Goal: Information Seeking & Learning: Compare options

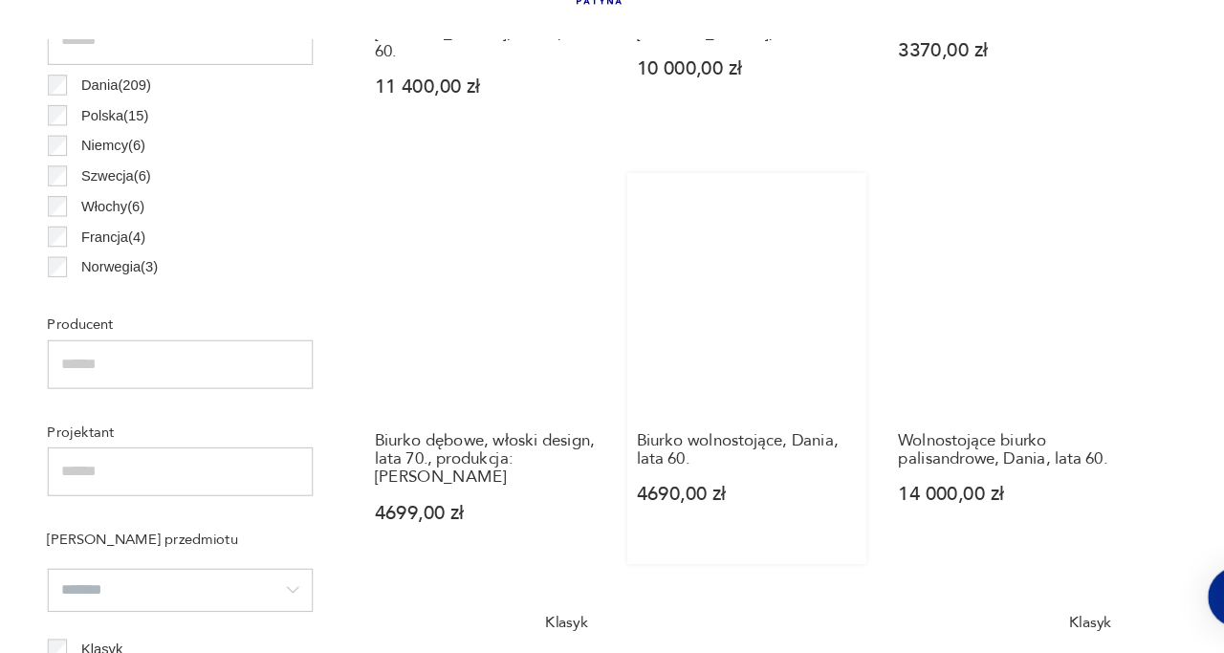
scroll to position [1076, 0]
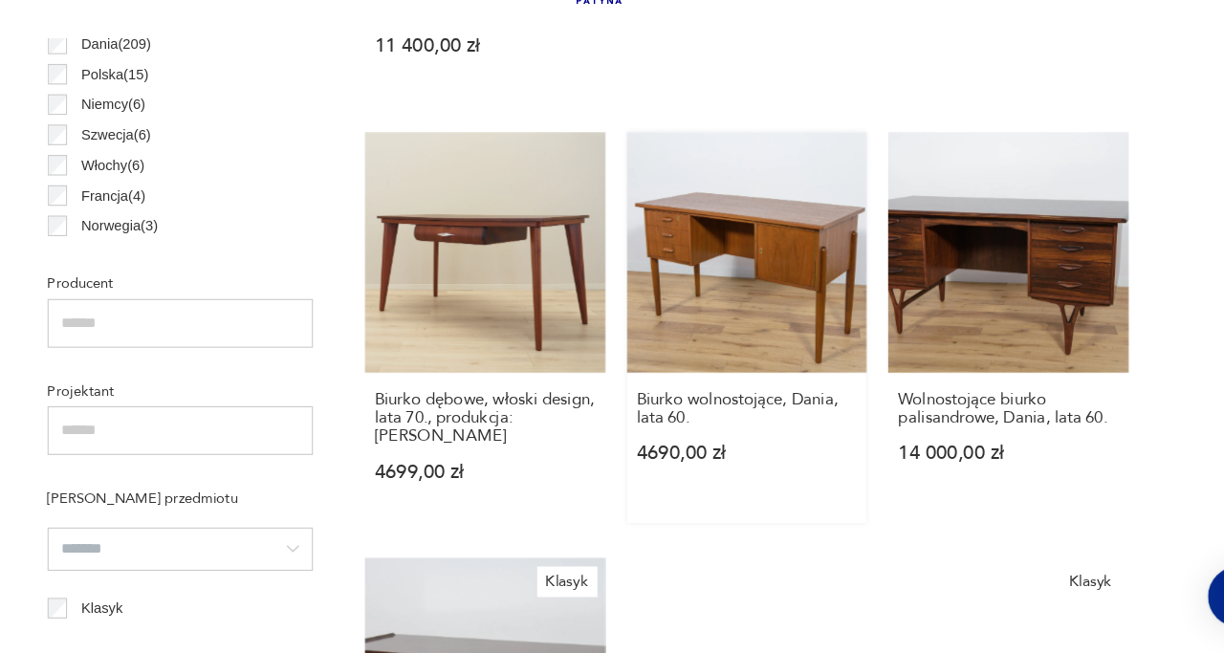
click at [773, 329] on link "Biurko wolnostojące, Dania, lata 60. 4690,00 zł" at bounding box center [752, 365] width 212 height 345
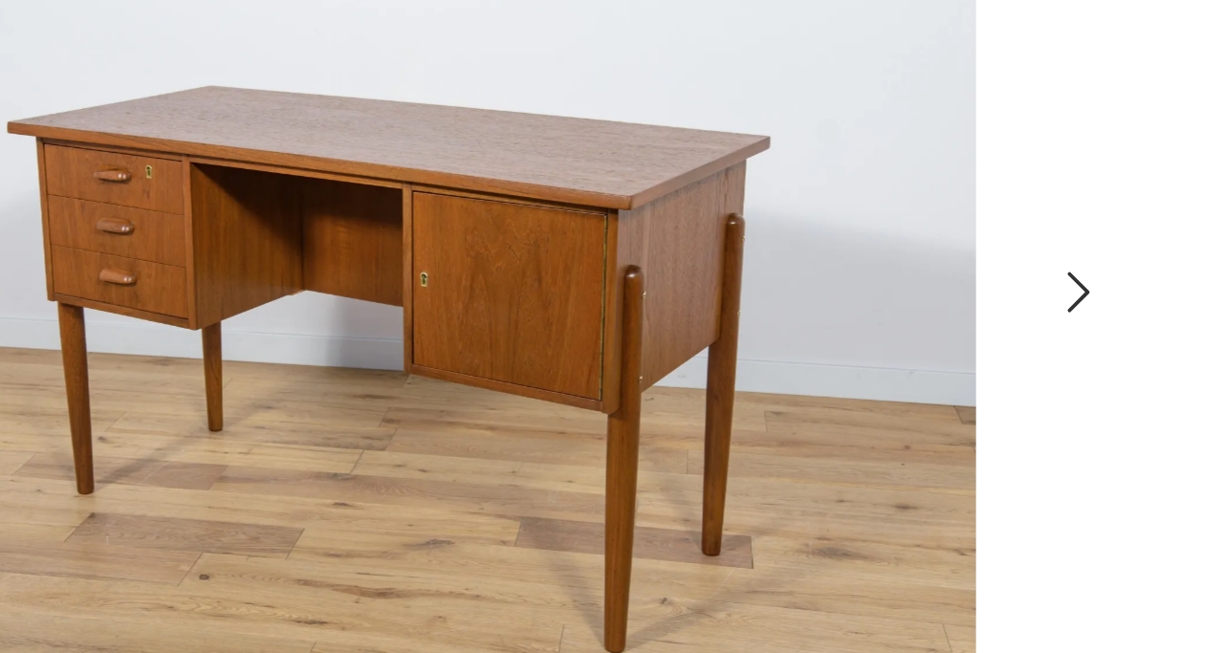
scroll to position [146, 0]
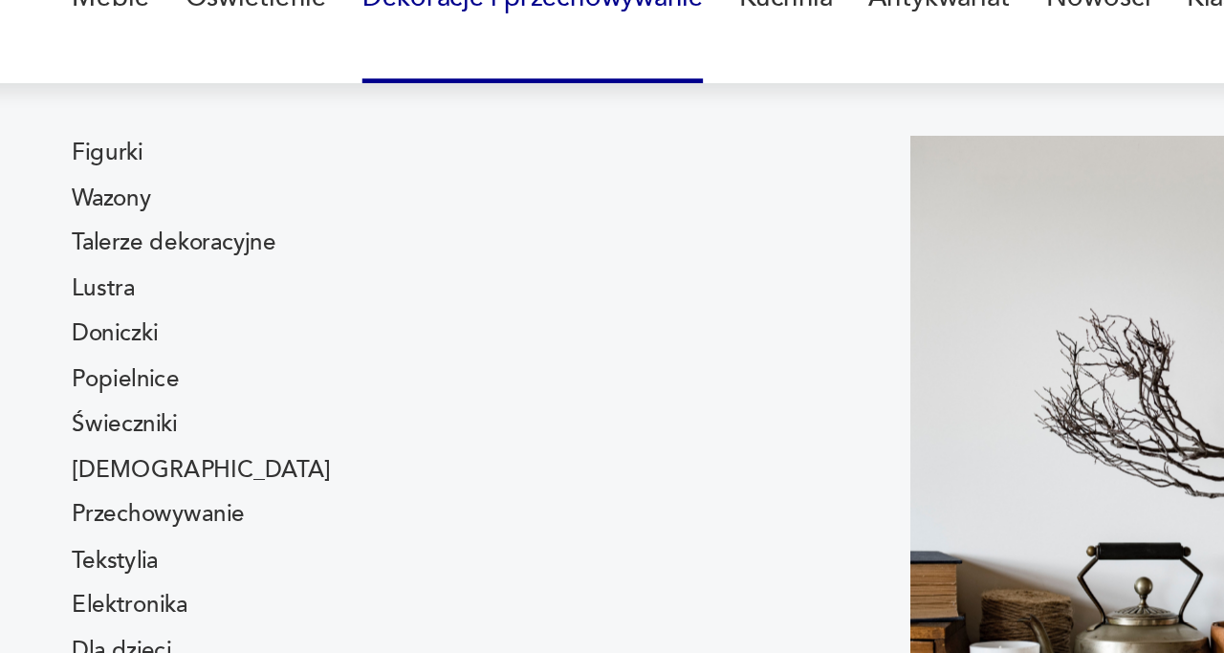
scroll to position [40, 0]
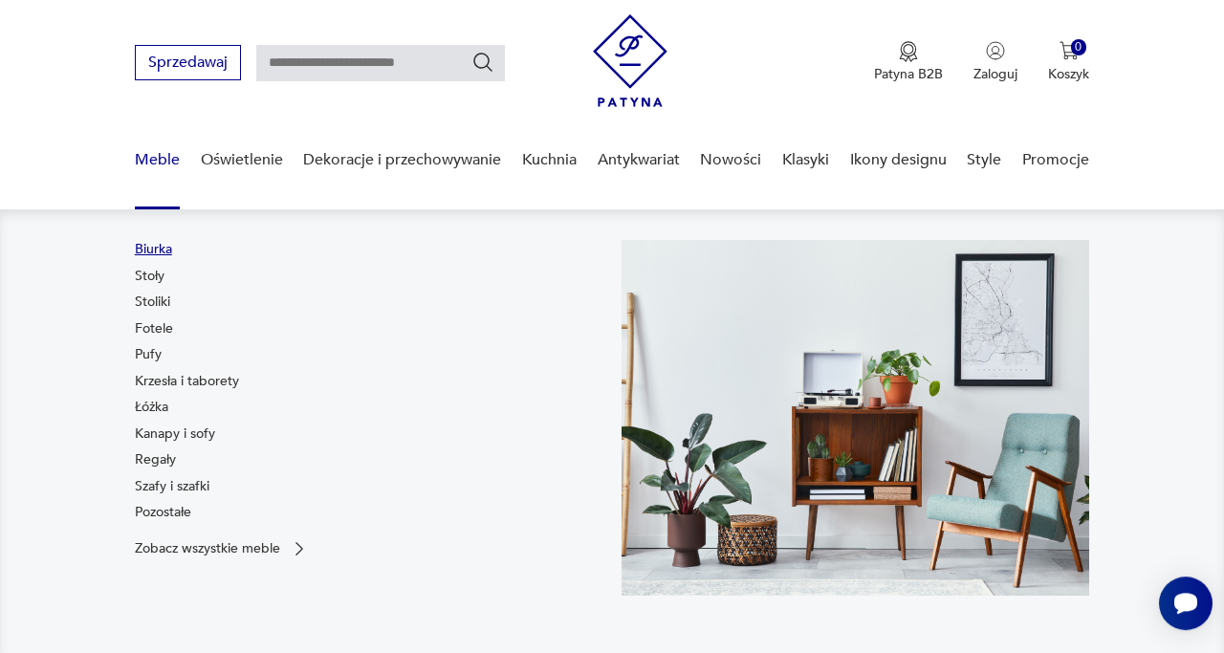
click at [161, 249] on link "Biurka" at bounding box center [153, 249] width 37 height 19
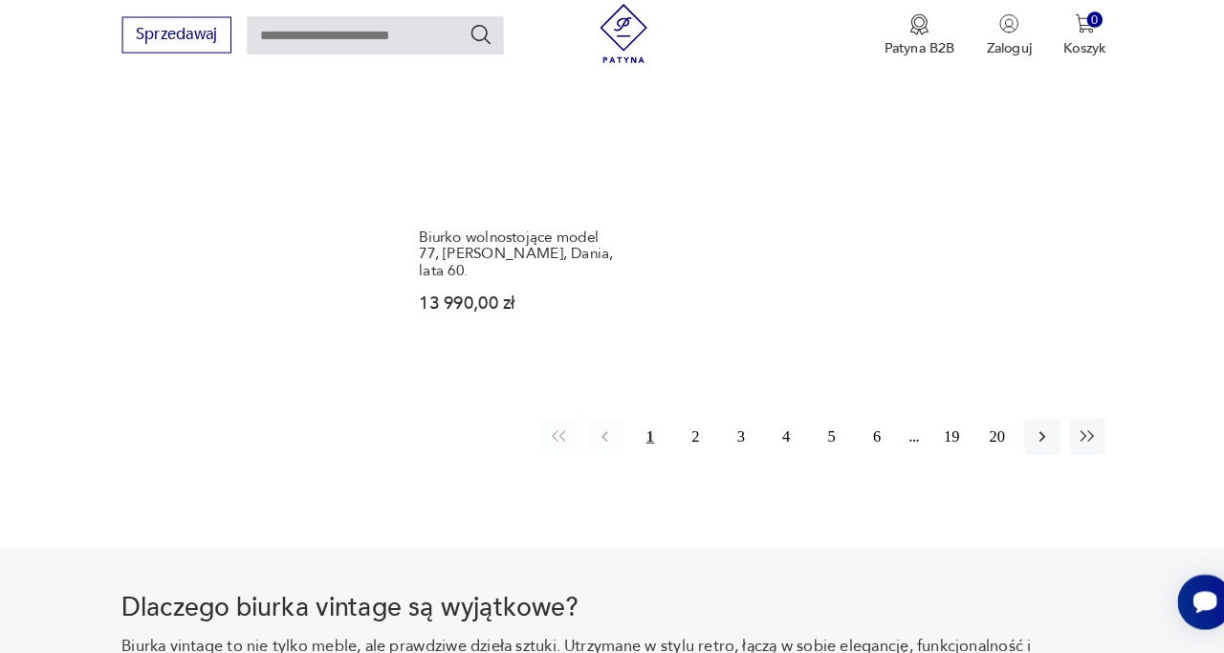
scroll to position [2762, 0]
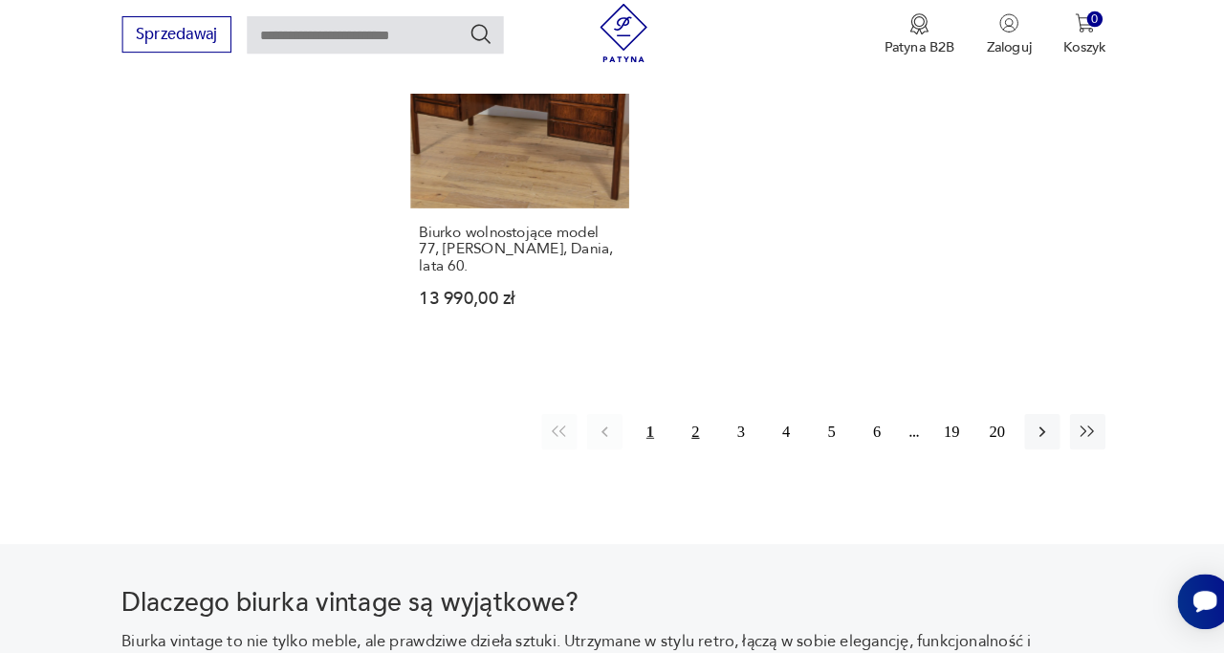
click at [686, 422] on button "2" at bounding box center [691, 439] width 34 height 34
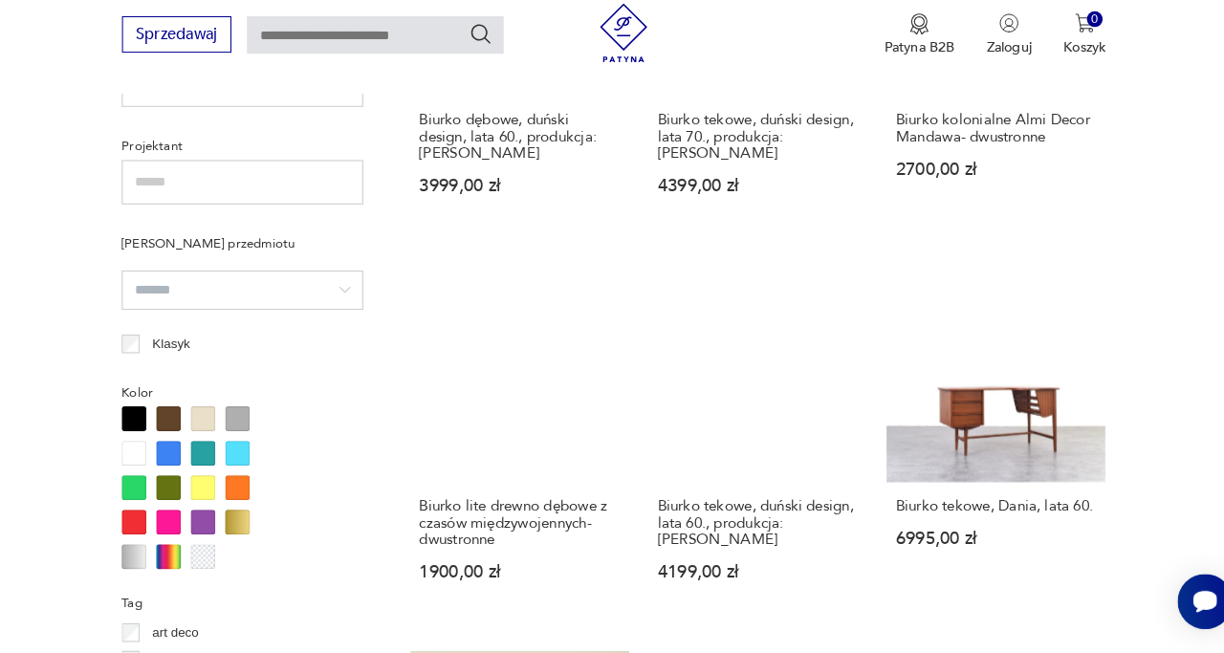
scroll to position [1360, 0]
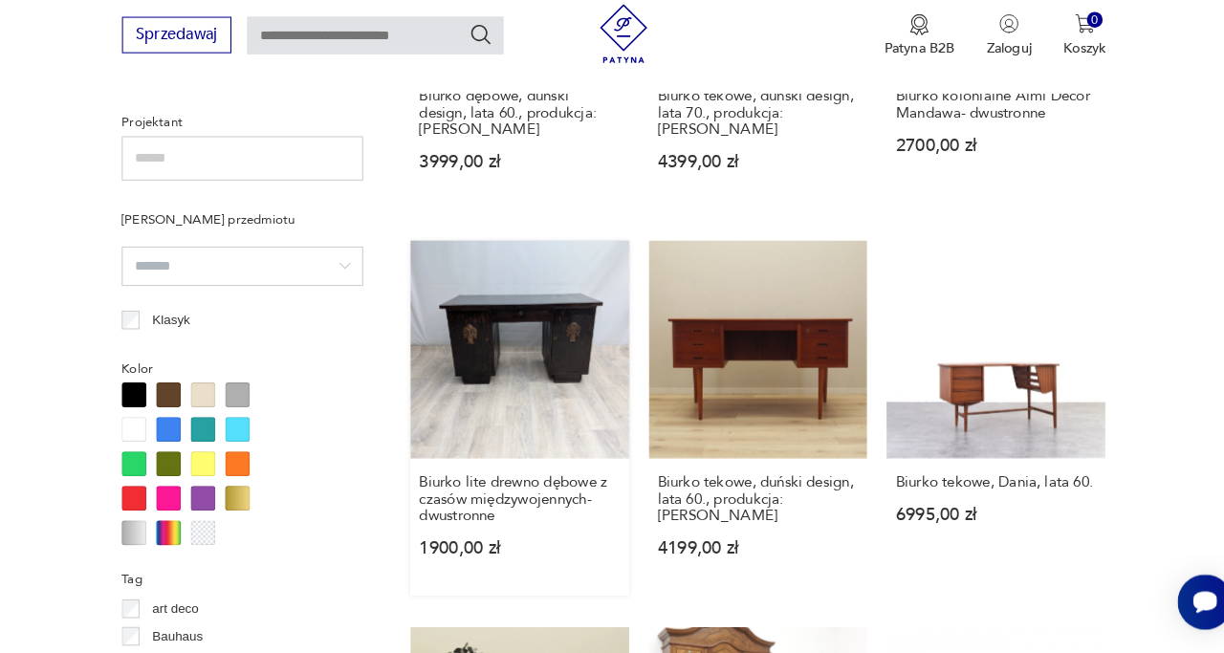
click at [526, 326] on link "Biurko lite [PERSON_NAME] z czasów międzywojennych- dwustronne 1900,00 zł" at bounding box center [521, 424] width 212 height 345
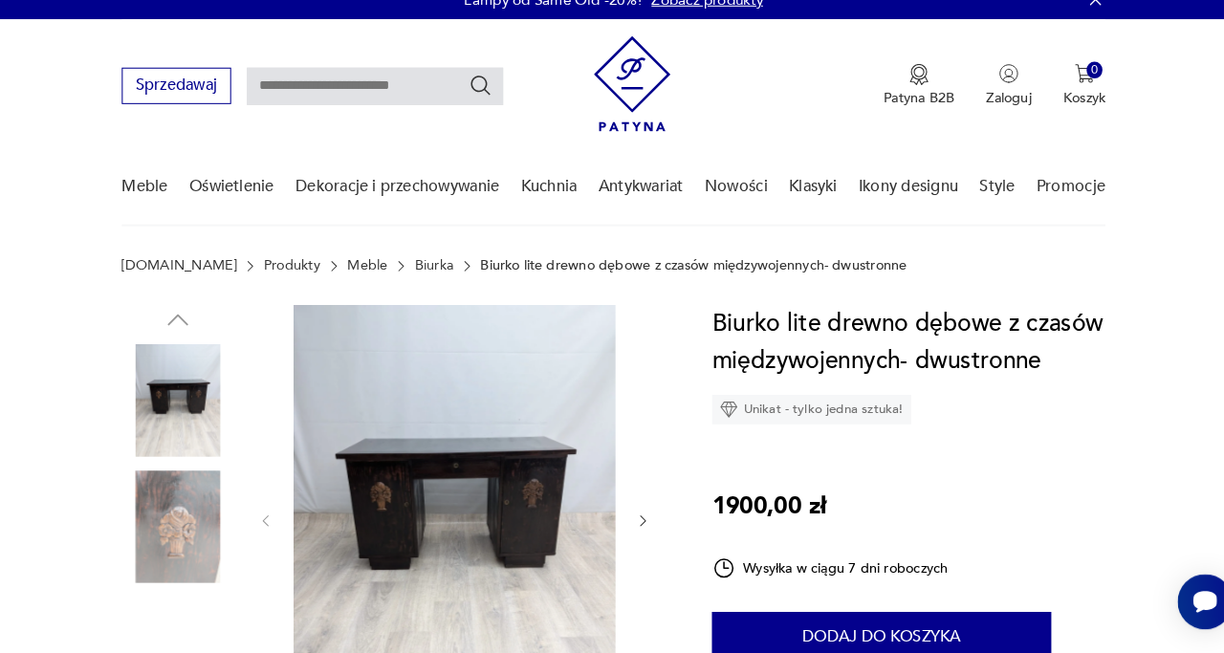
click at [535, 520] on img at bounding box center [457, 523] width 313 height 415
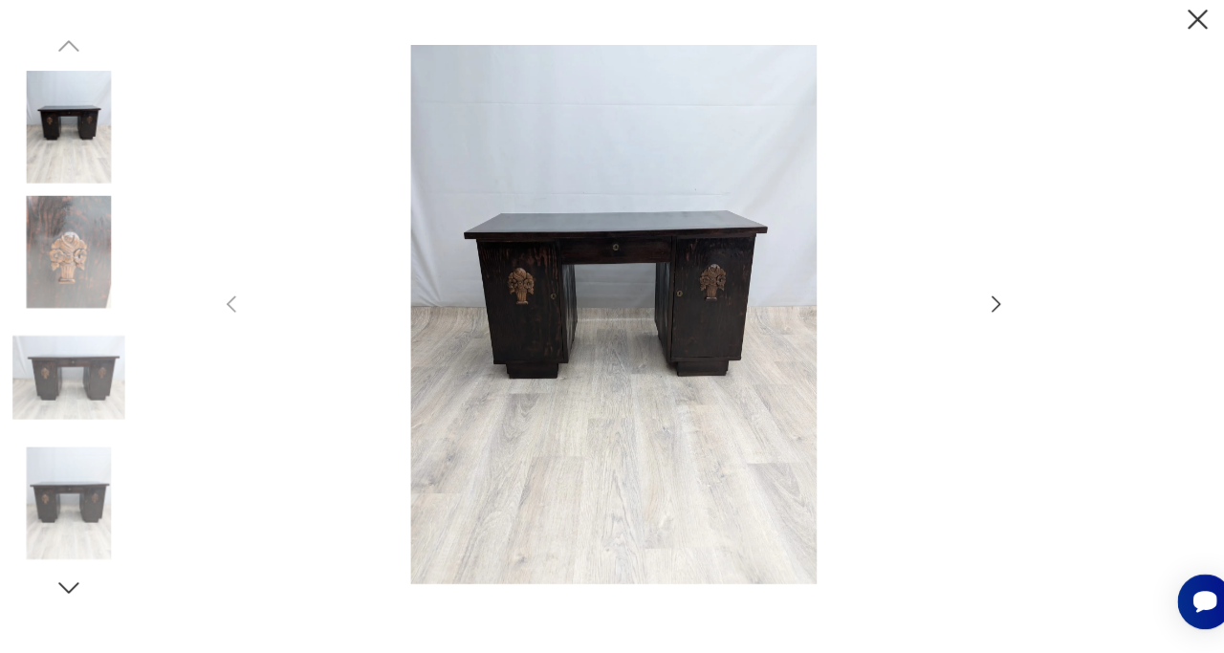
click at [699, 291] on img at bounding box center [612, 324] width 681 height 522
click at [973, 313] on icon "button" at bounding box center [983, 314] width 23 height 23
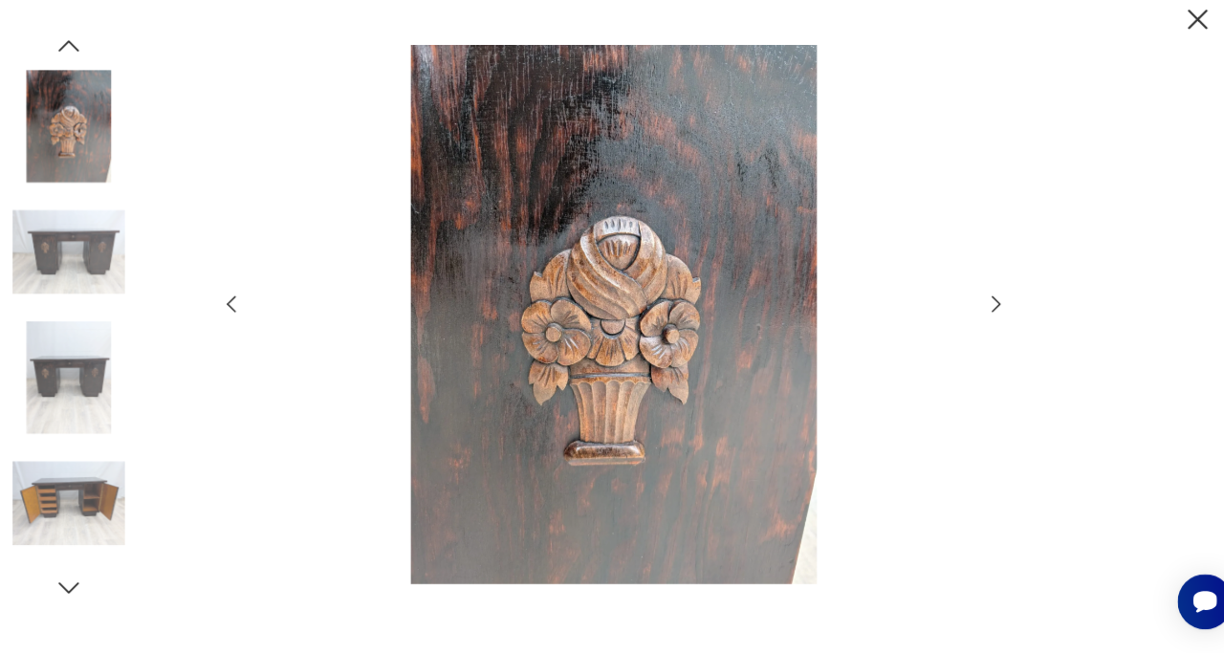
click at [973, 313] on icon "button" at bounding box center [983, 314] width 23 height 23
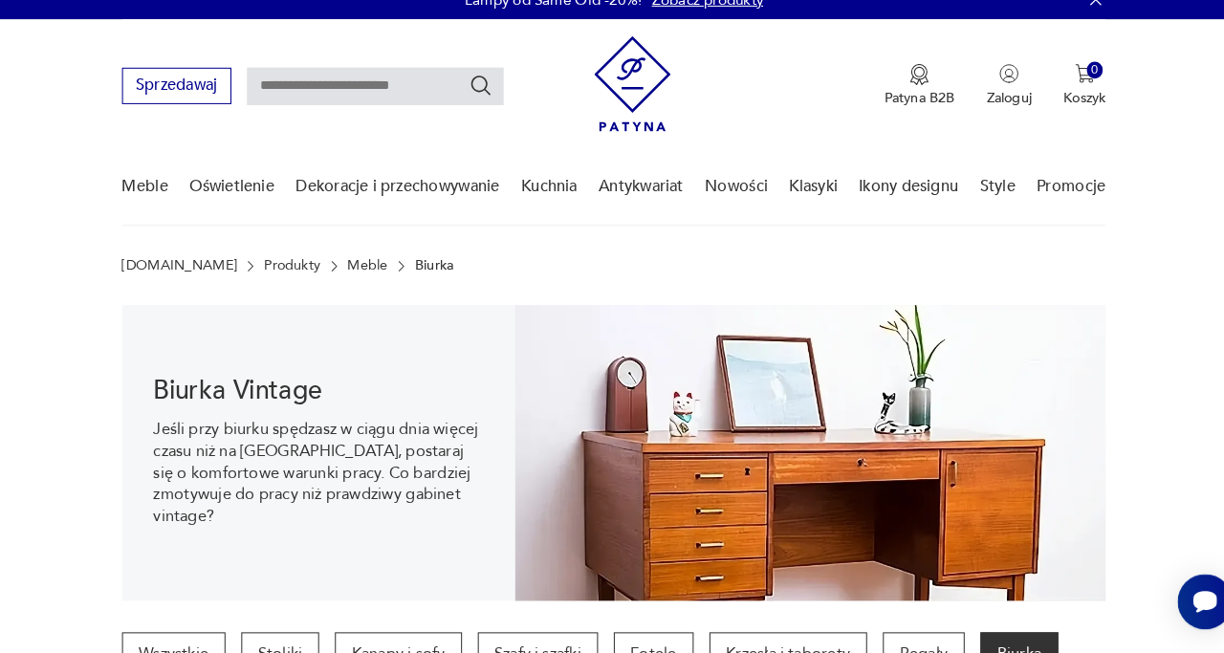
scroll to position [19, 0]
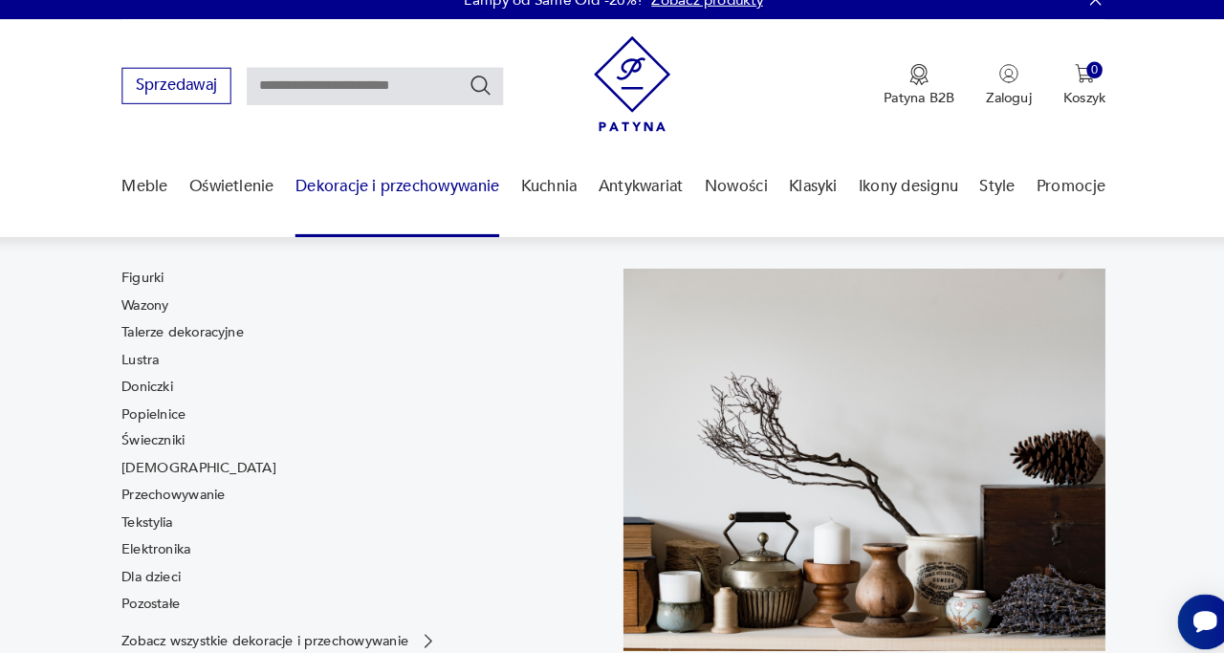
click at [286, 346] on div "Figurki Wazony Talerze dekoracyjne Lustra Doniczki Popielnice Świeczniki [DEMOG…" at bounding box center [369, 432] width 468 height 342
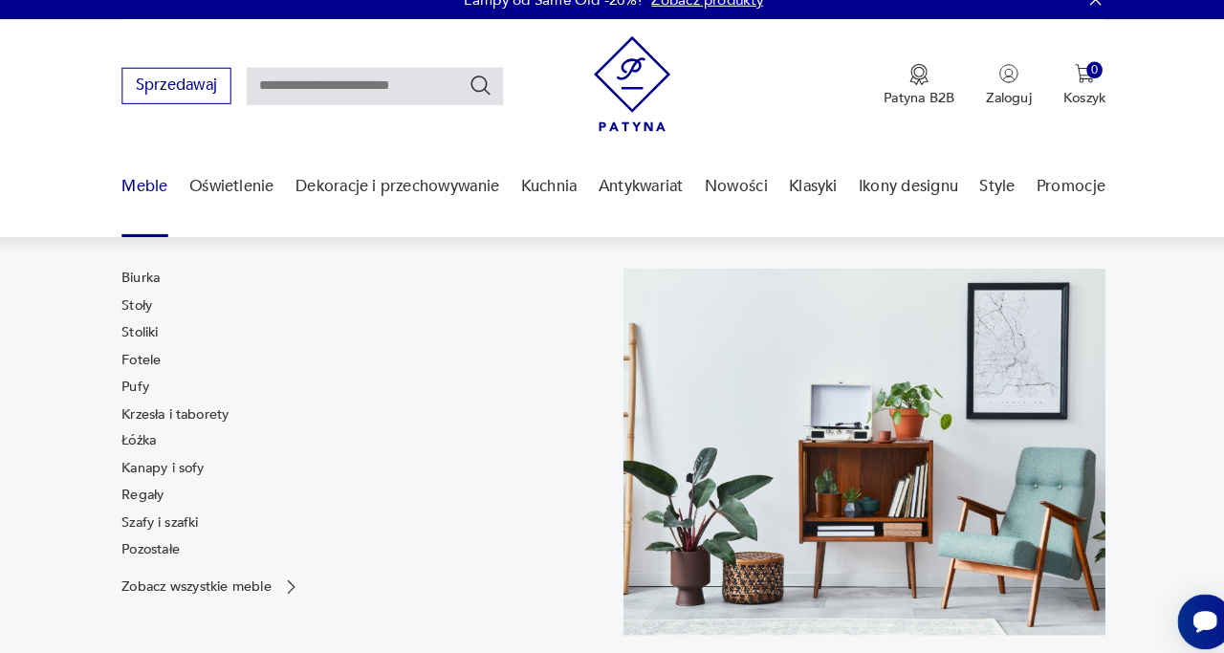
click at [170, 178] on link "Meble" at bounding box center [157, 181] width 45 height 74
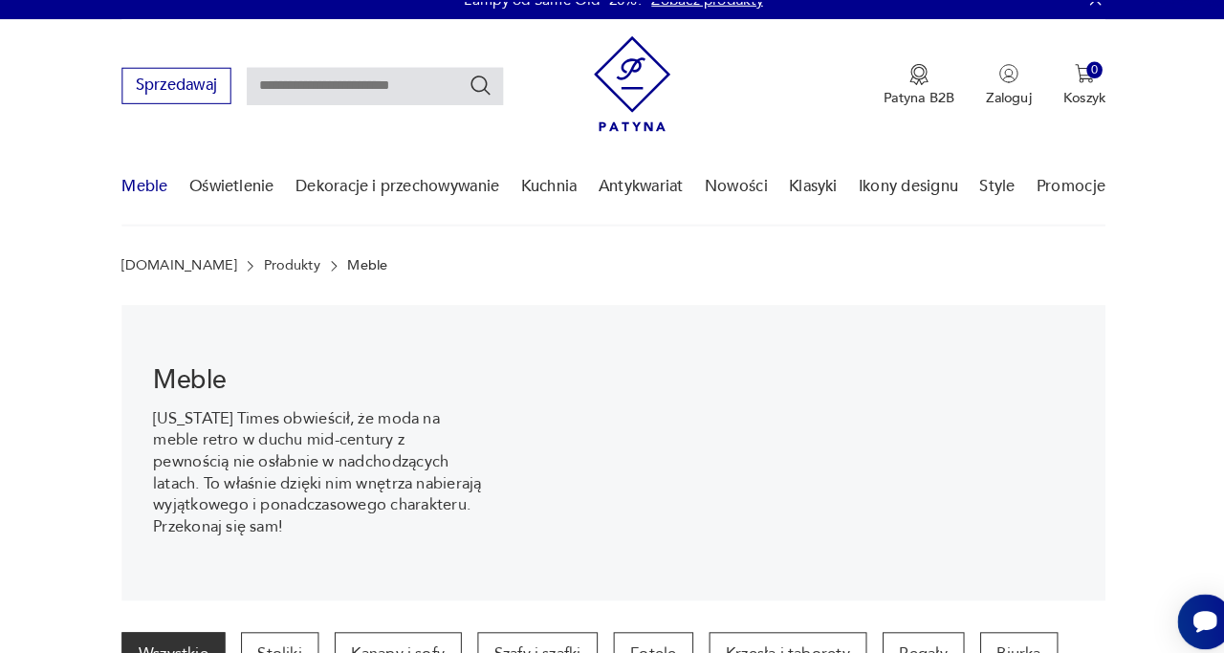
scroll to position [189, 0]
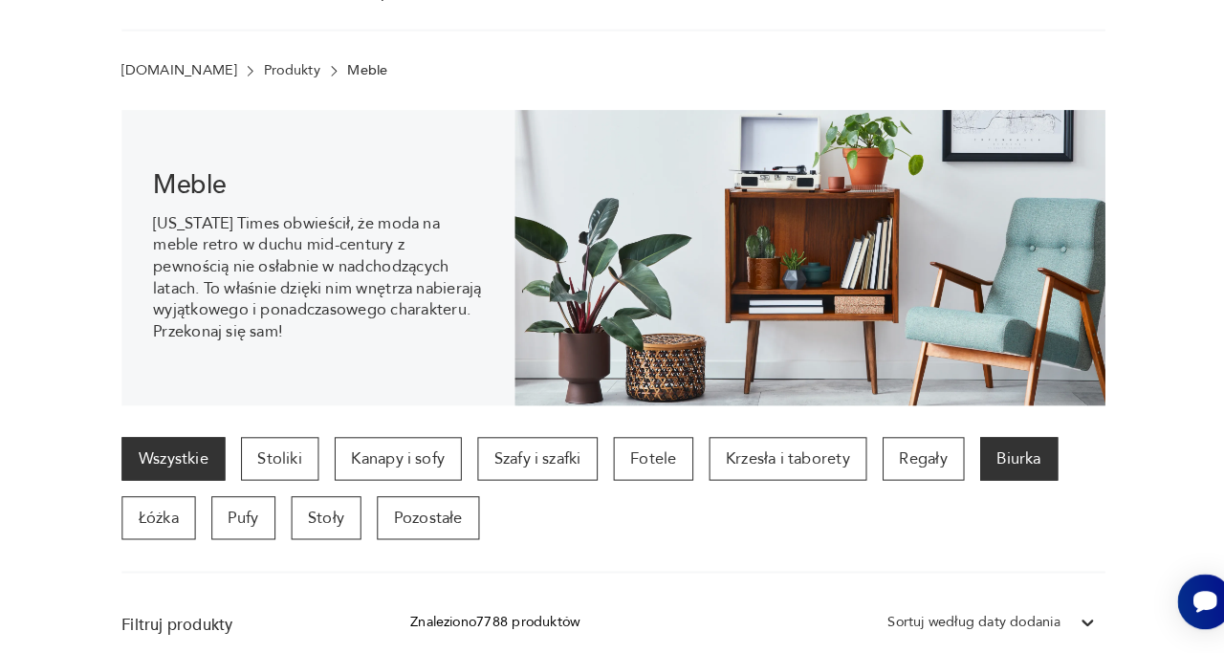
click at [1003, 455] on p "Biurka" at bounding box center [1006, 465] width 76 height 42
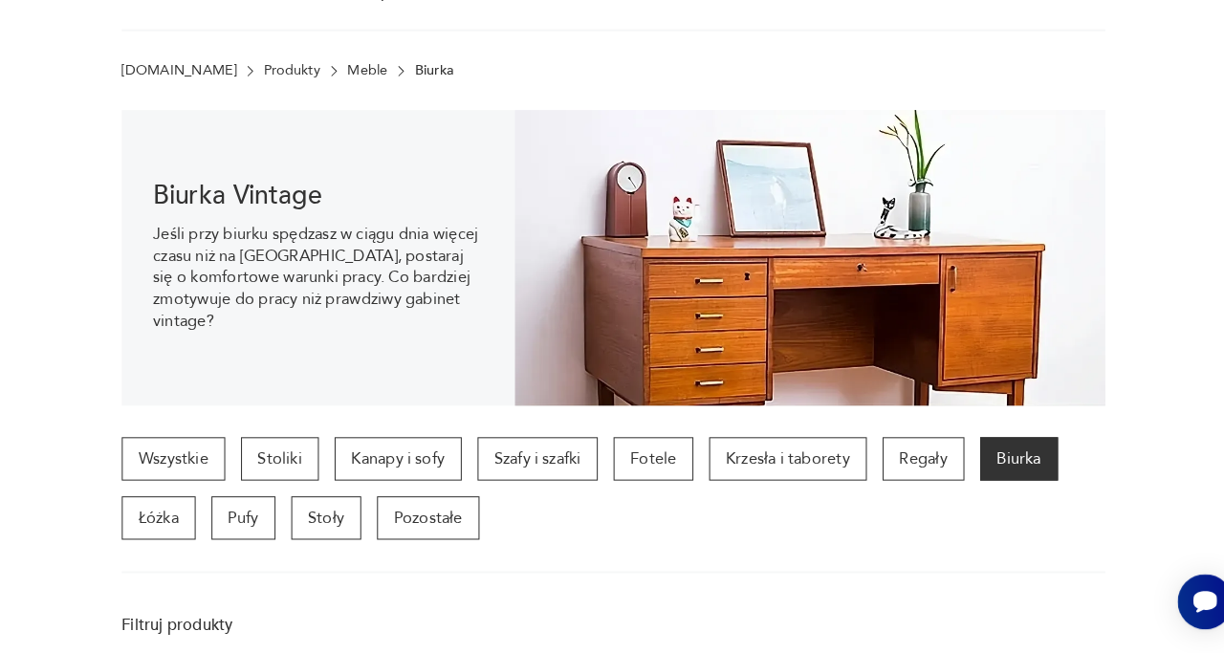
scroll to position [517, 0]
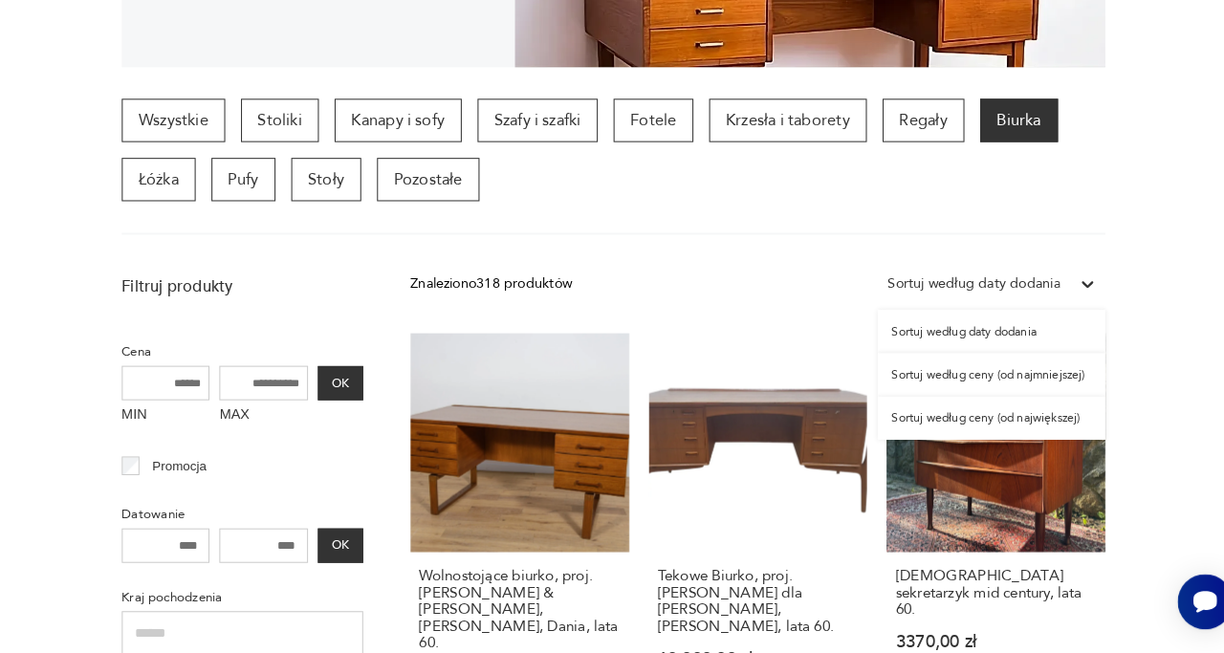
click at [1070, 296] on icon at bounding box center [1072, 295] width 19 height 19
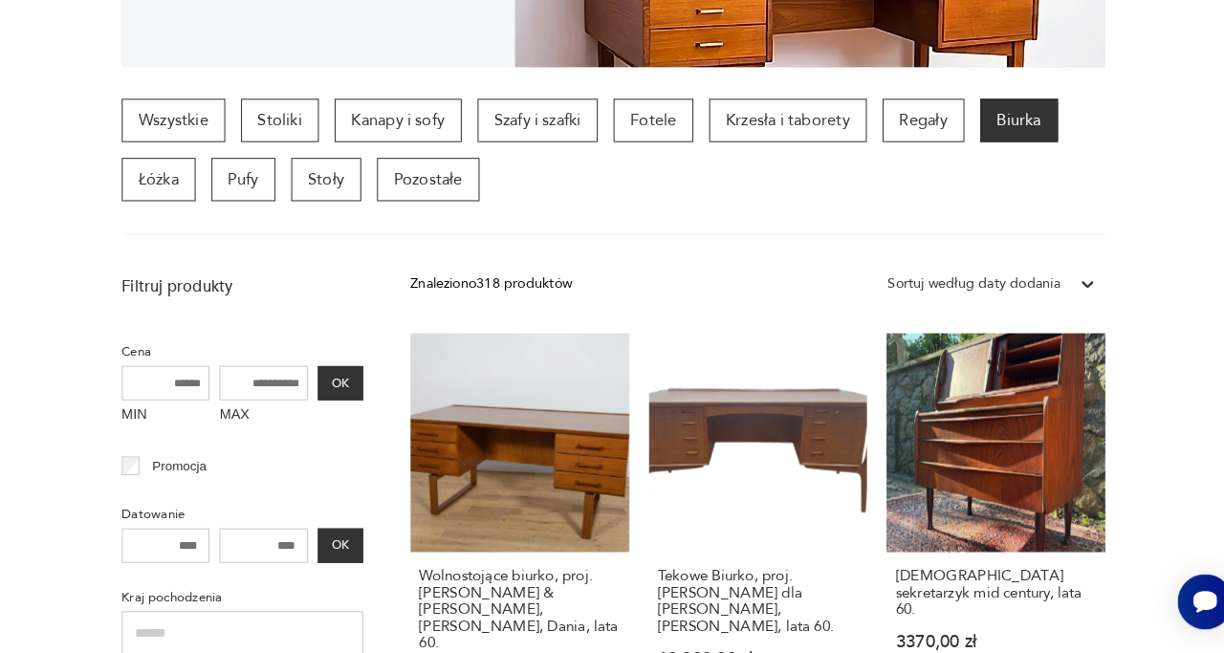
click at [1070, 296] on icon at bounding box center [1072, 295] width 19 height 19
click at [765, 422] on link "Tekowe Biurko, proj. [PERSON_NAME] dla [PERSON_NAME], [PERSON_NAME], lata 60. 1…" at bounding box center [752, 532] width 212 height 378
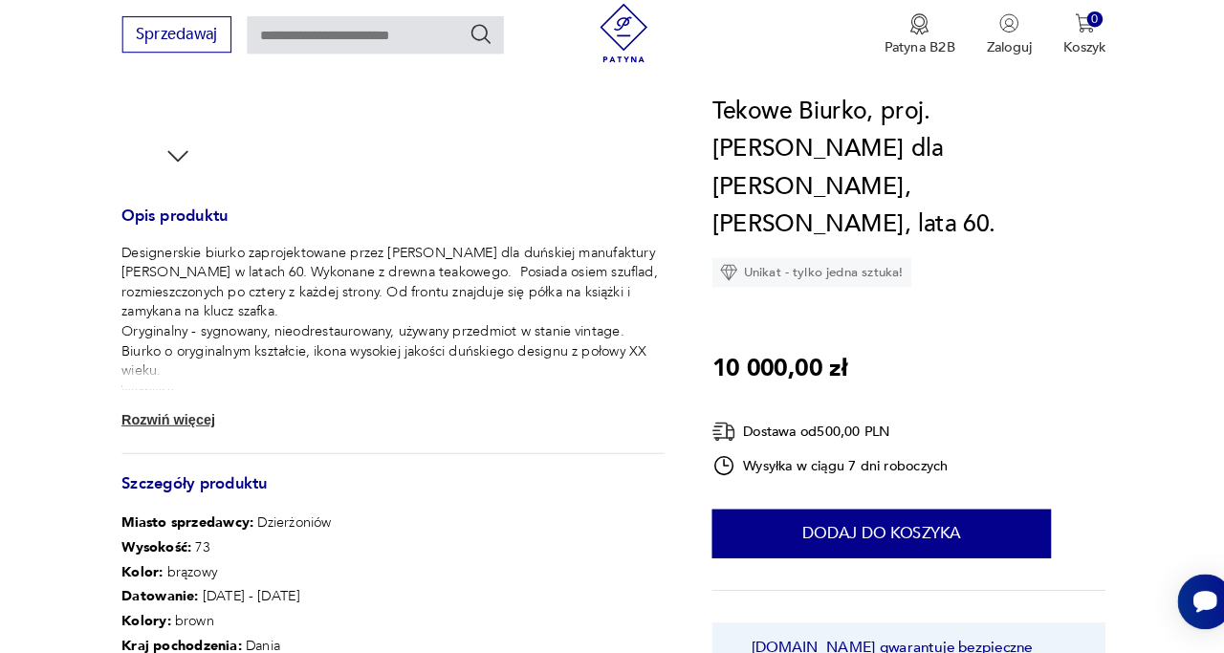
scroll to position [688, 0]
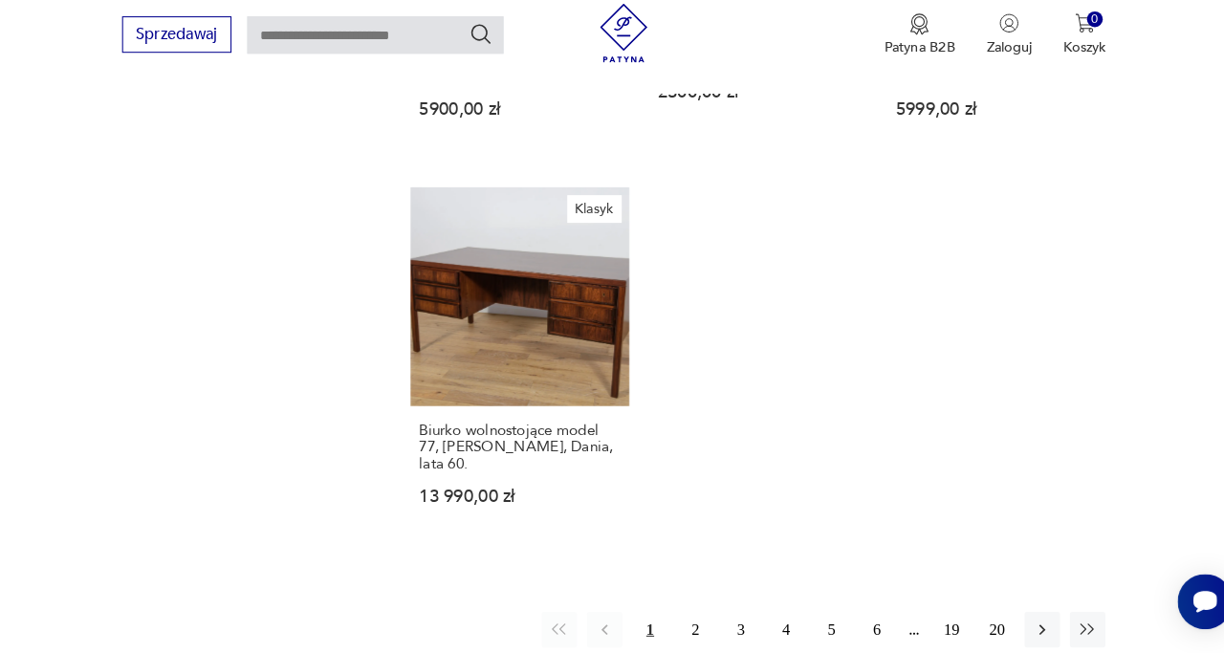
scroll to position [2571, 0]
click at [690, 613] on button "2" at bounding box center [691, 630] width 34 height 34
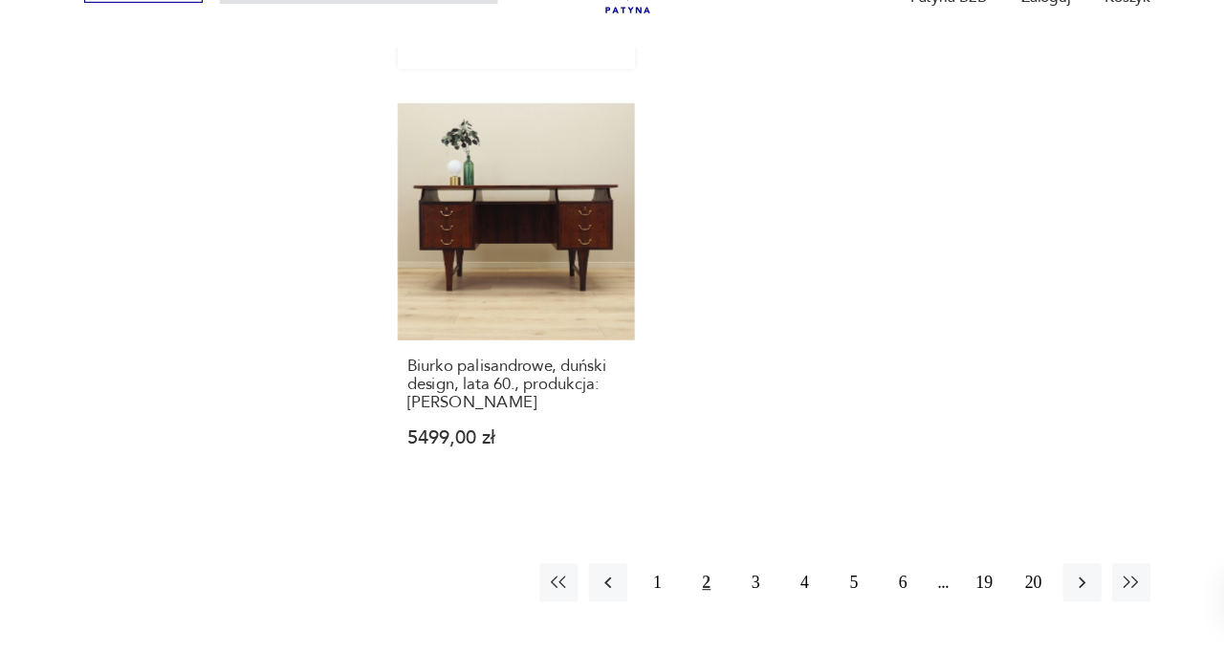
scroll to position [2628, 0]
click at [736, 572] on button "3" at bounding box center [735, 589] width 34 height 34
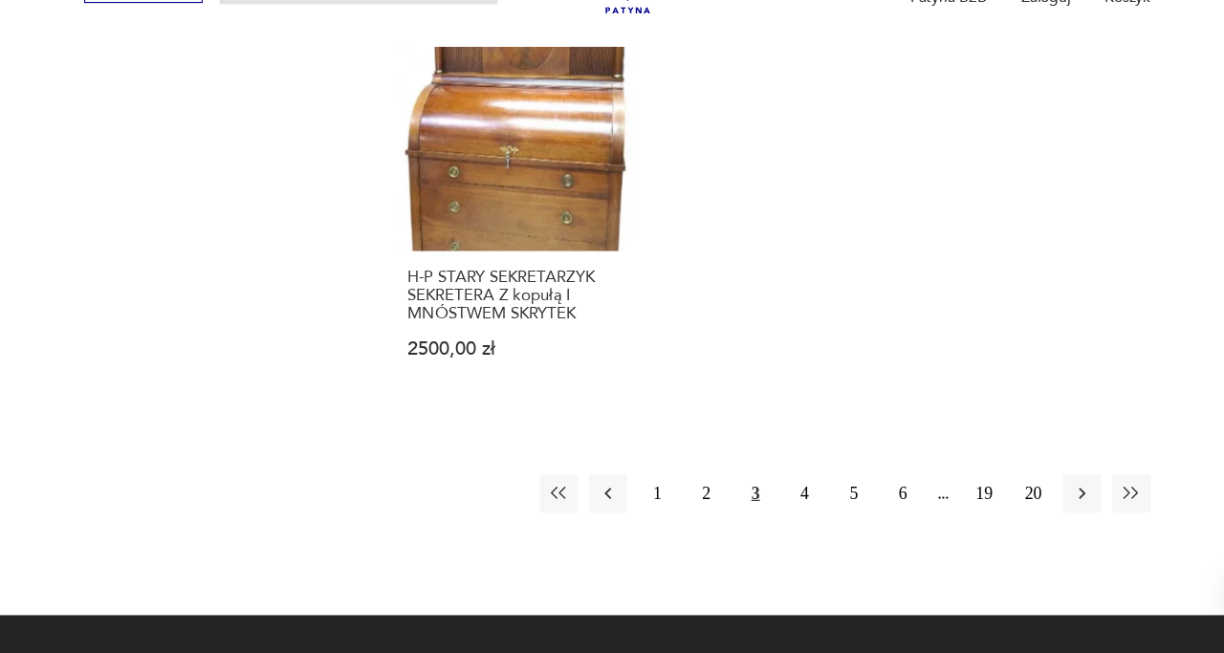
scroll to position [2730, 0]
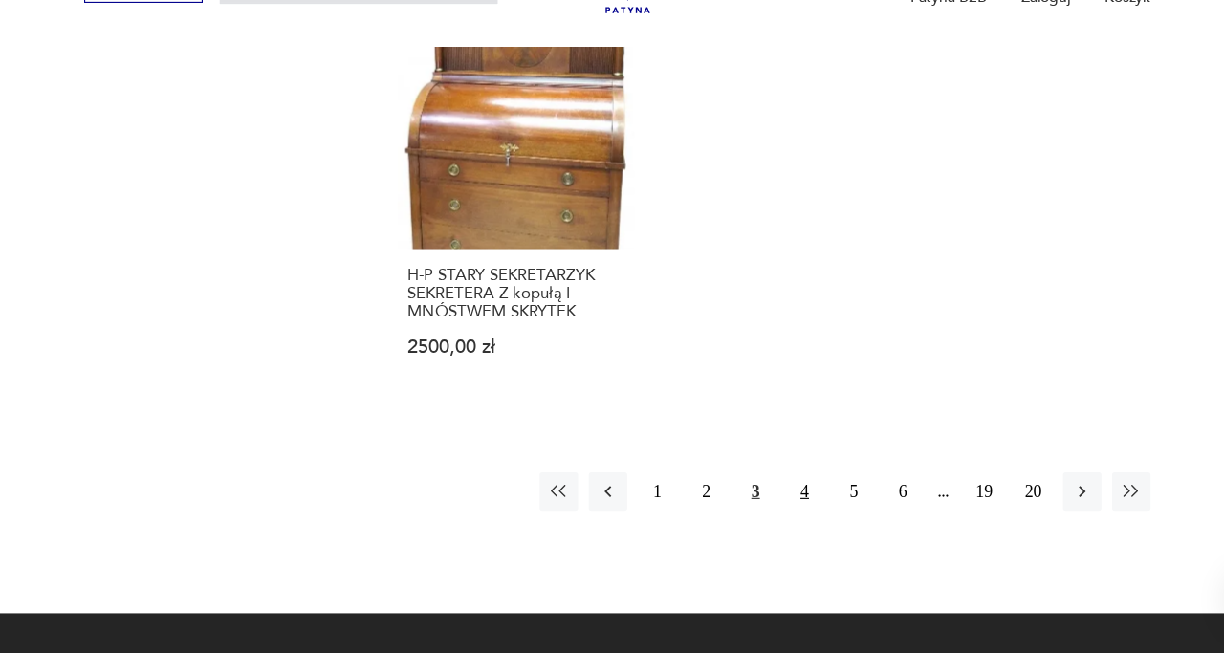
click at [779, 492] on button "4" at bounding box center [779, 509] width 34 height 34
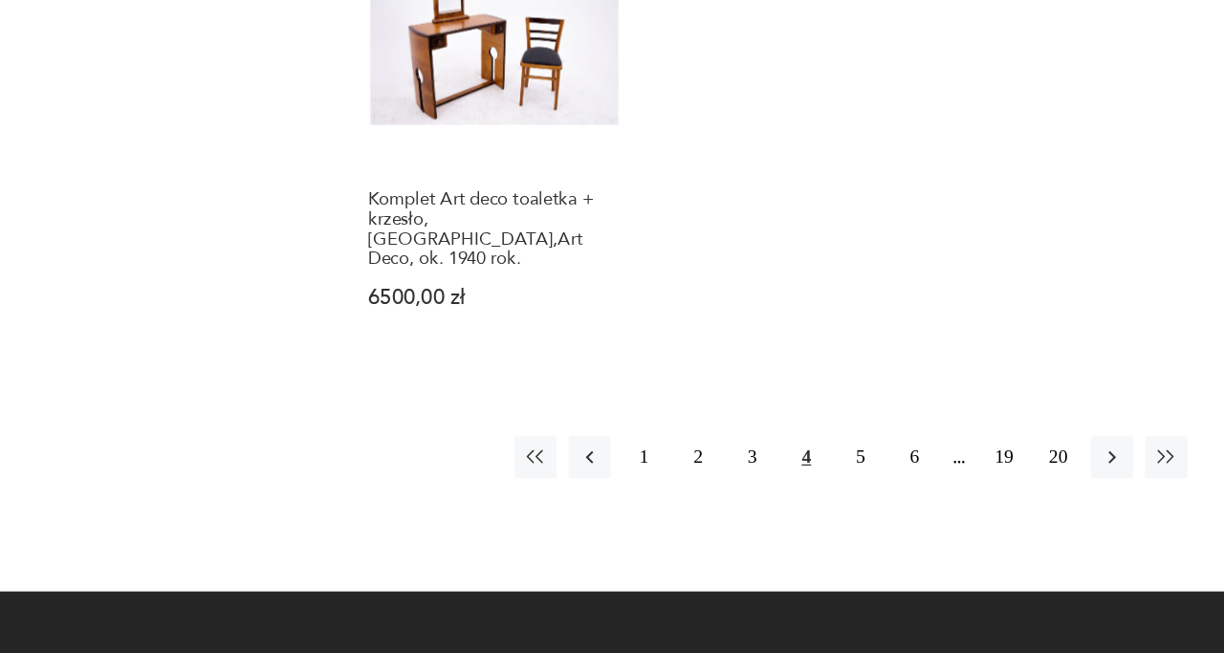
scroll to position [2709, 0]
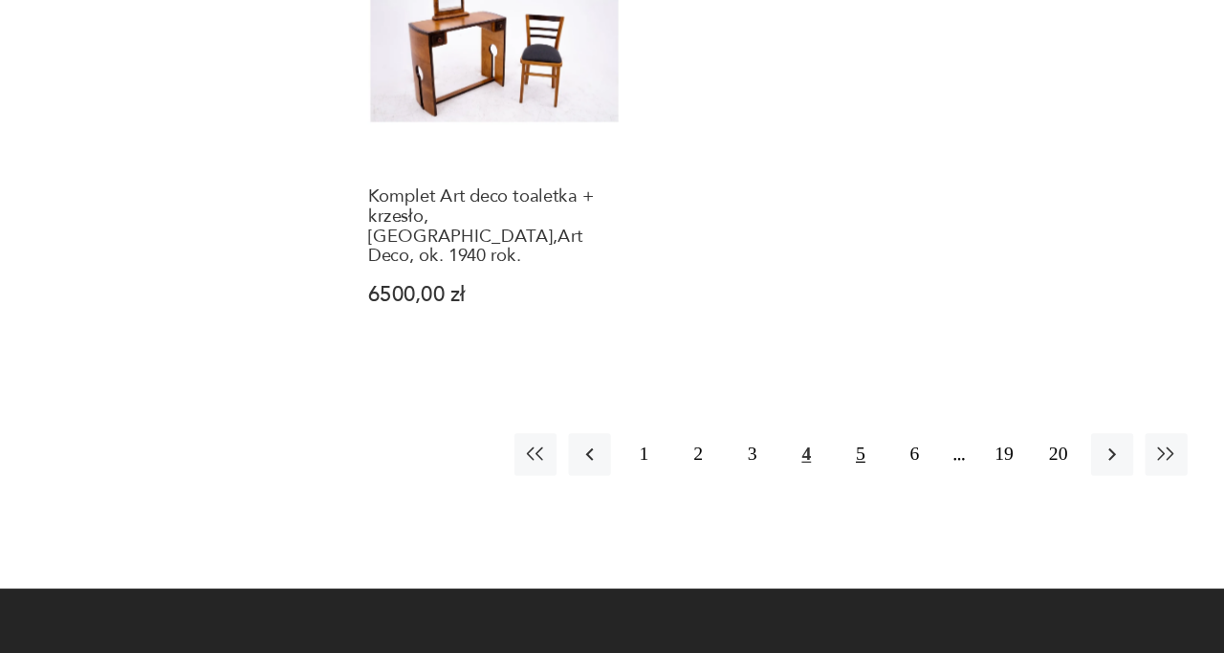
click at [823, 474] on button "5" at bounding box center [823, 491] width 34 height 34
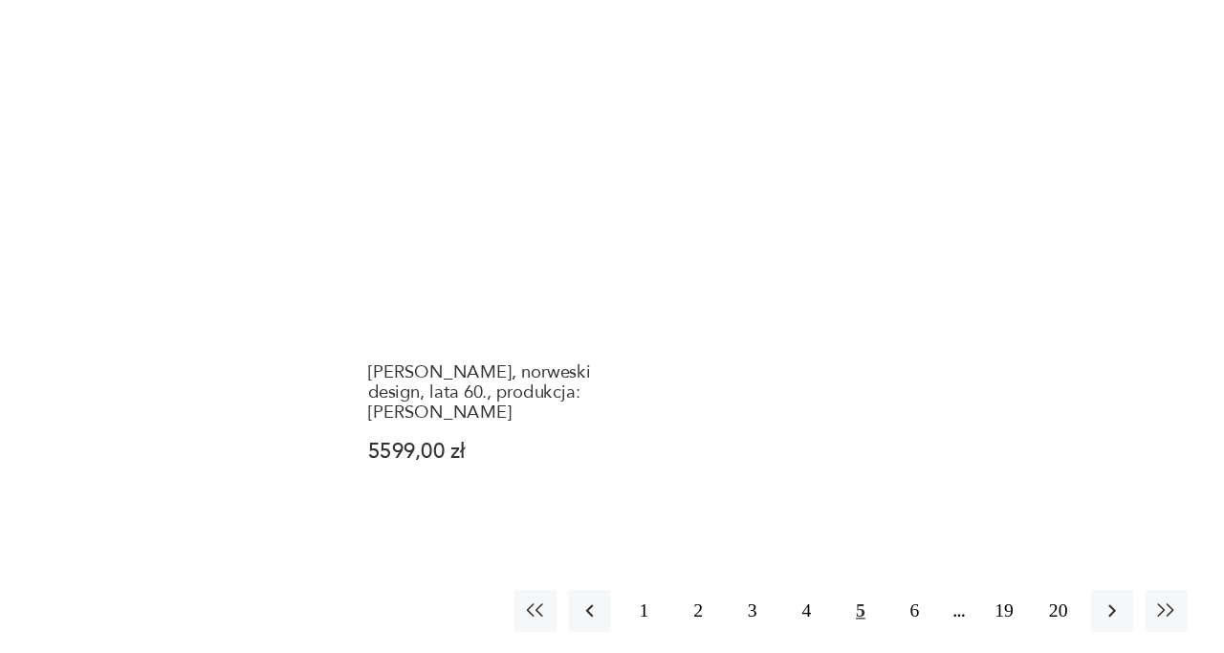
scroll to position [2659, 0]
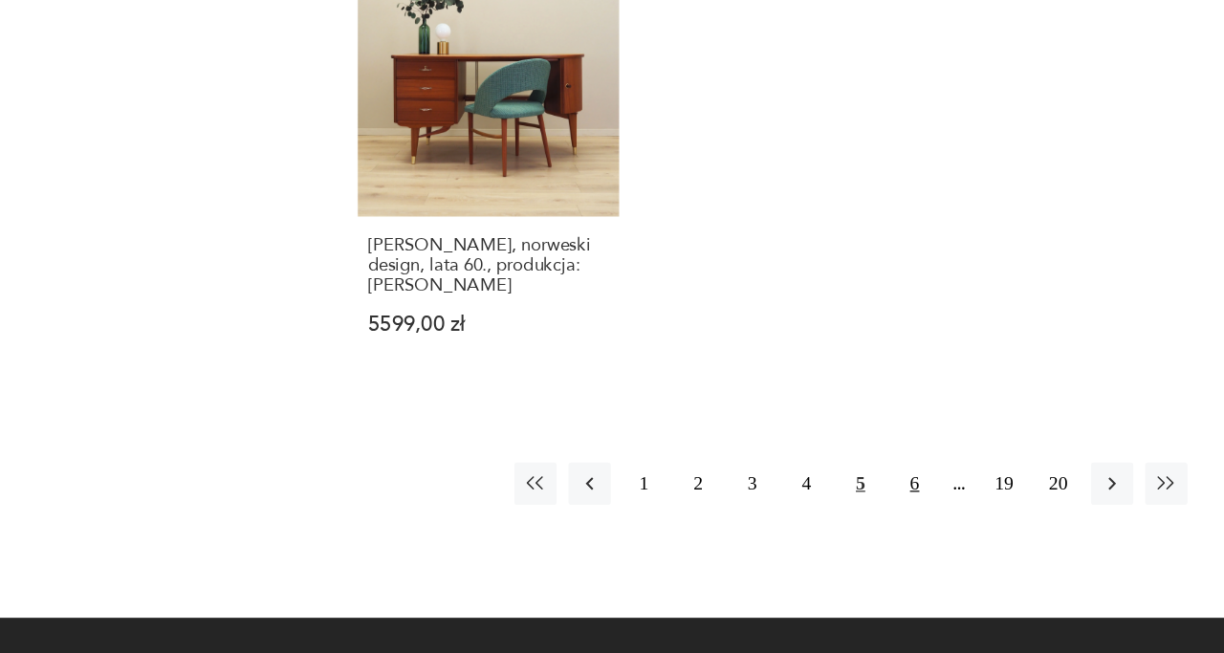
click at [873, 498] on button "6" at bounding box center [867, 515] width 34 height 34
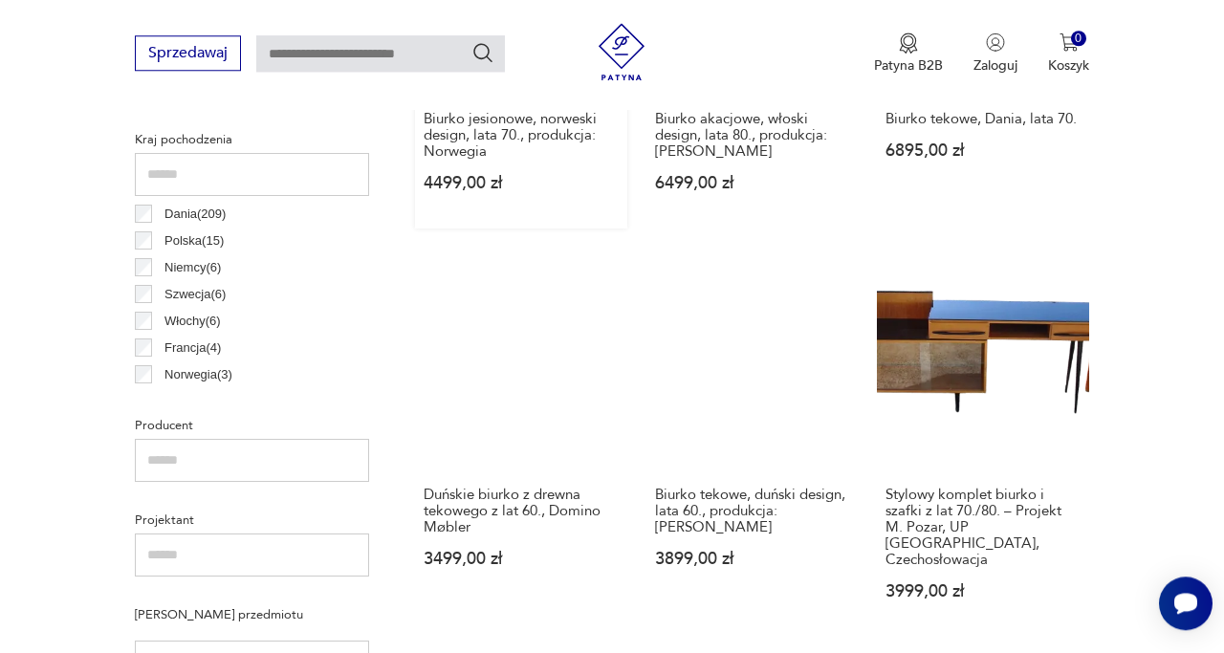
scroll to position [1066, 0]
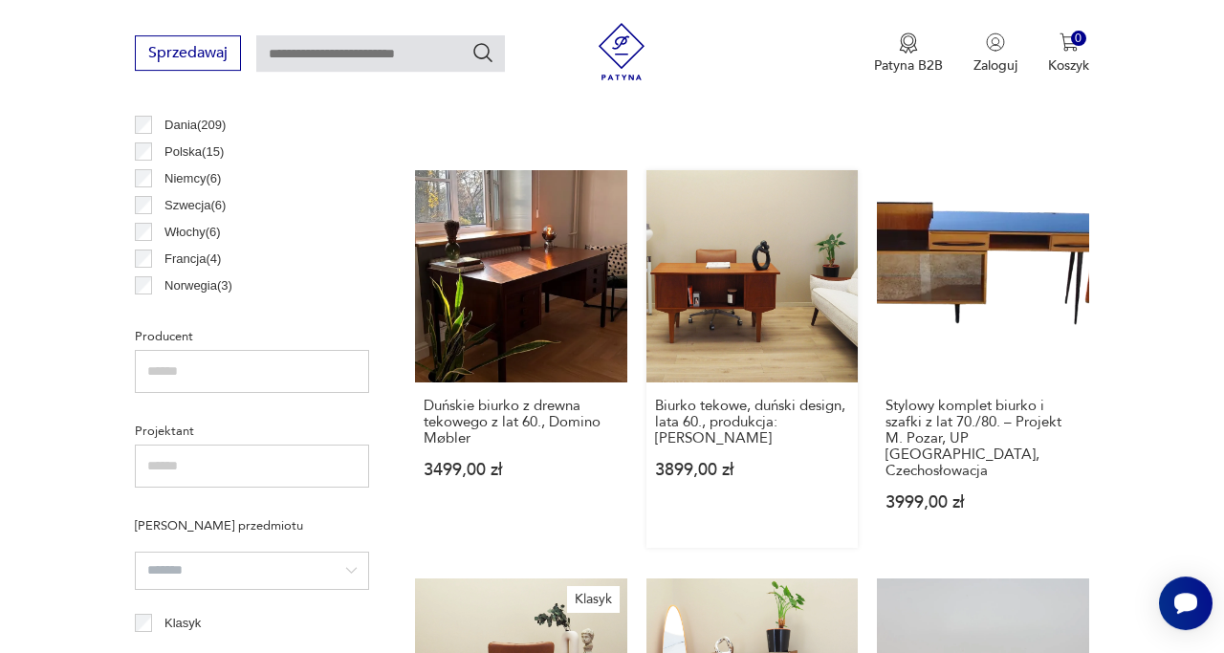
click at [758, 294] on link "Biurko tekowe, duński design, lata 60., produkcja: [PERSON_NAME] 3899,00 zł" at bounding box center [752, 359] width 212 height 378
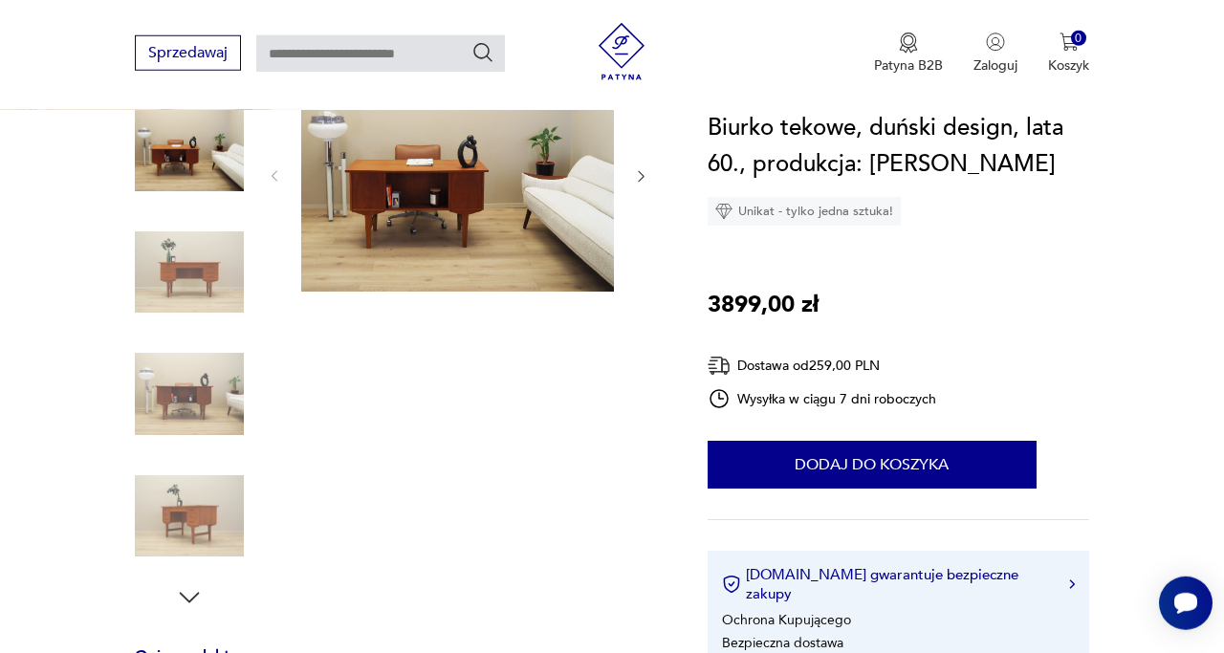
scroll to position [260, 0]
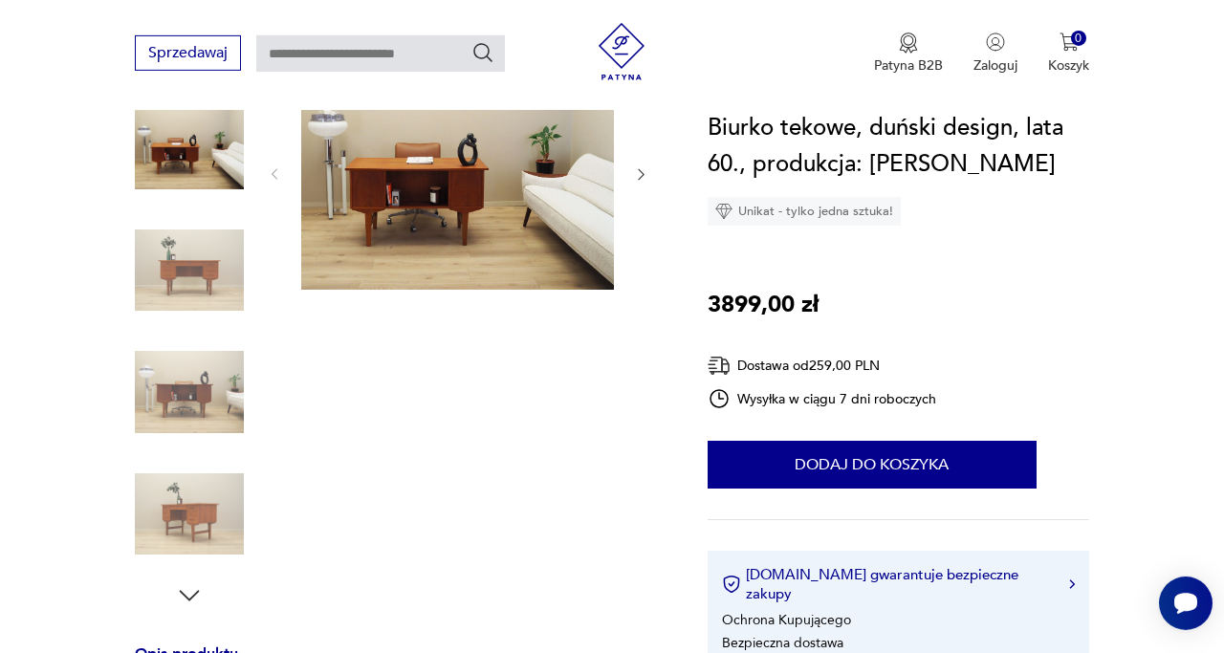
click at [173, 382] on img at bounding box center [189, 392] width 109 height 109
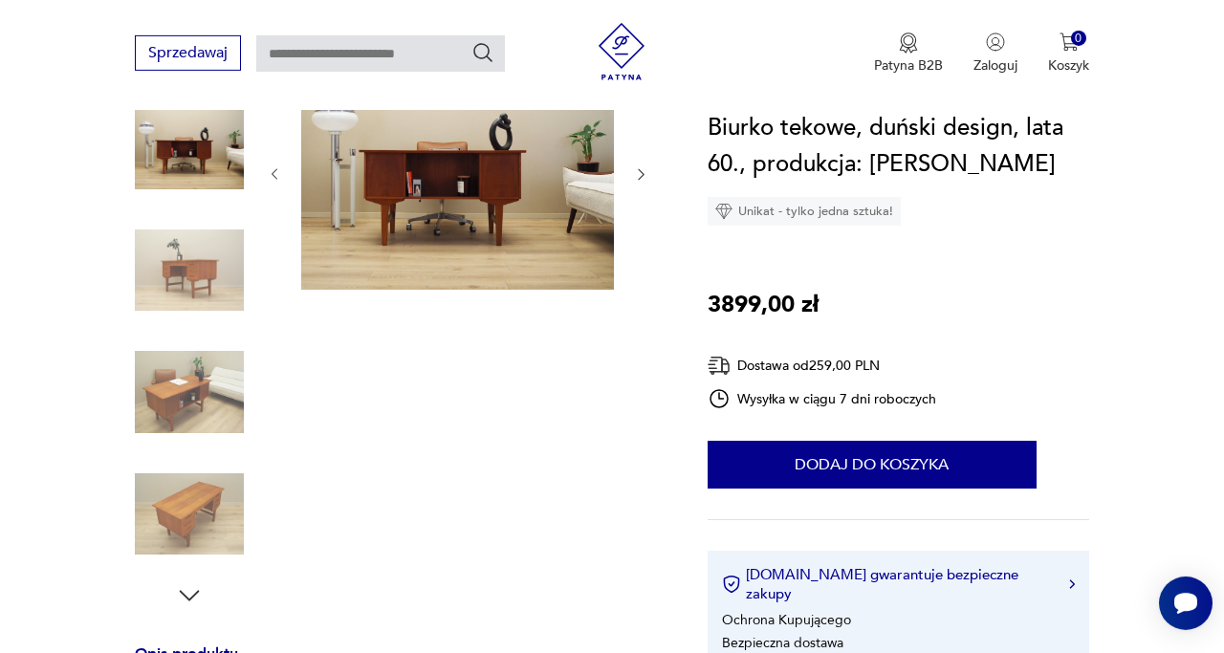
click at [174, 512] on img at bounding box center [189, 514] width 109 height 109
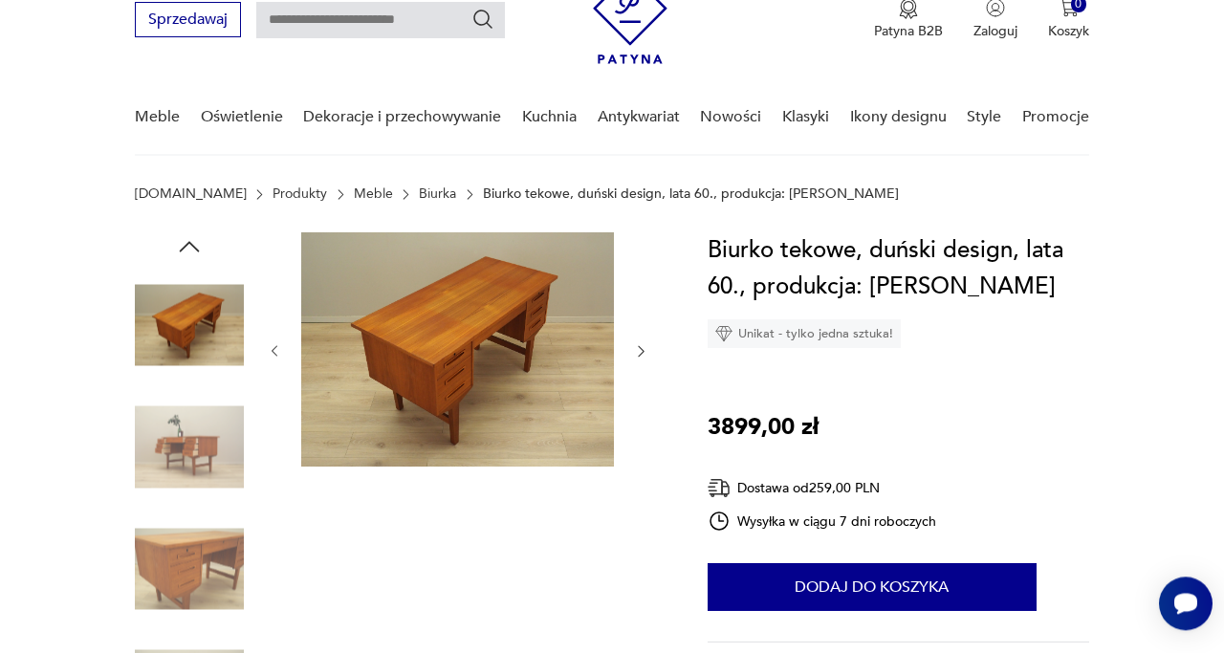
scroll to position [83, 0]
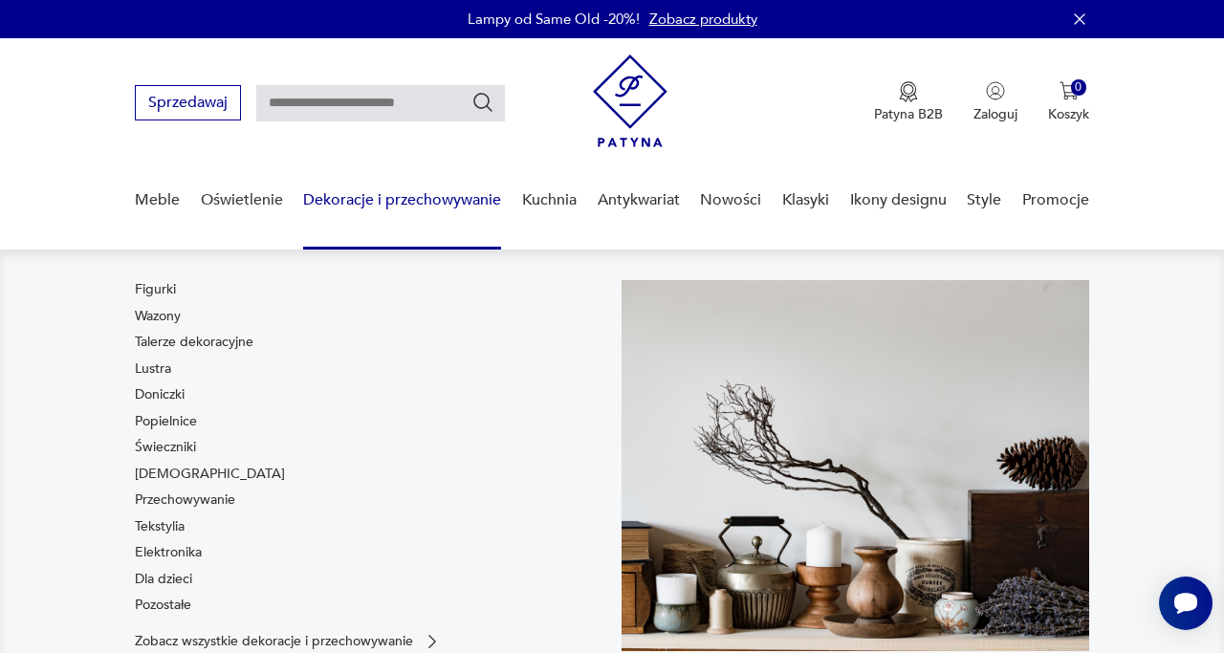
scroll to position [58, 0]
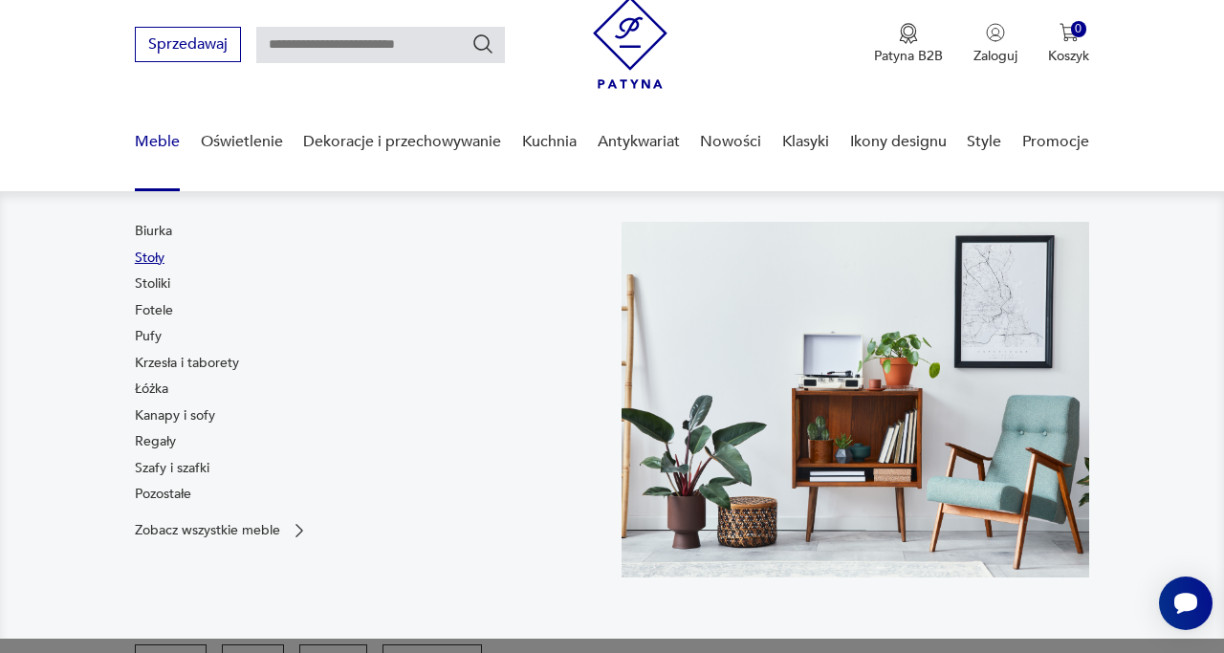
click at [154, 258] on link "Stoły" at bounding box center [150, 258] width 30 height 19
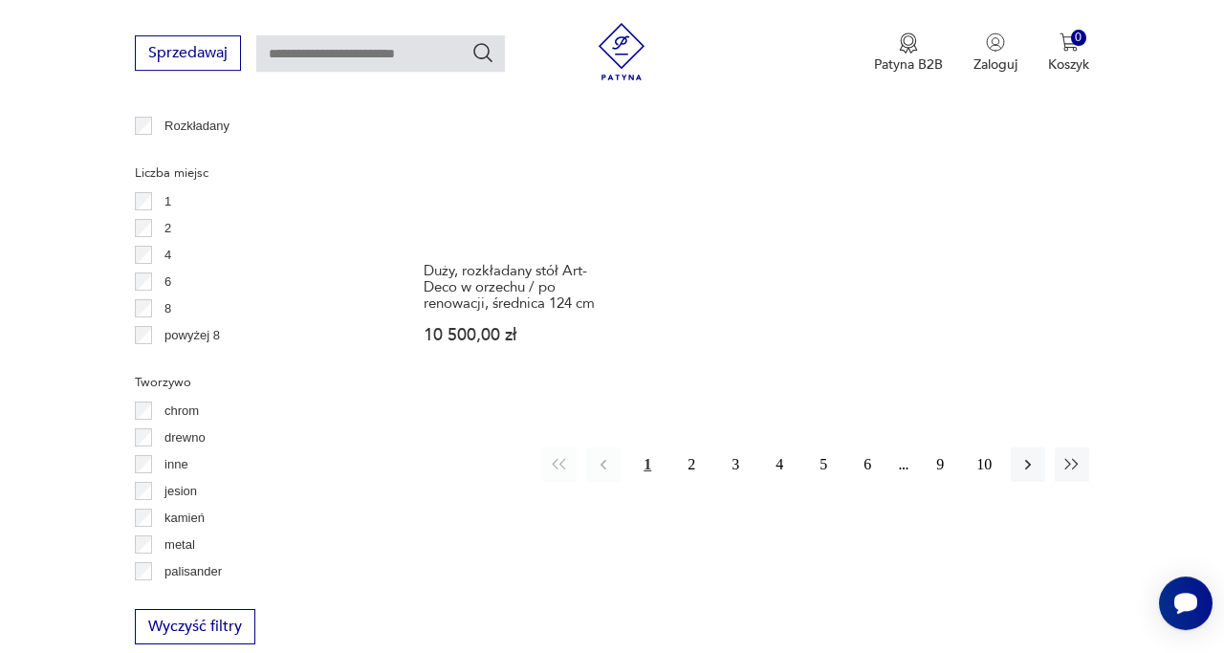
scroll to position [2754, 0]
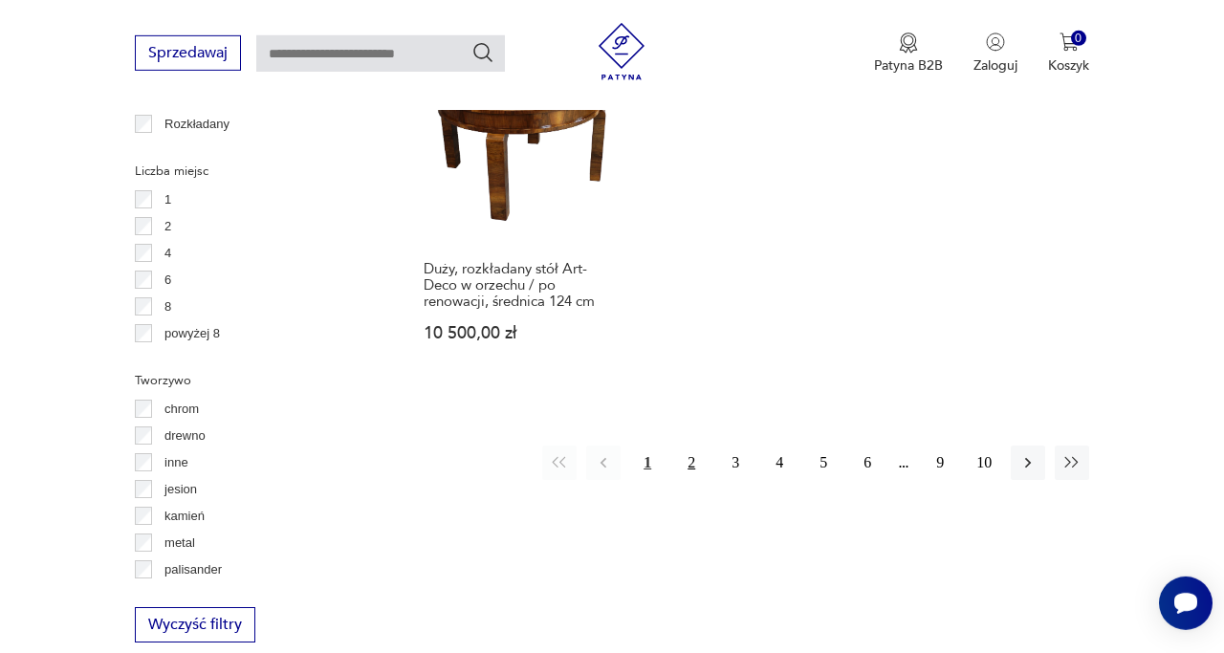
click at [687, 450] on button "2" at bounding box center [691, 463] width 34 height 34
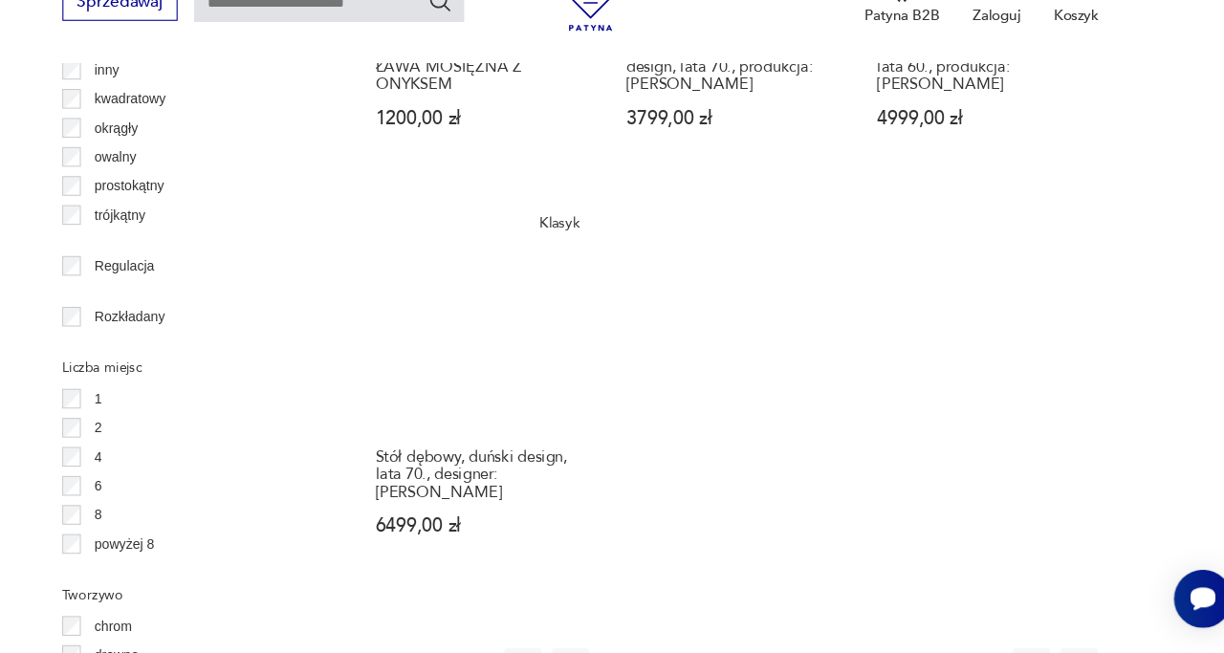
scroll to position [2651, 0]
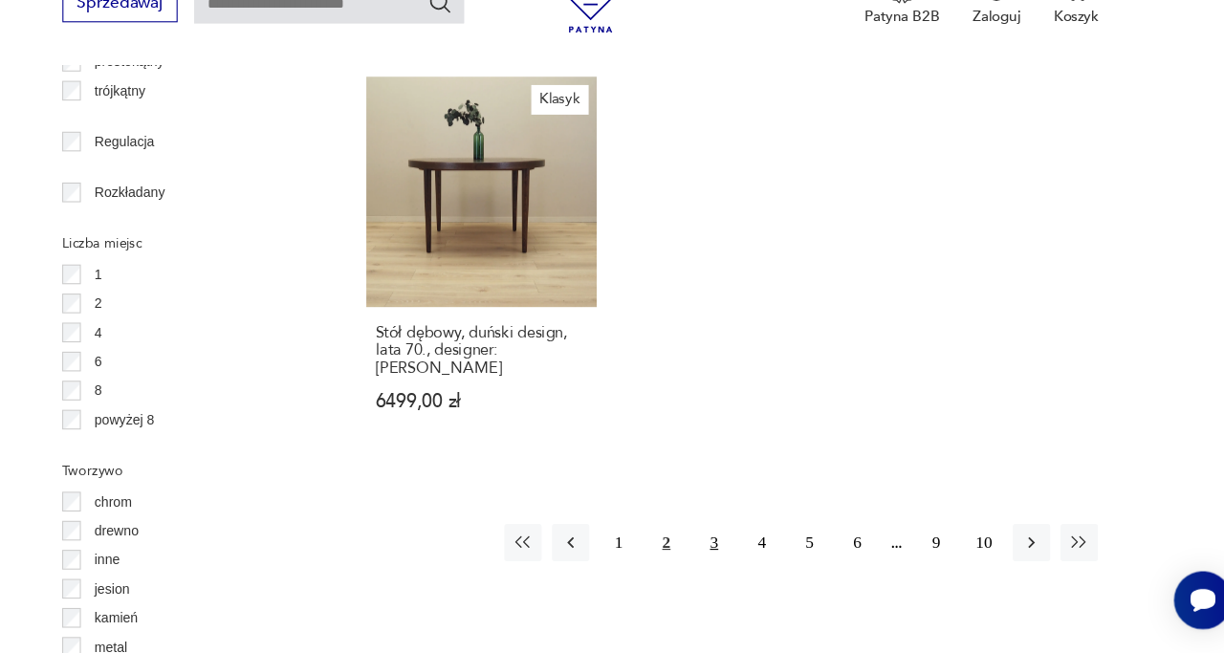
click at [727, 533] on button "3" at bounding box center [735, 550] width 34 height 34
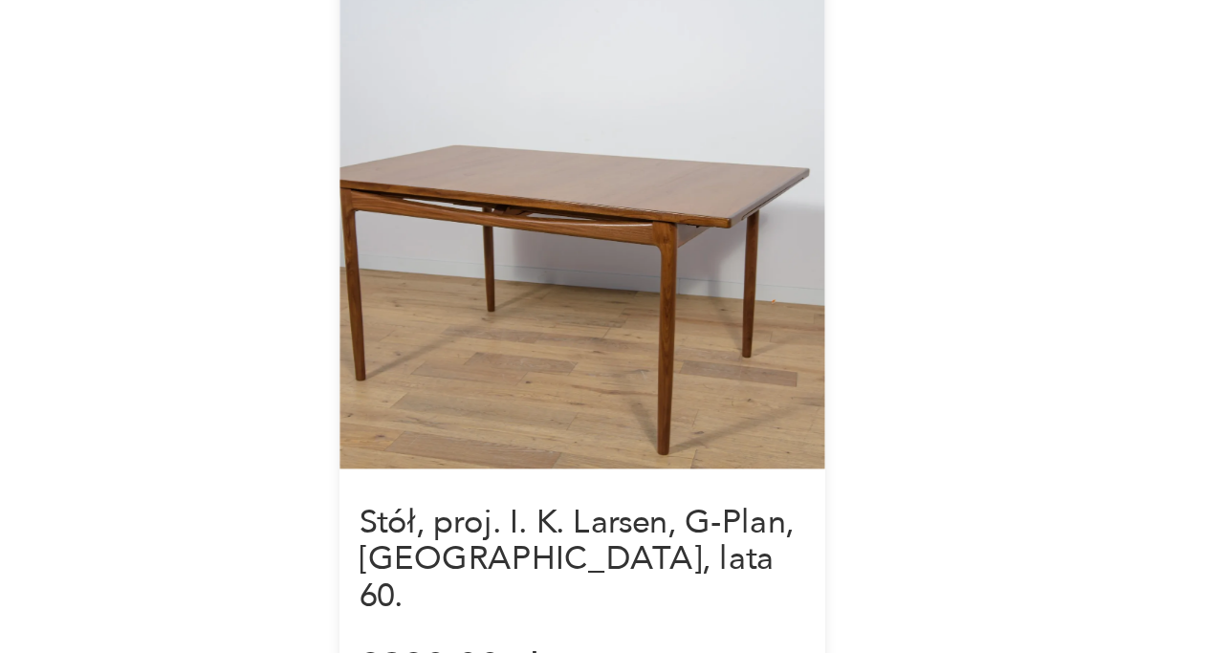
scroll to position [2640, 0]
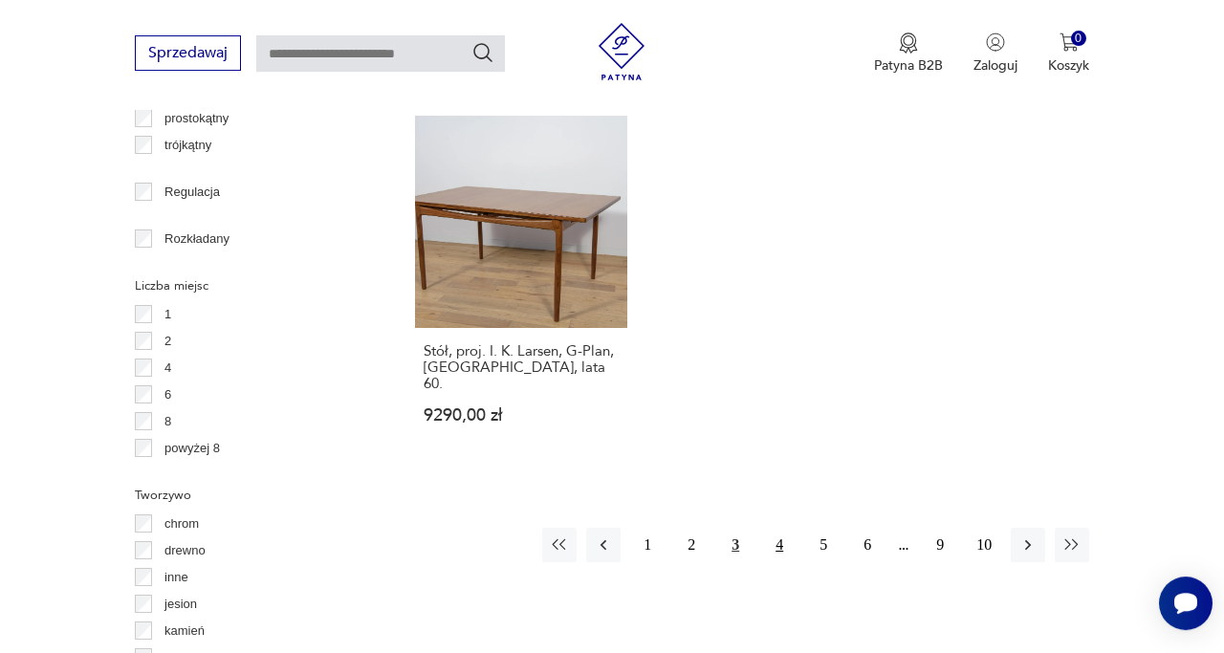
click at [769, 528] on button "4" at bounding box center [779, 545] width 34 height 34
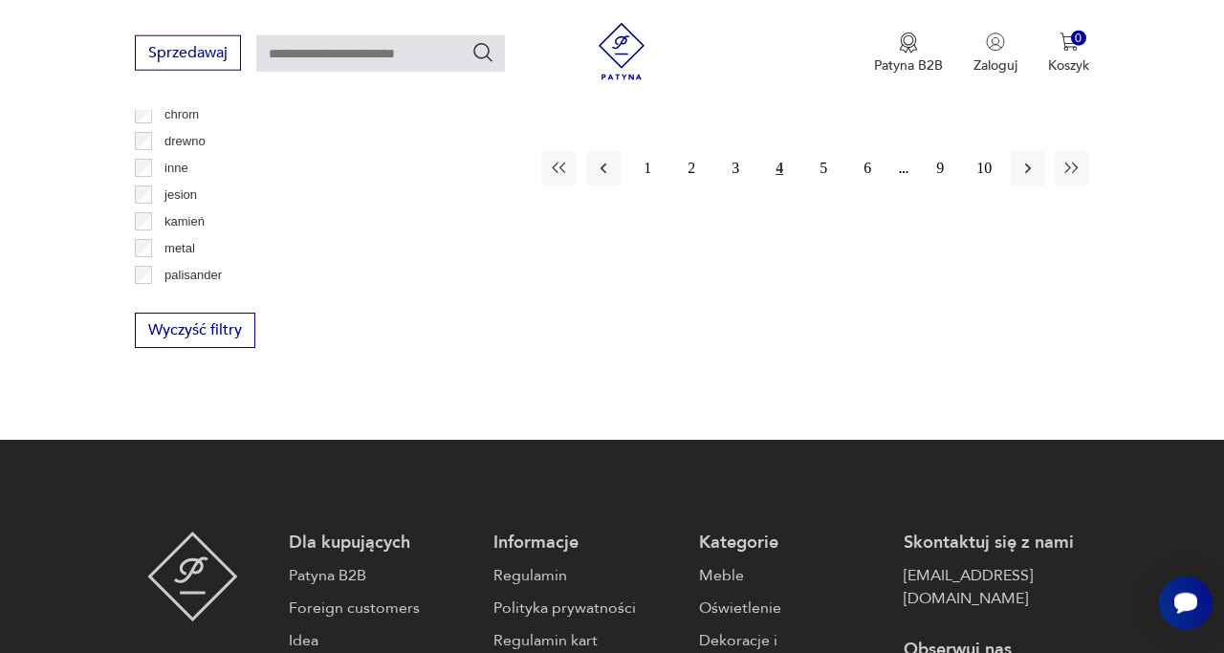
scroll to position [2874, 0]
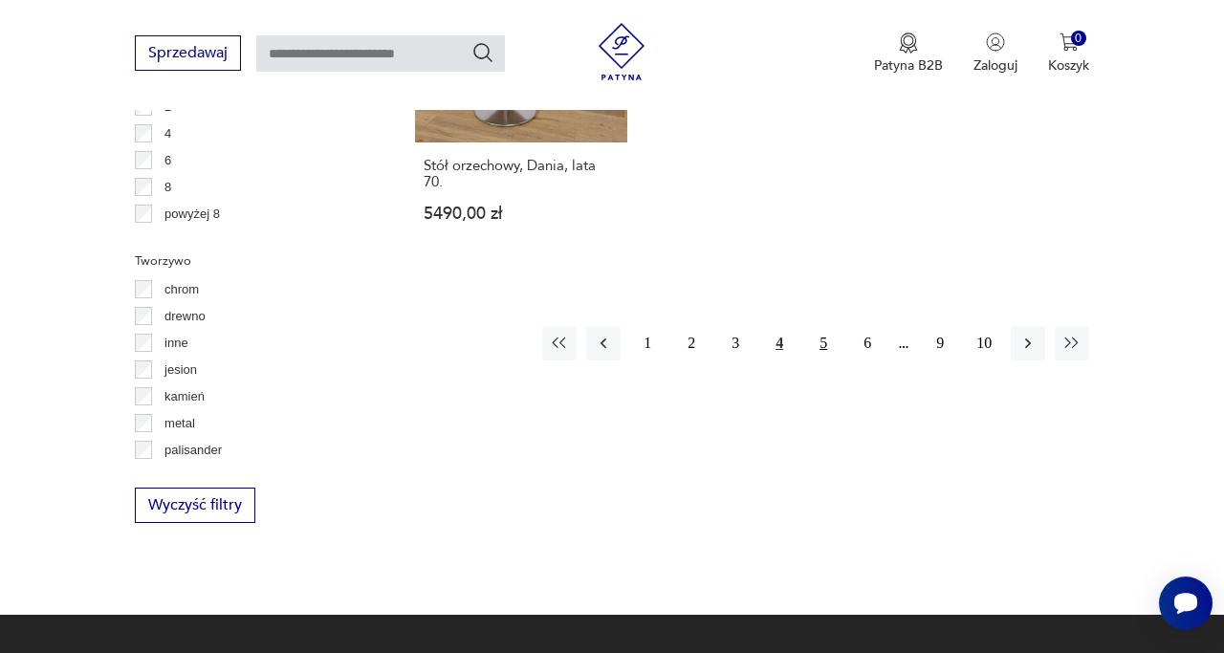
click at [821, 326] on button "5" at bounding box center [823, 343] width 34 height 34
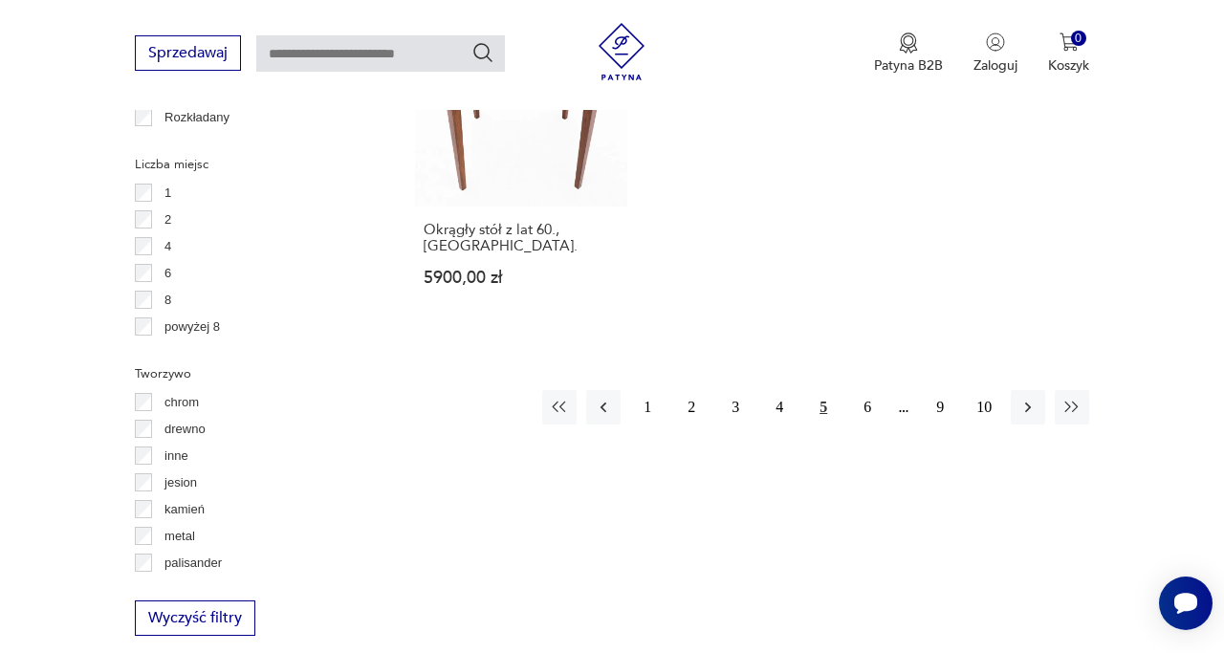
scroll to position [2762, 0]
click at [854, 389] on button "6" at bounding box center [867, 406] width 34 height 34
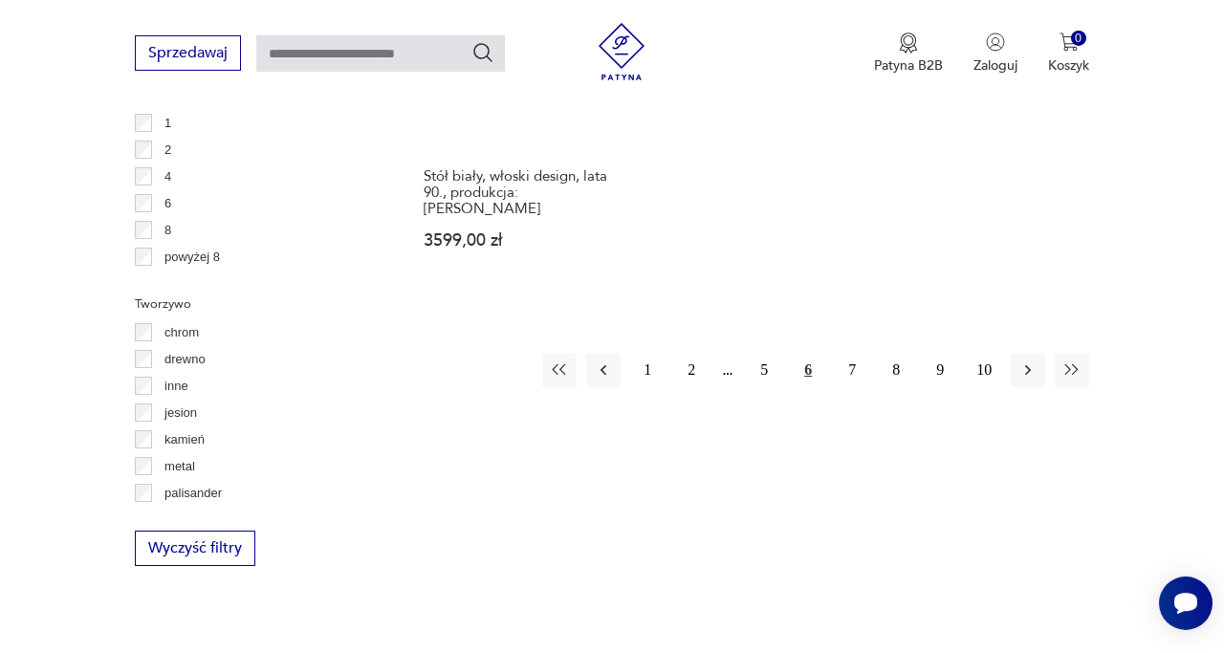
scroll to position [2833, 0]
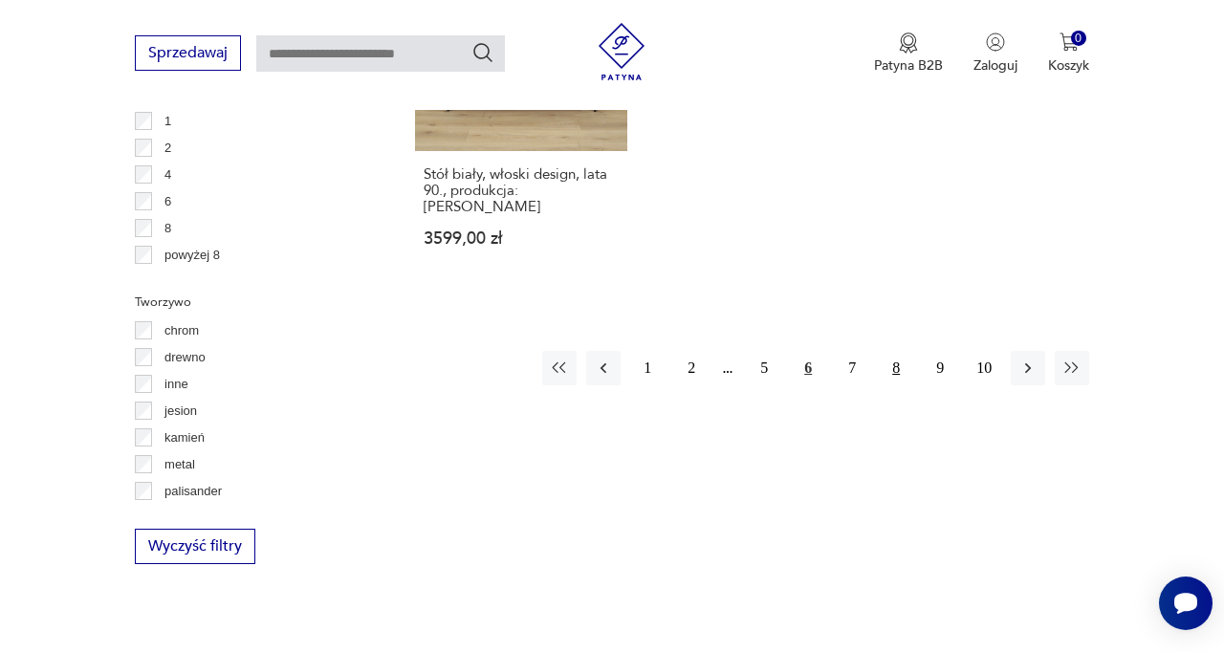
click at [898, 351] on button "8" at bounding box center [896, 368] width 34 height 34
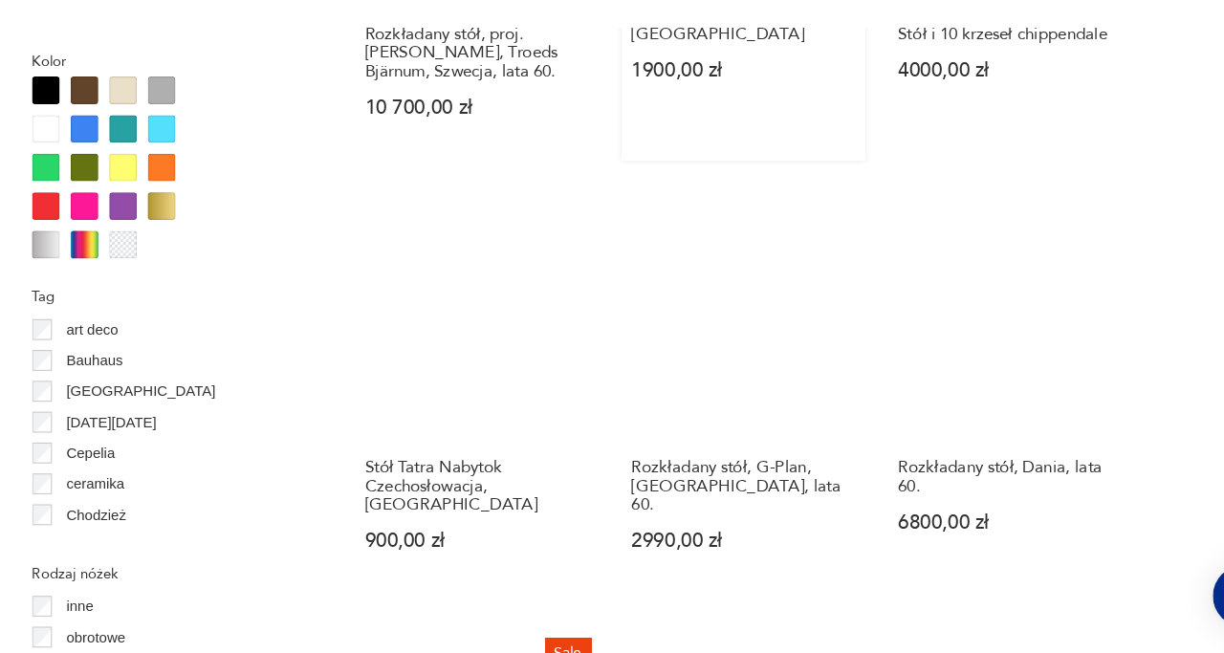
scroll to position [1757, 0]
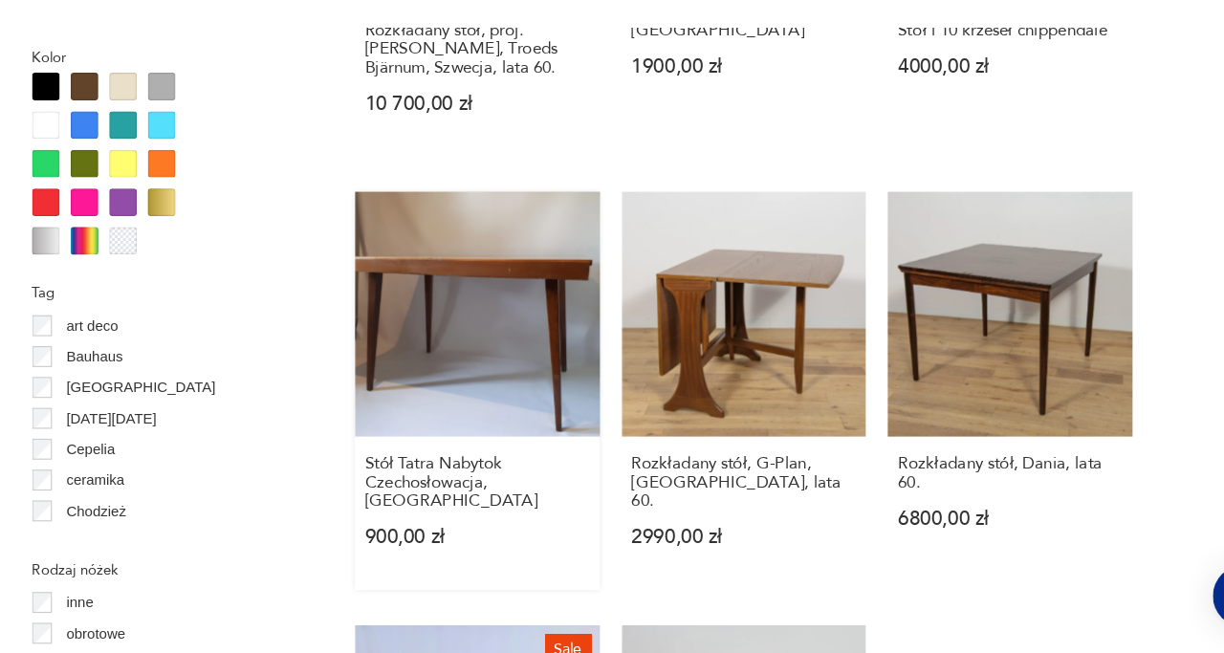
click at [581, 357] on link "Stół Tatra Nabytok Czechosłowacja, etykieta 900,00 zł" at bounding box center [521, 424] width 212 height 345
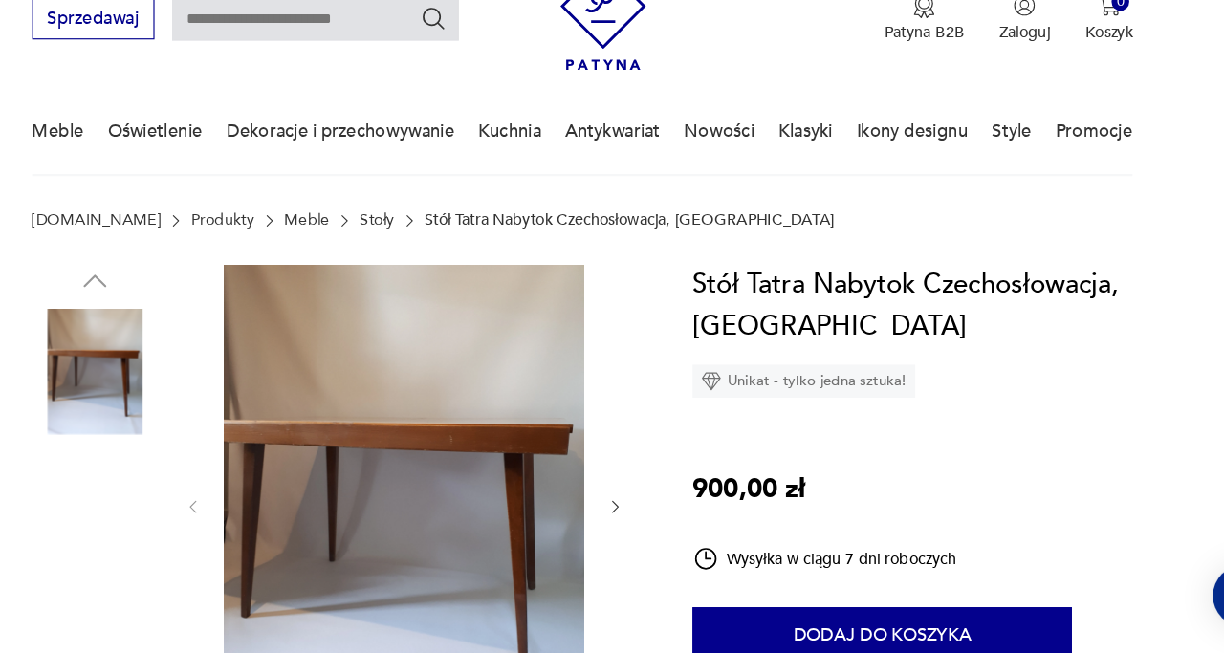
click at [588, 467] on img at bounding box center [457, 524] width 313 height 417
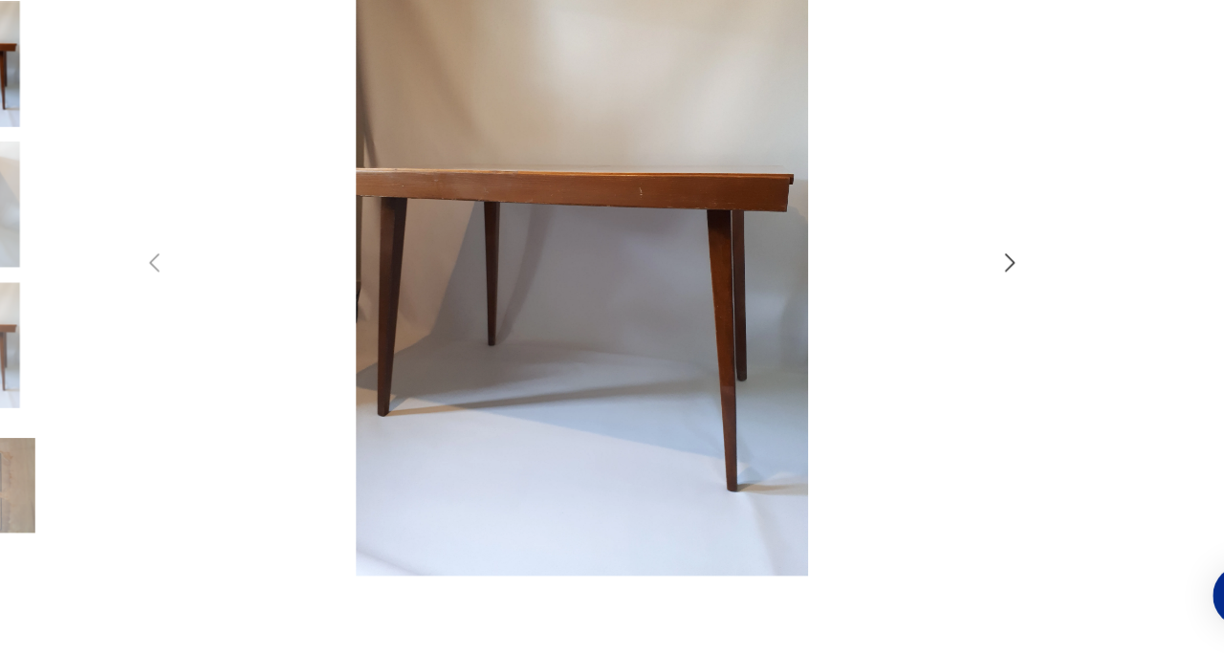
click at [979, 310] on icon "button" at bounding box center [983, 314] width 23 height 23
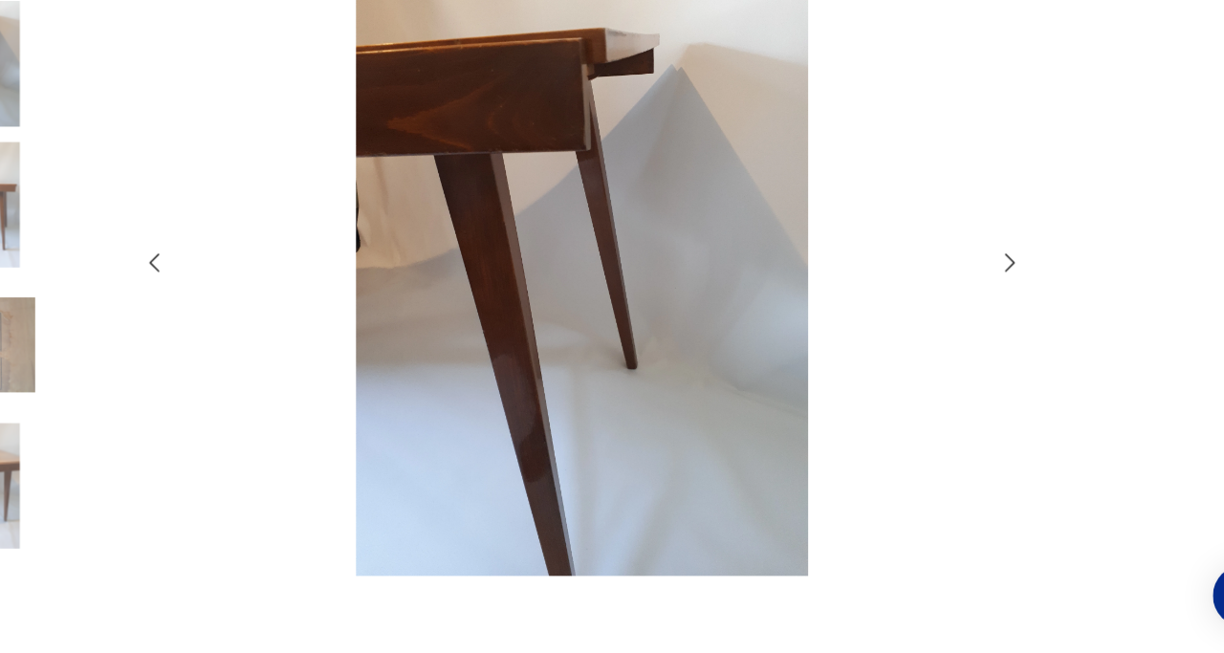
click at [979, 310] on icon "button" at bounding box center [983, 314] width 23 height 23
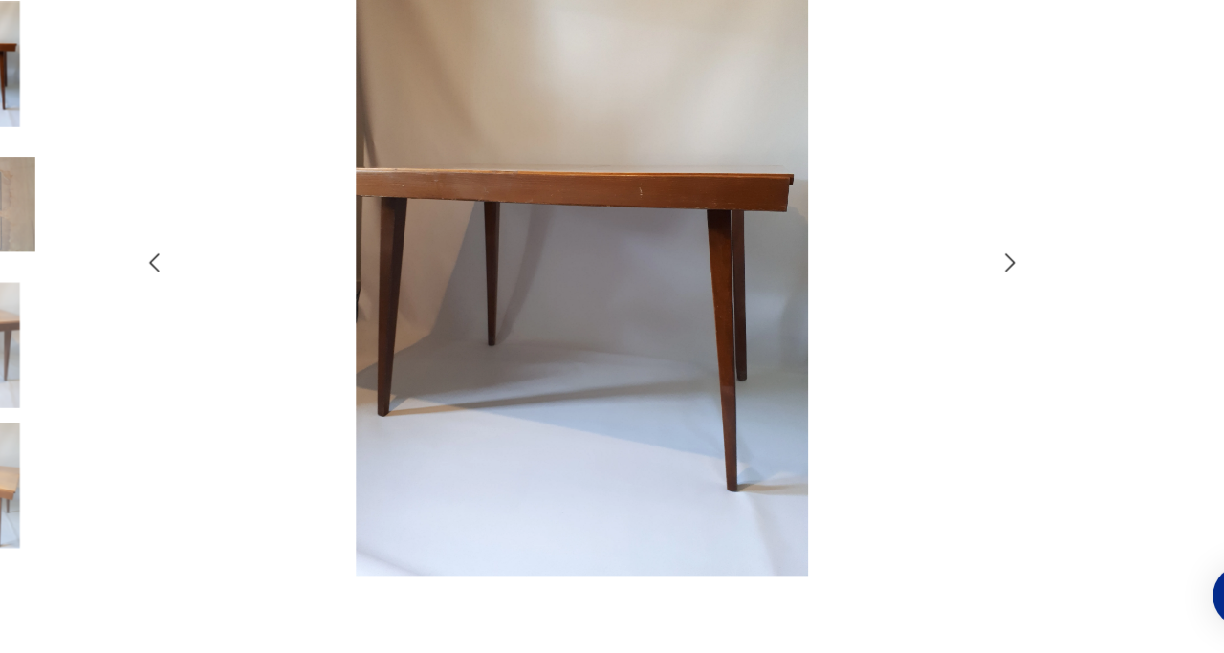
click at [979, 310] on icon "button" at bounding box center [983, 314] width 23 height 23
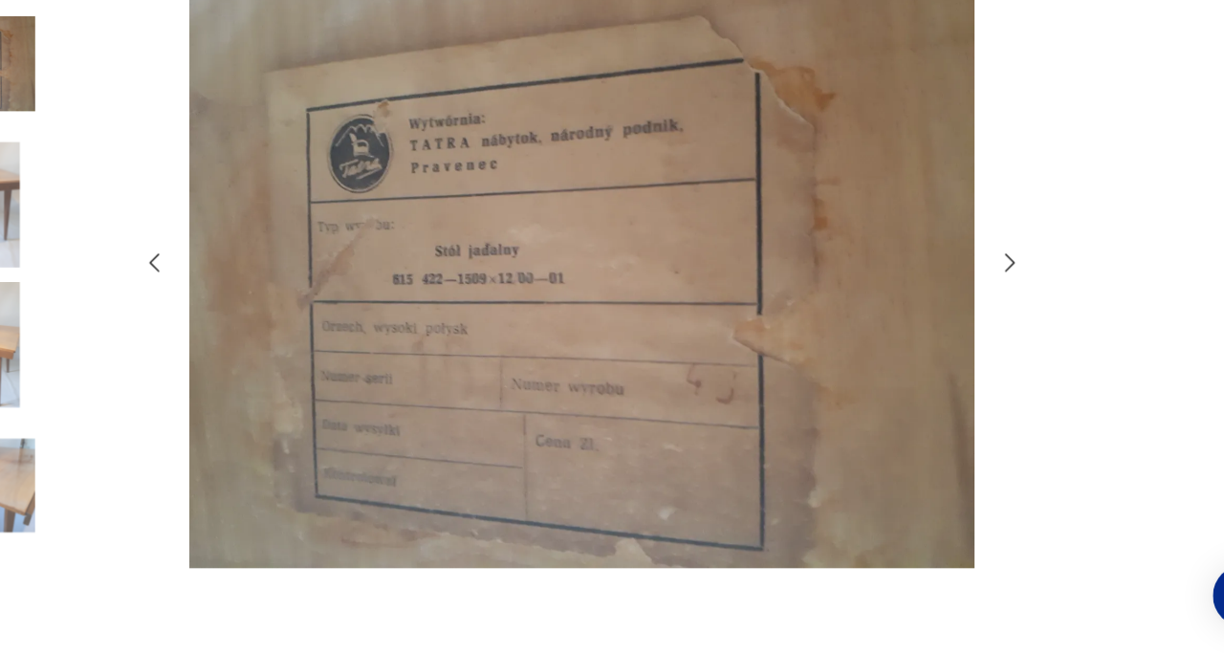
click at [979, 310] on icon "button" at bounding box center [983, 314] width 23 height 23
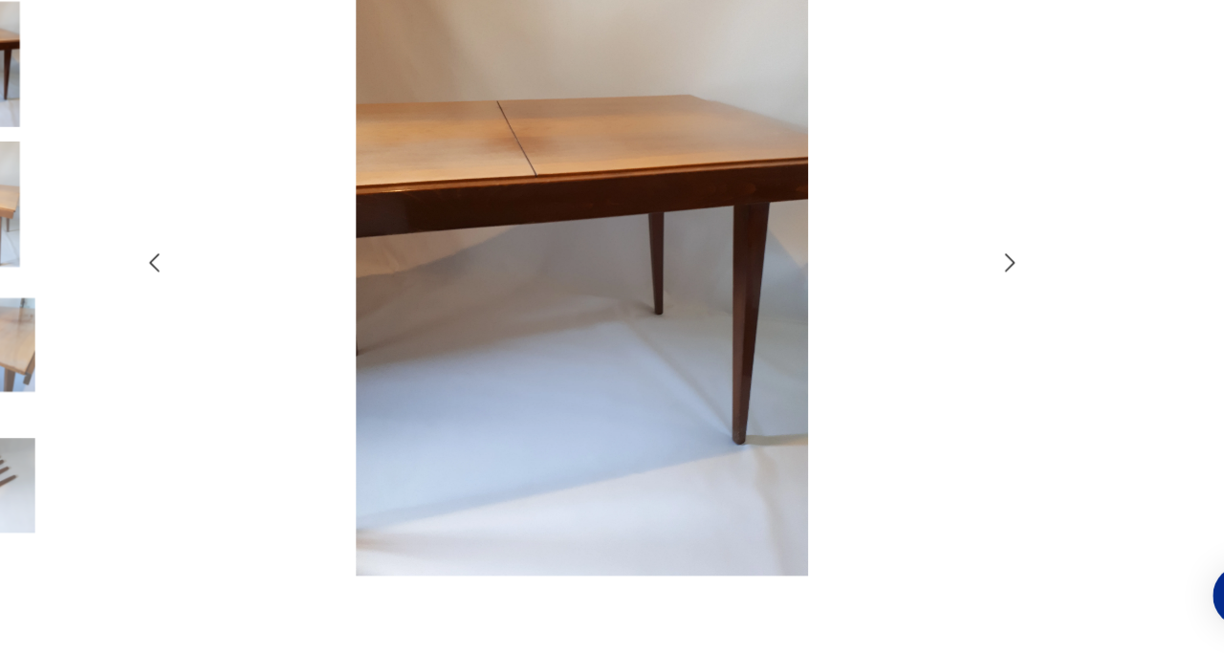
click at [979, 310] on icon "button" at bounding box center [983, 314] width 23 height 23
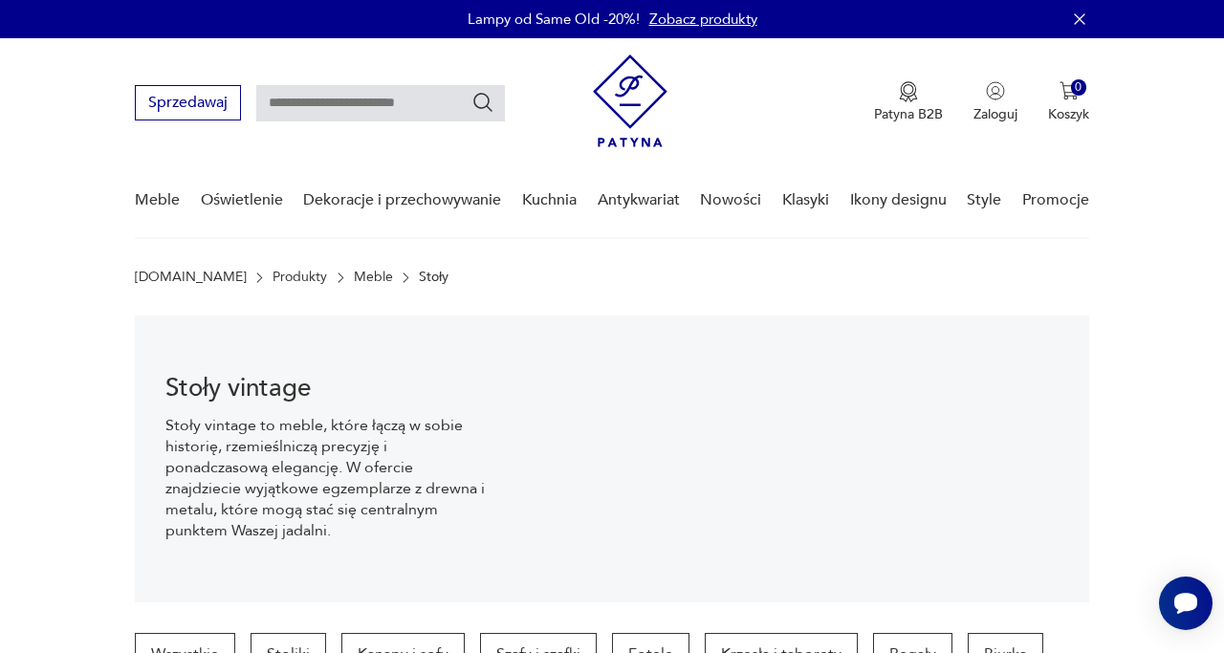
scroll to position [86, 0]
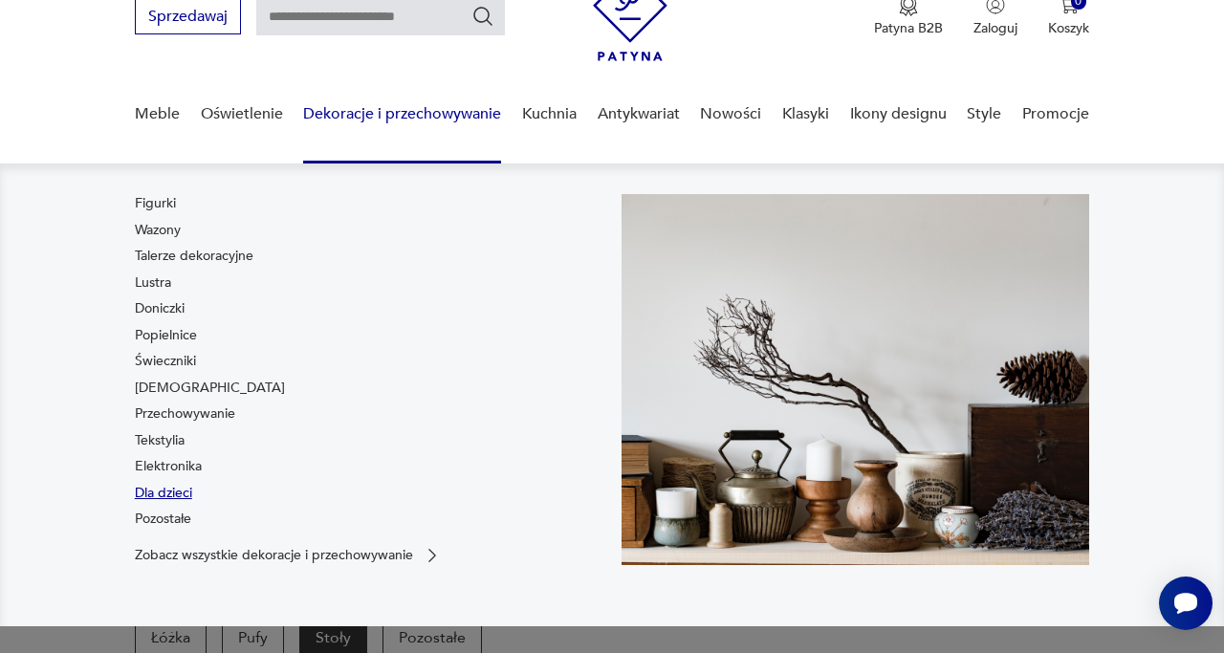
click at [178, 489] on link "Dla dzieci" at bounding box center [163, 493] width 57 height 19
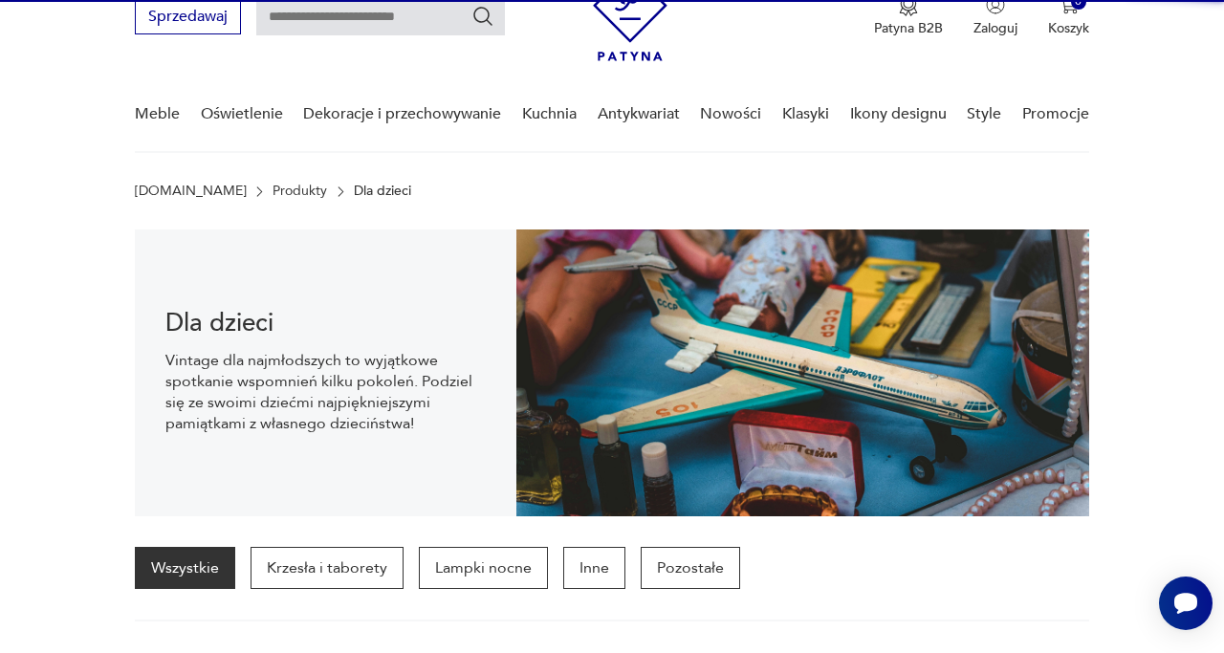
scroll to position [189, 0]
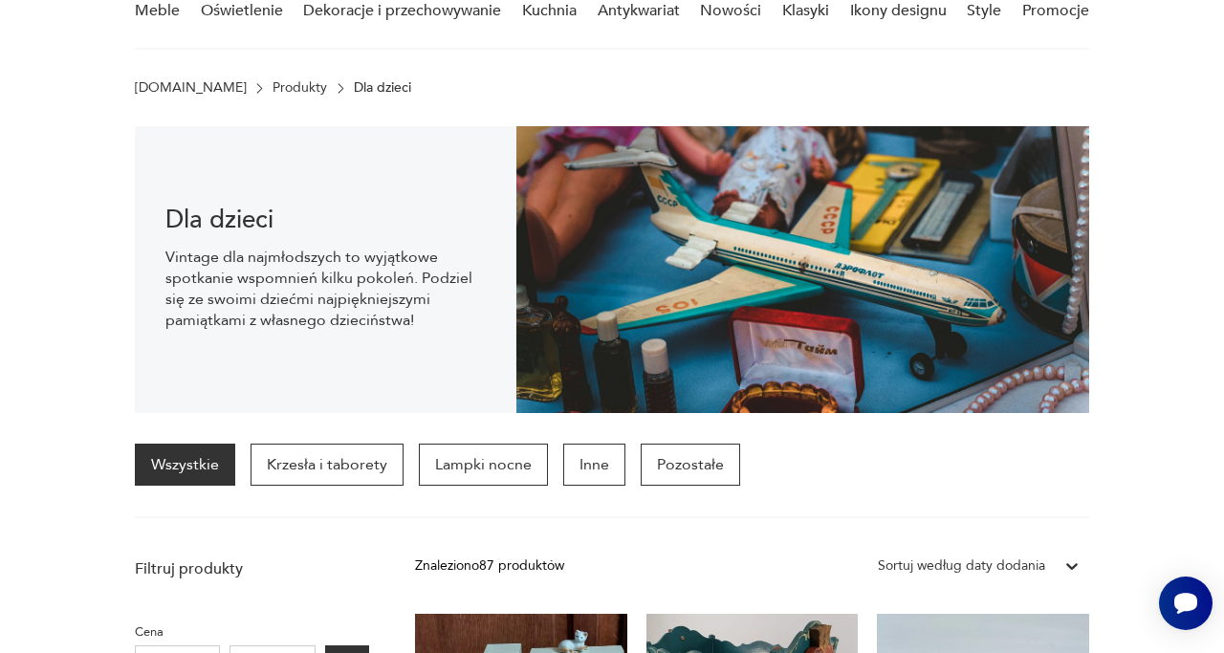
click at [437, 361] on div "Dla dzieci Vintage dla najmłodszych to wyjątkowe spotkanie wspomnień kilku poko…" at bounding box center [326, 269] width 382 height 287
click at [475, 460] on p "Lampki nocne" at bounding box center [483, 465] width 129 height 42
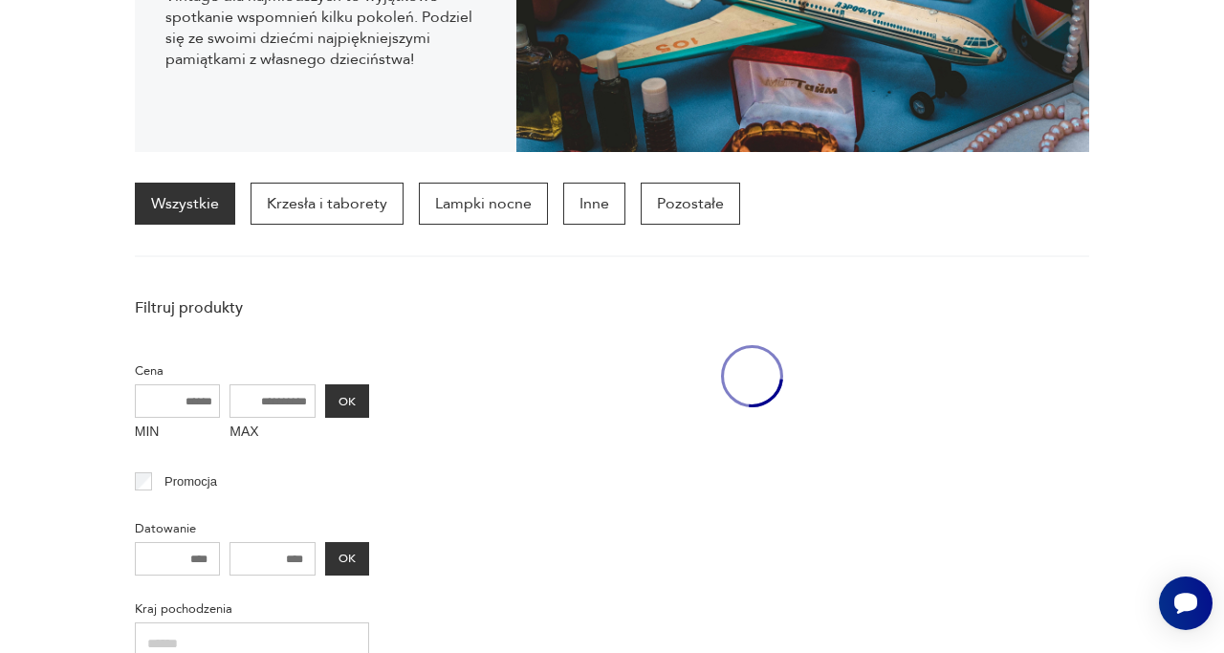
scroll to position [189, 0]
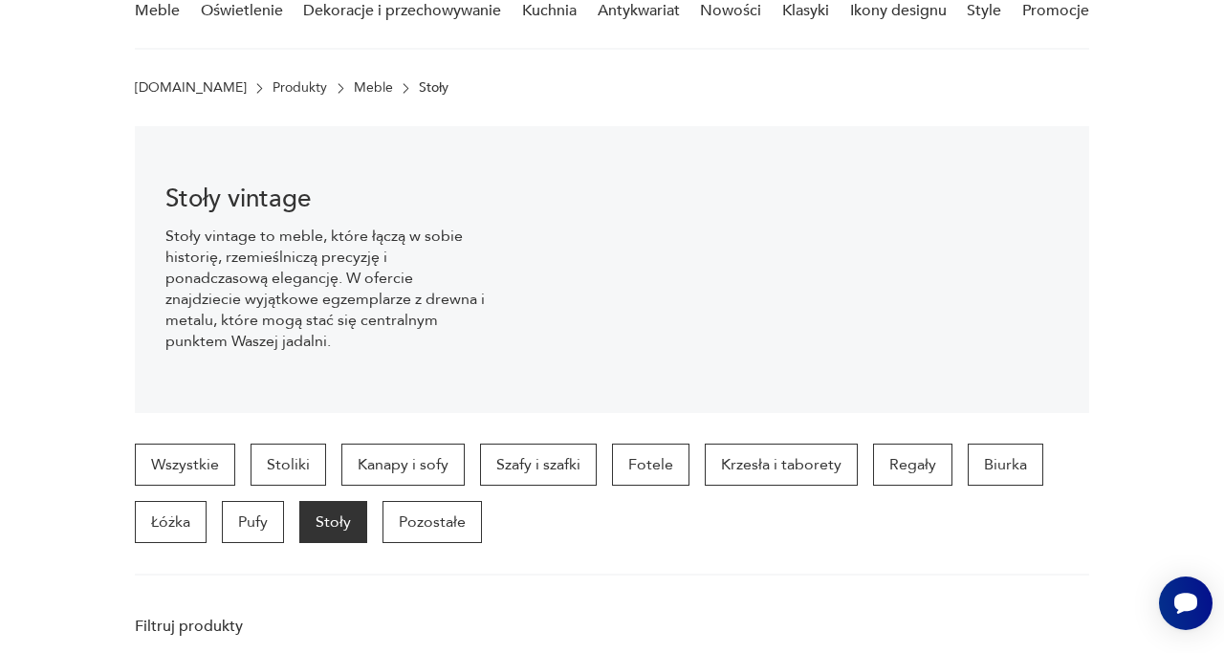
scroll to position [86, 0]
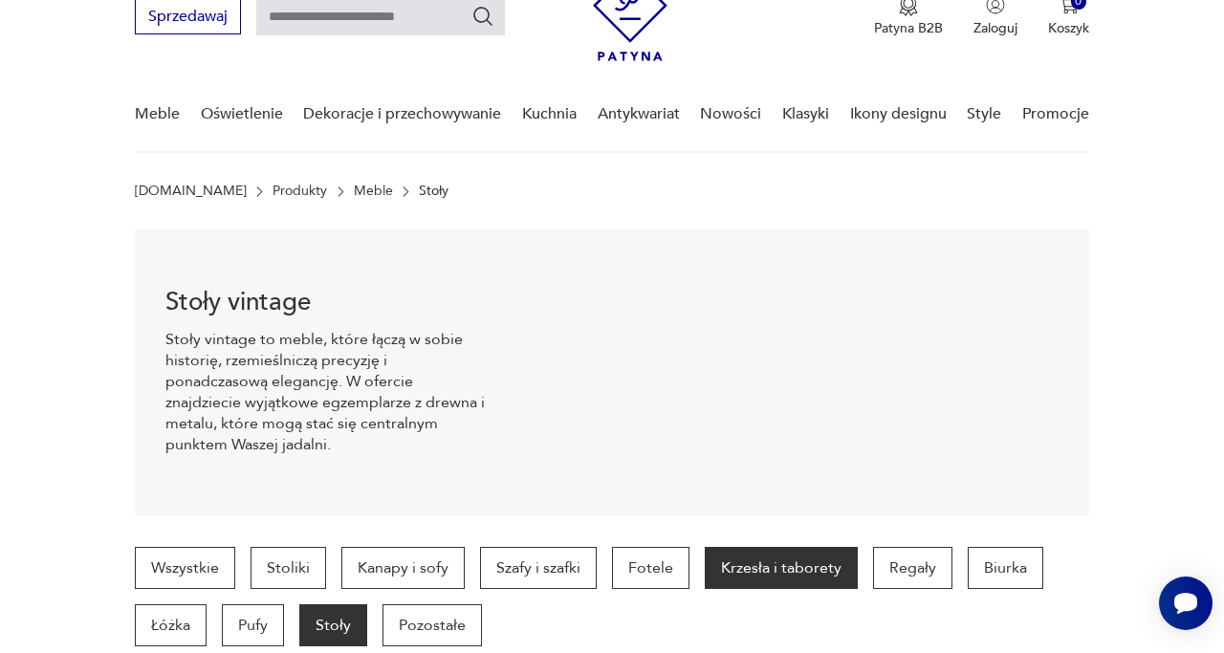
click at [762, 570] on p "Krzesła i taborety" at bounding box center [781, 568] width 153 height 42
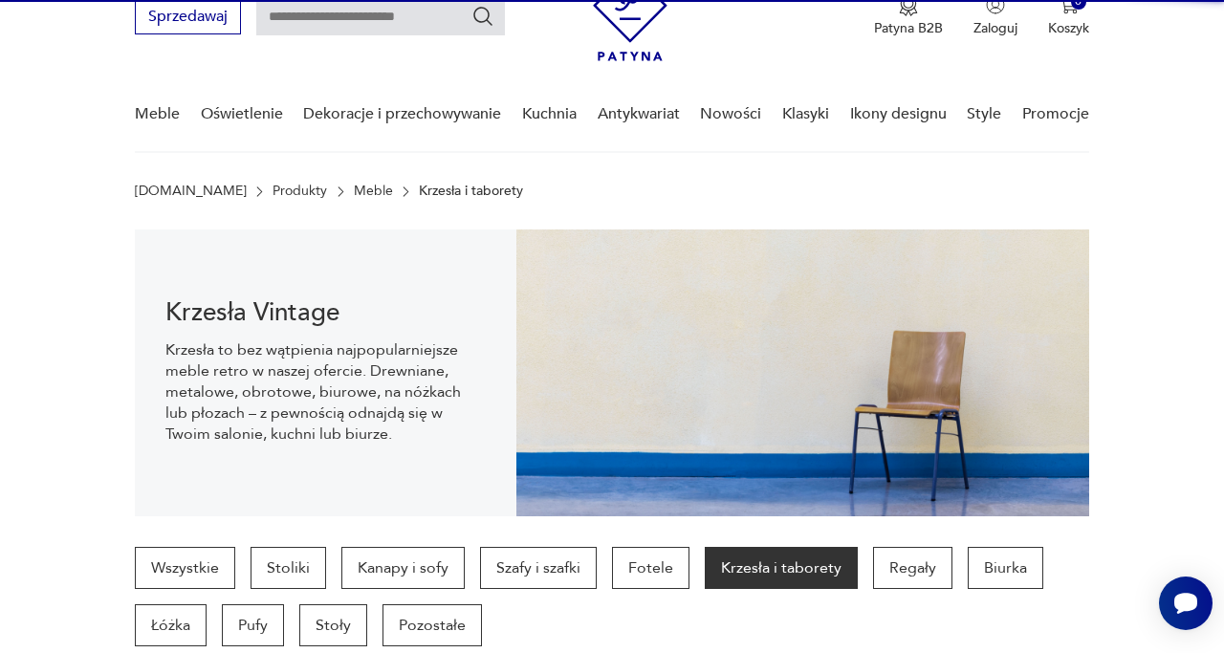
scroll to position [507, 0]
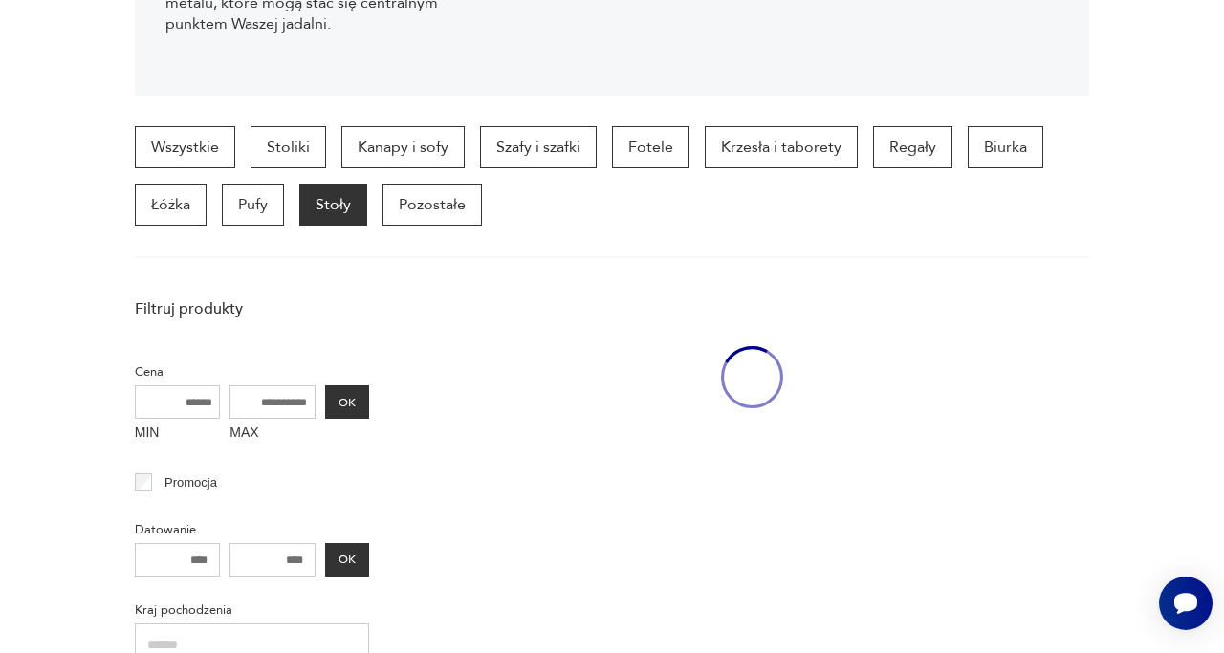
scroll to position [86, 0]
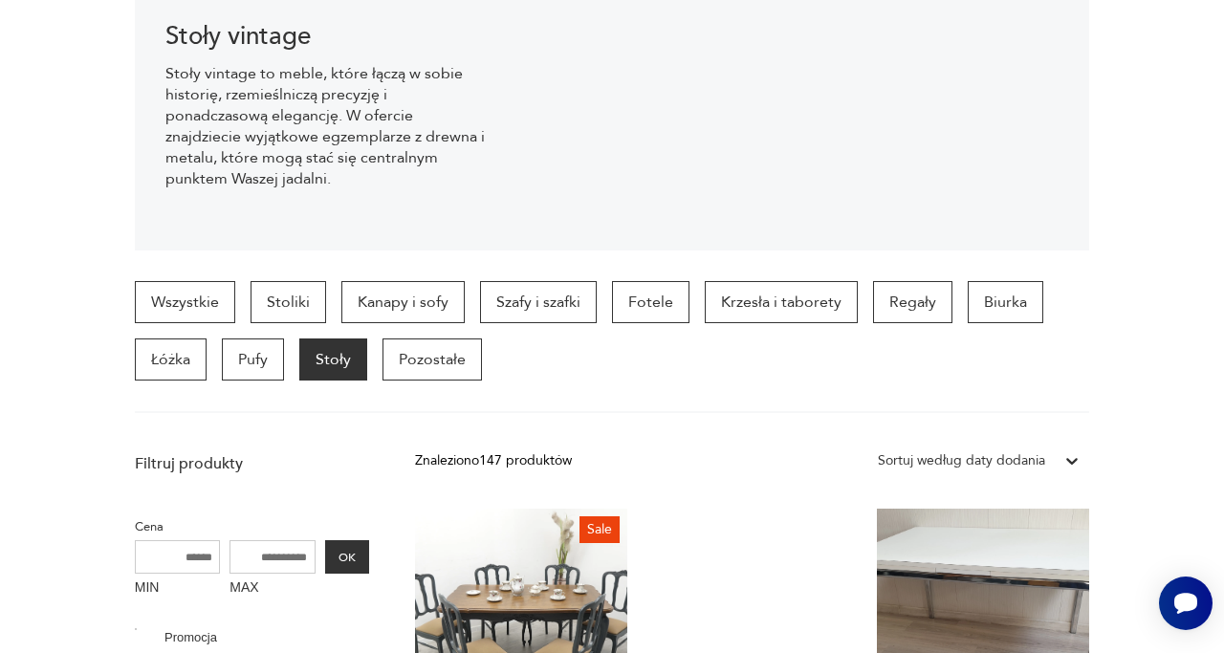
scroll to position [3393, 0]
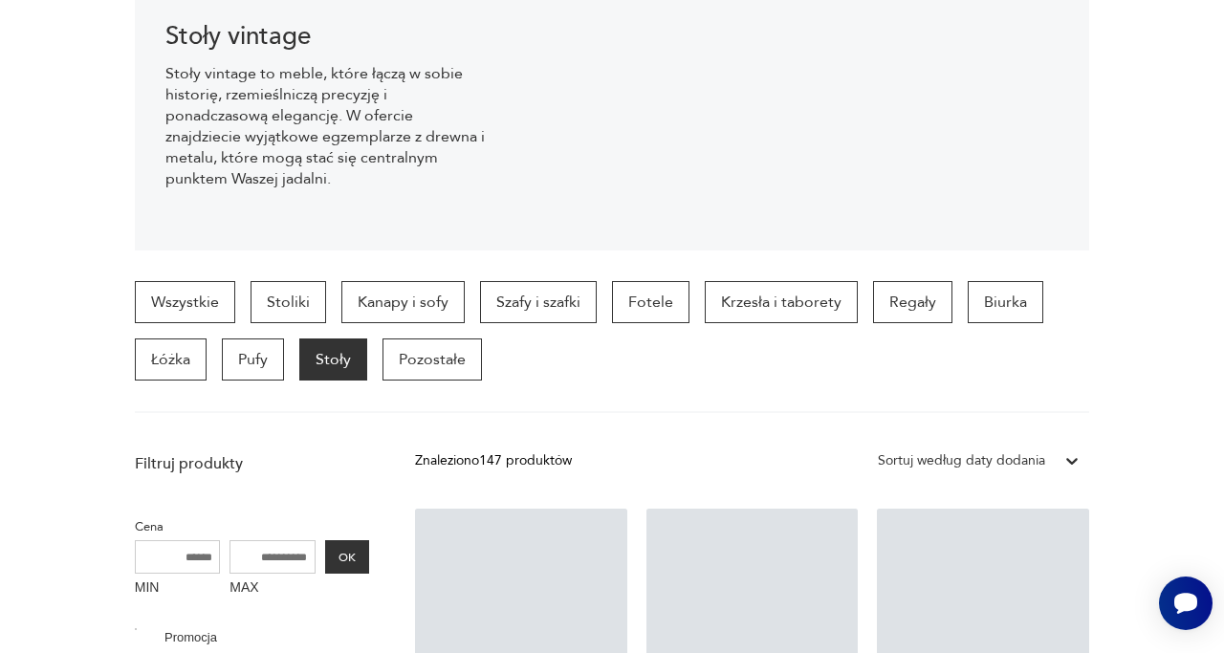
scroll to position [3393, 0]
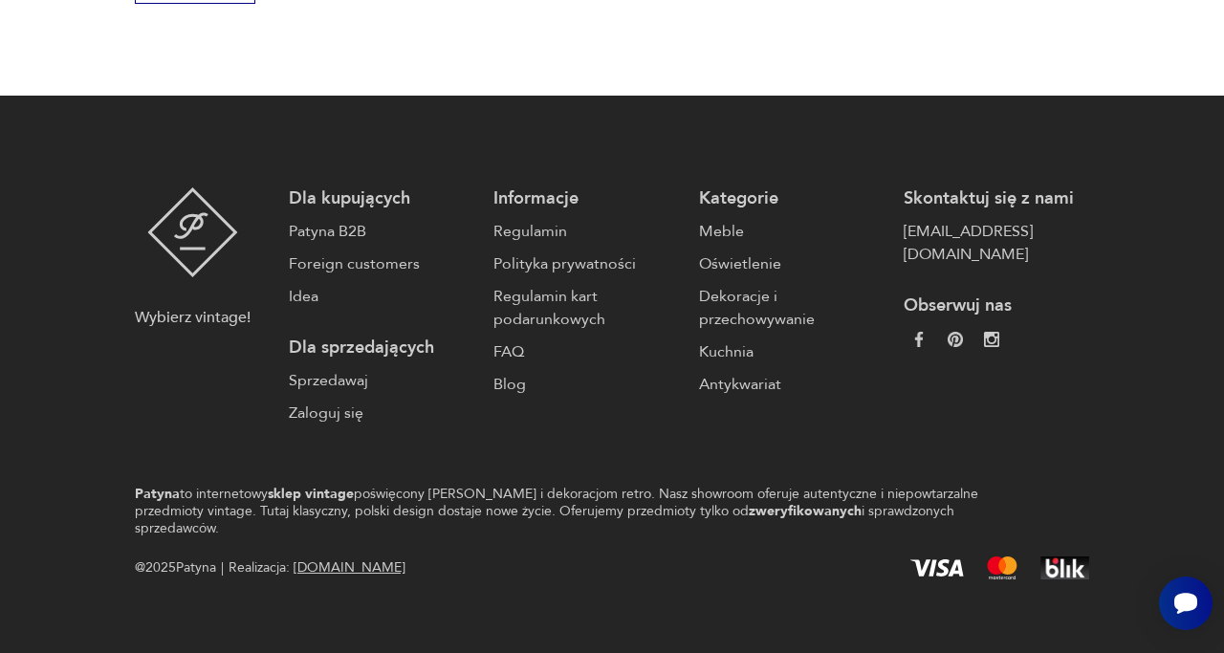
scroll to position [86, 0]
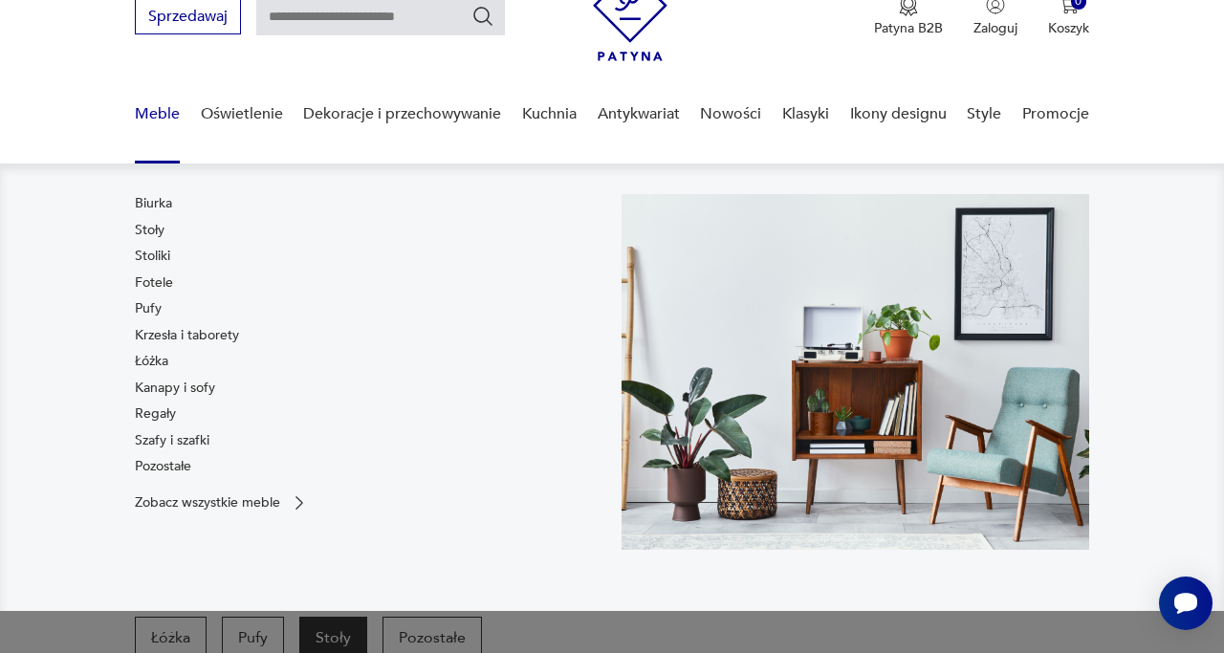
click at [174, 112] on link "Meble" at bounding box center [157, 114] width 45 height 74
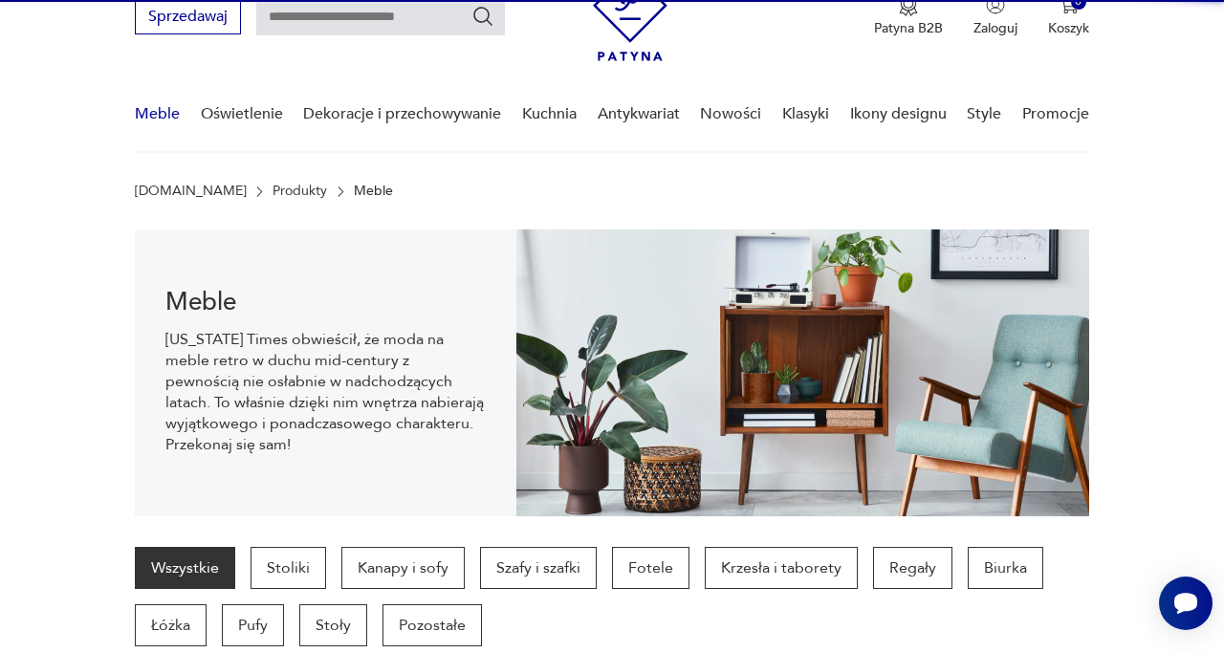
scroll to position [189, 0]
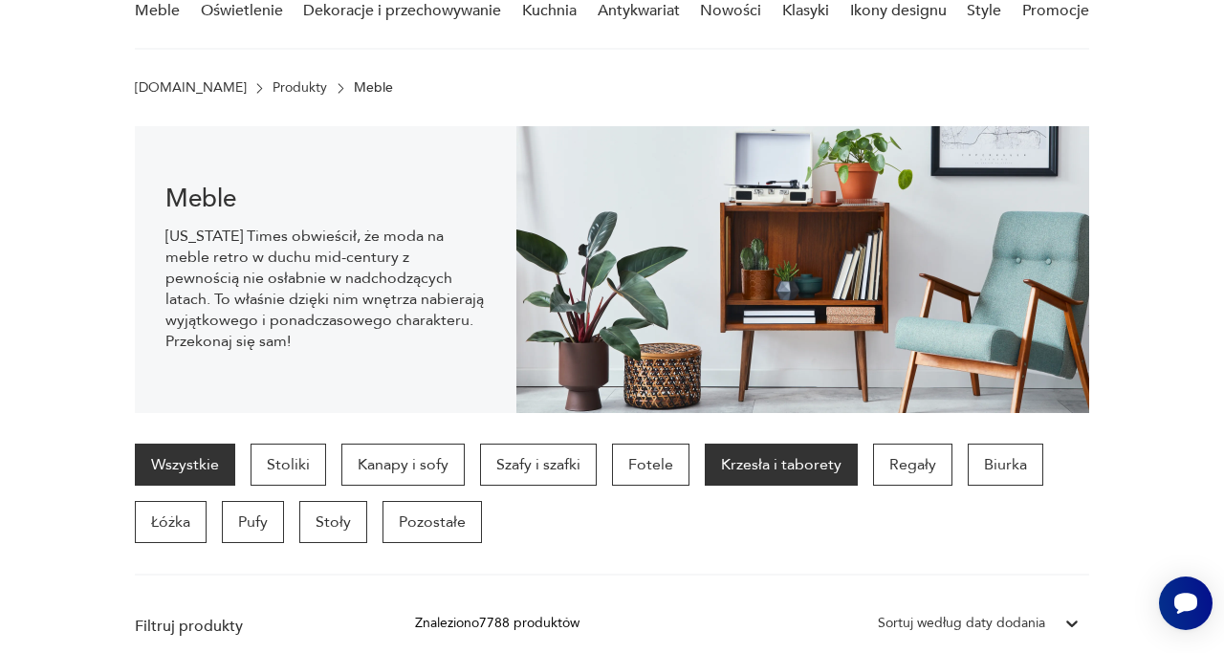
click at [736, 452] on p "Krzesła i taborety" at bounding box center [781, 465] width 153 height 42
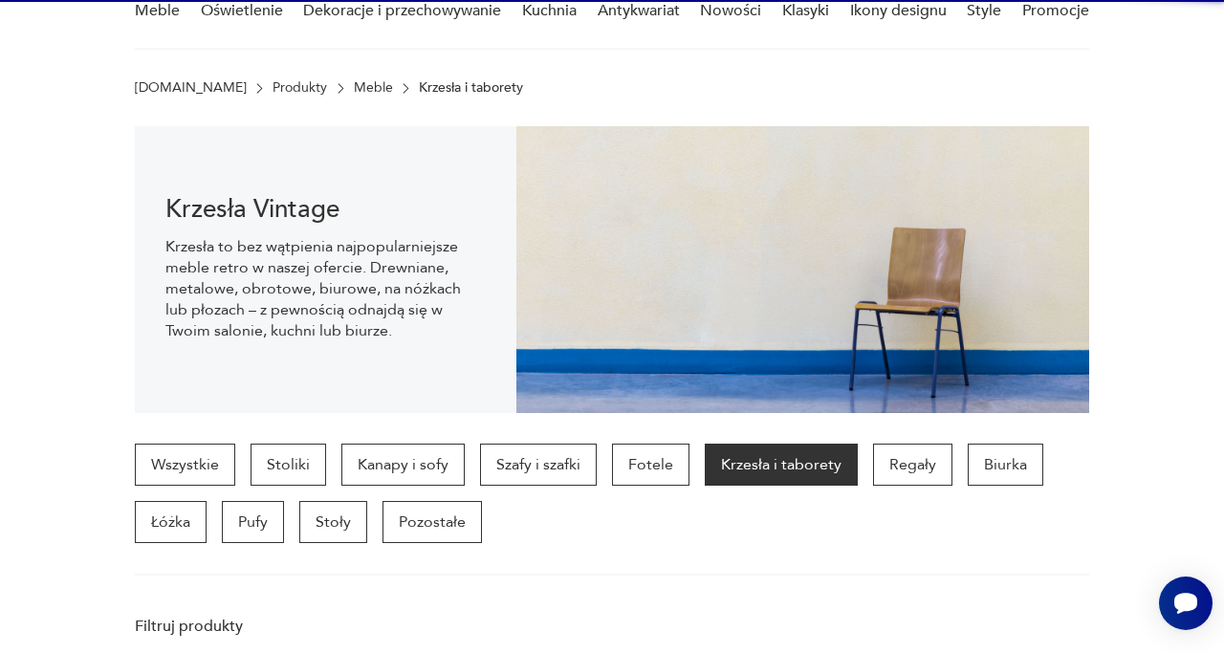
scroll to position [507, 0]
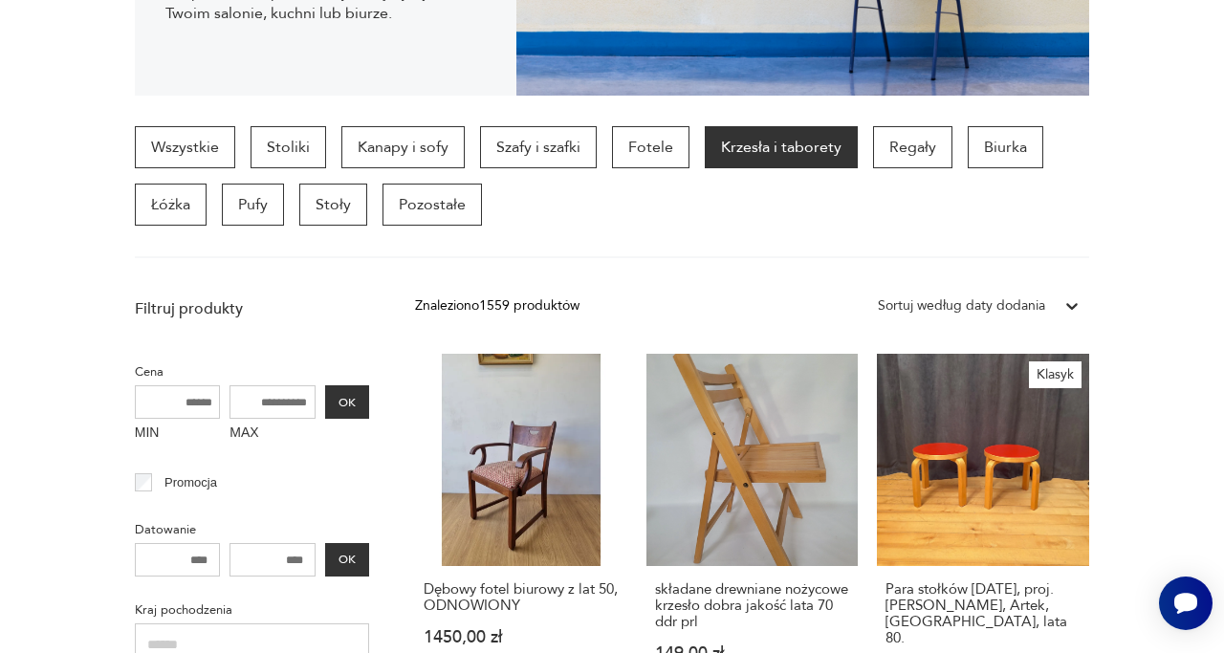
click at [544, 507] on link "Dębowy fotel biurowy z lat 50, ODNOWIONY 1450,00 zł" at bounding box center [521, 535] width 212 height 362
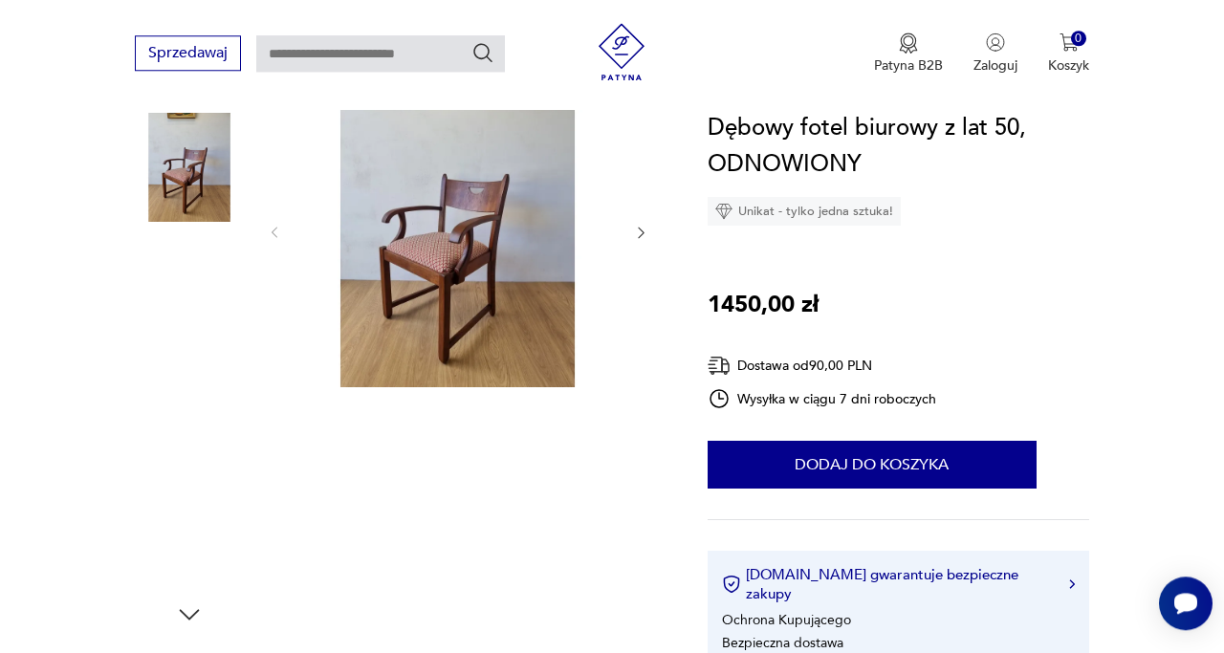
scroll to position [241, 0]
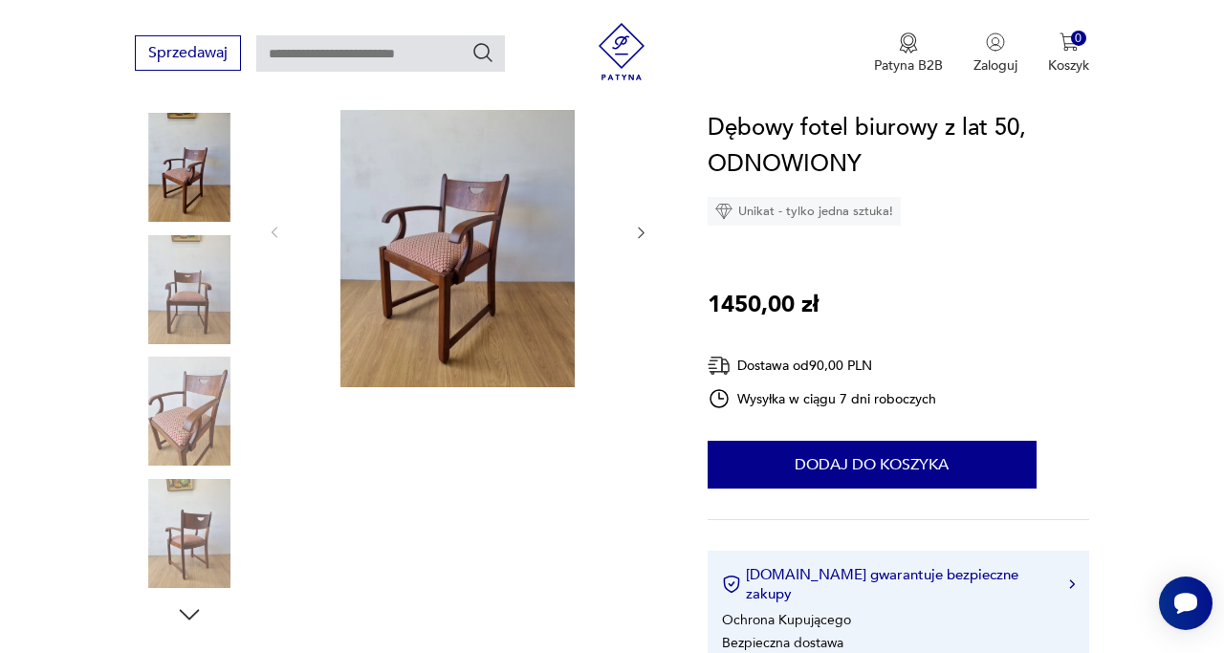
click at [205, 183] on img at bounding box center [189, 167] width 109 height 109
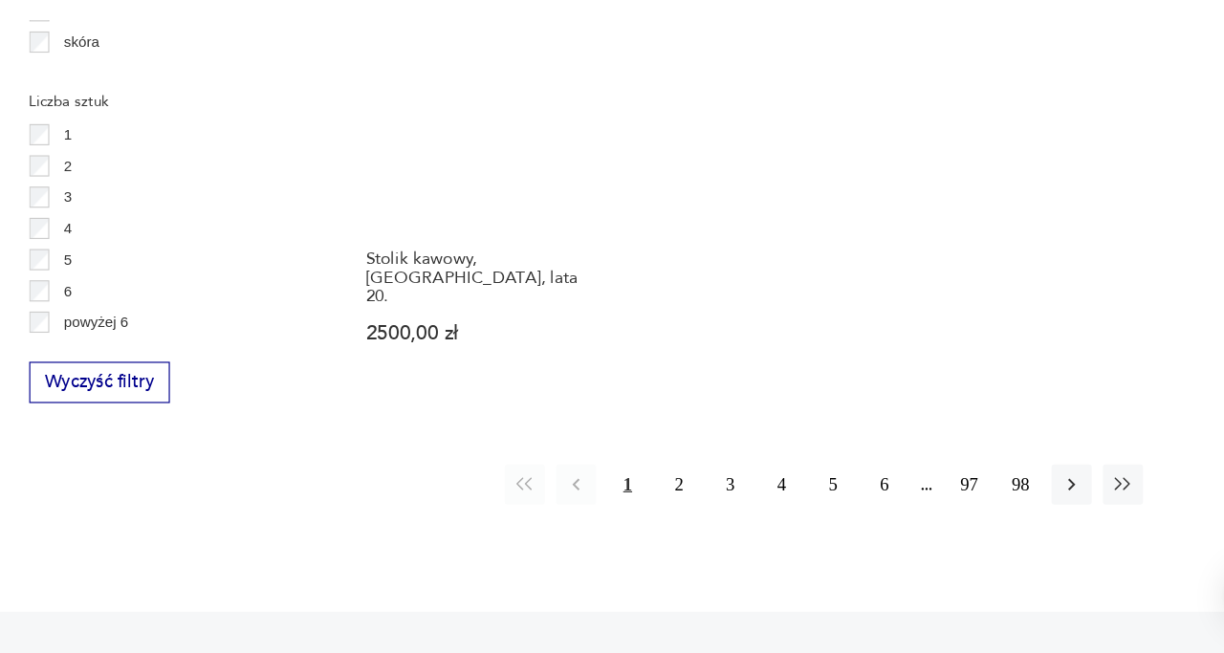
scroll to position [2758, 0]
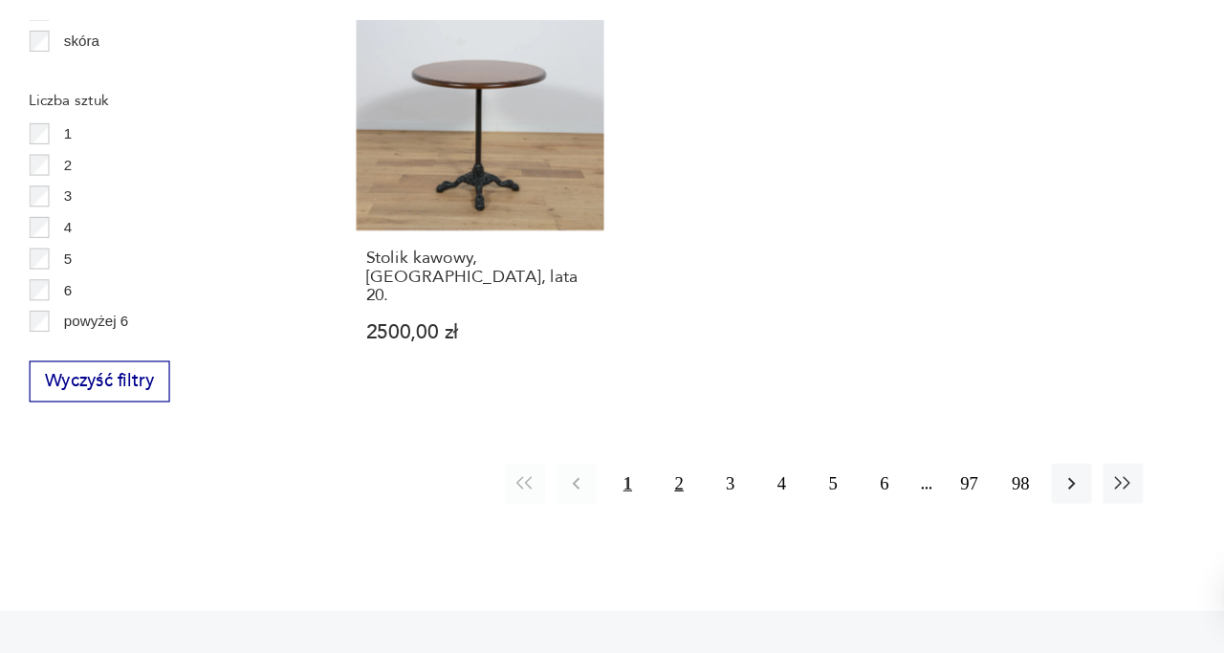
click at [695, 491] on button "2" at bounding box center [691, 508] width 34 height 34
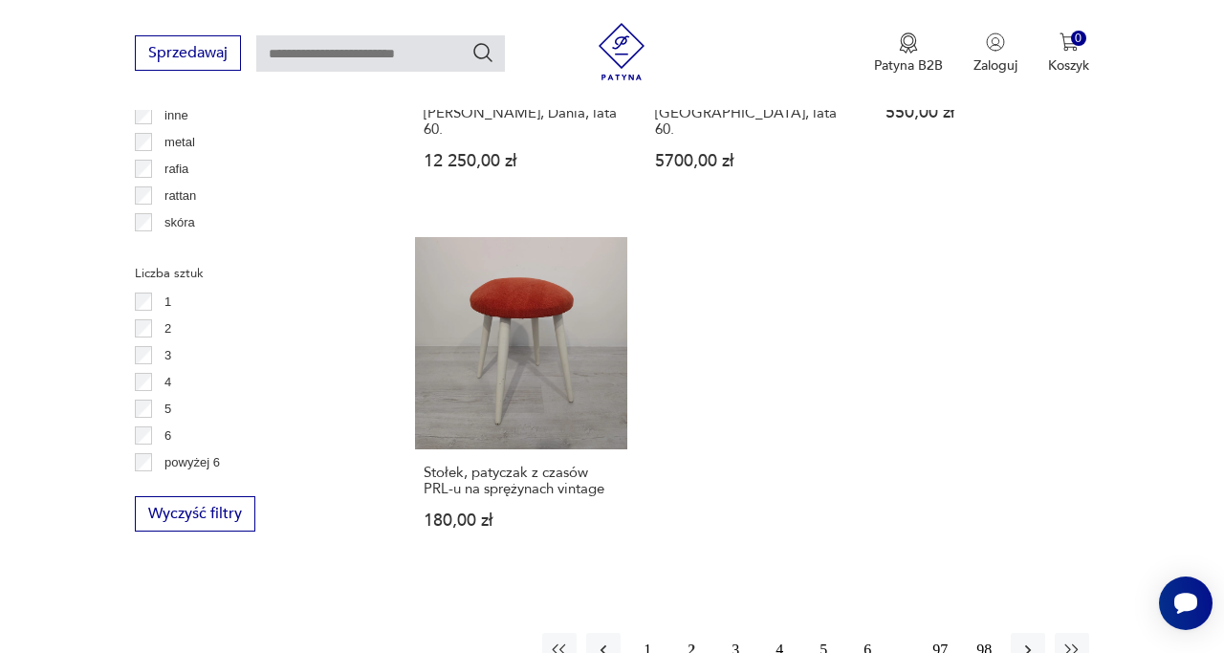
scroll to position [2664, 0]
click at [730, 633] on button "3" at bounding box center [735, 650] width 34 height 34
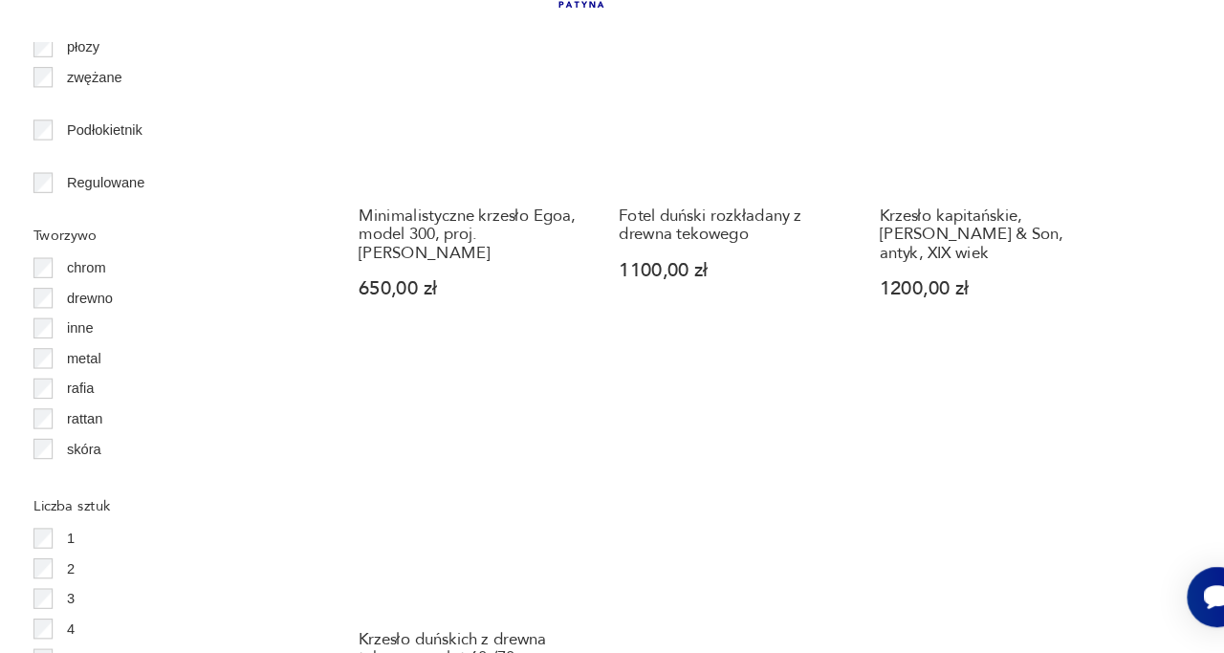
scroll to position [2576, 0]
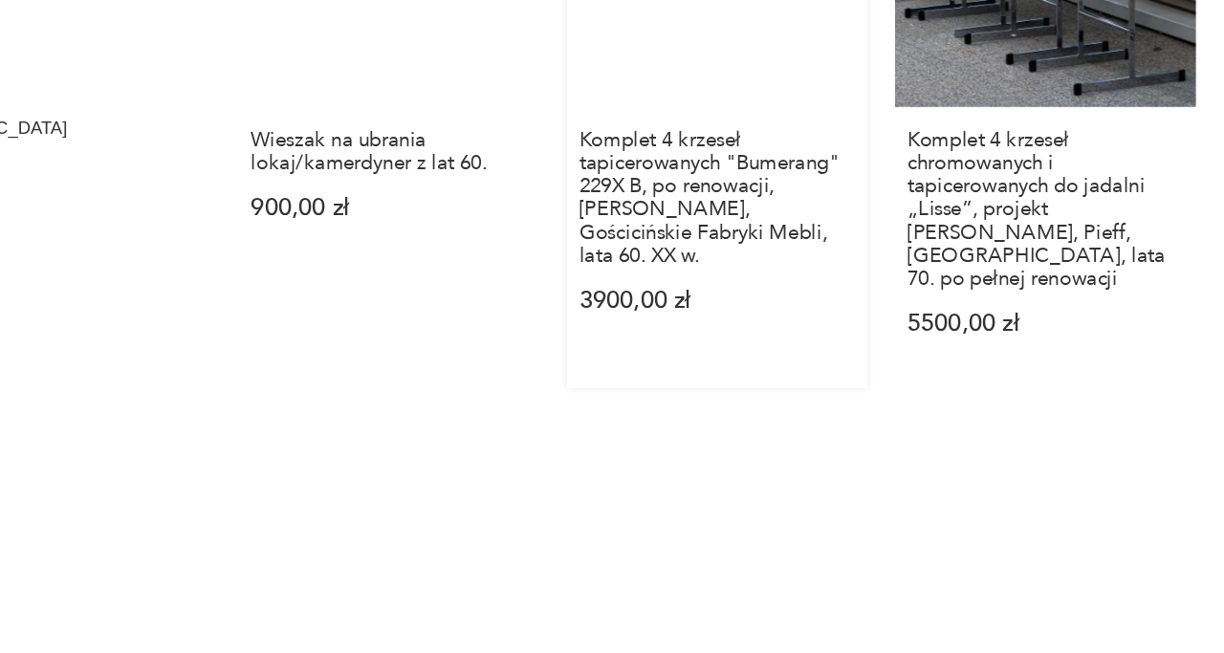
scroll to position [2077, 0]
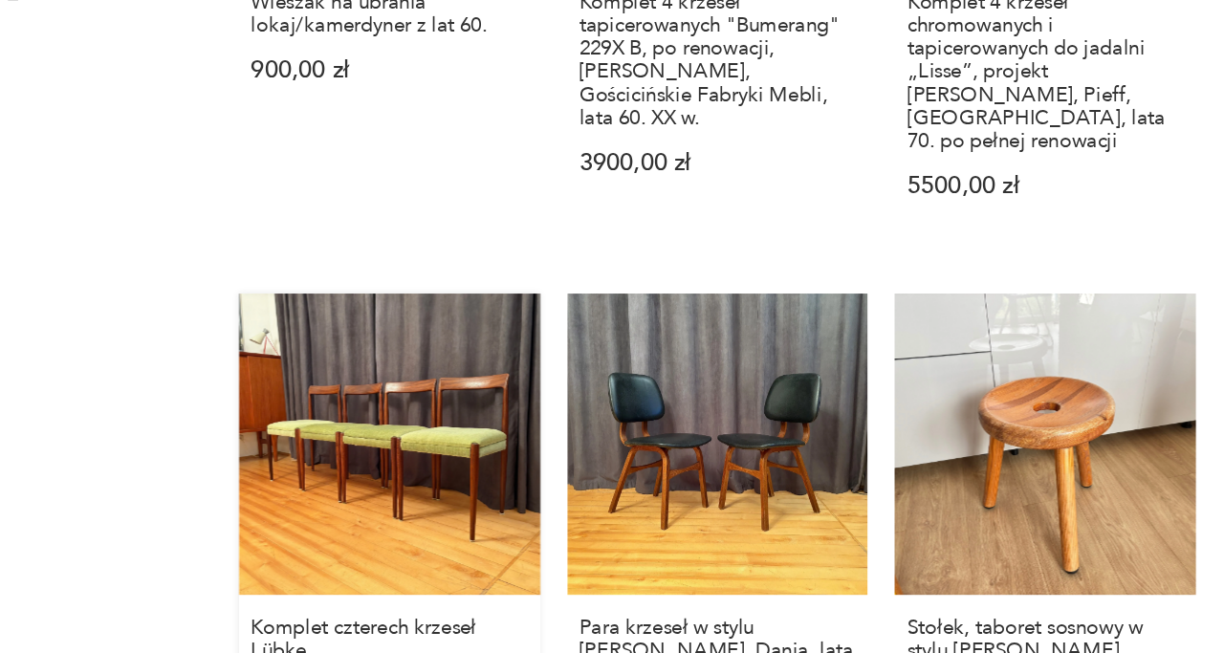
click at [510, 450] on link "Komplet czterech krzeseł Lübke, [GEOGRAPHIC_DATA], lata 60. 4500,00 zł" at bounding box center [521, 581] width 212 height 362
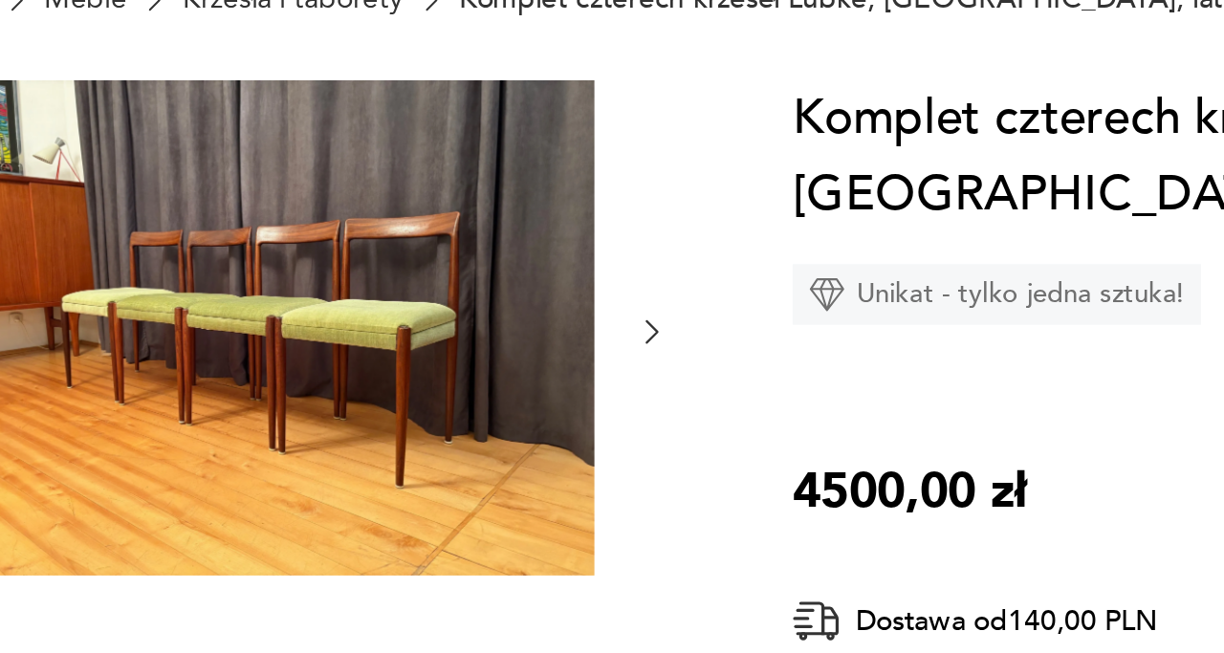
scroll to position [85, 0]
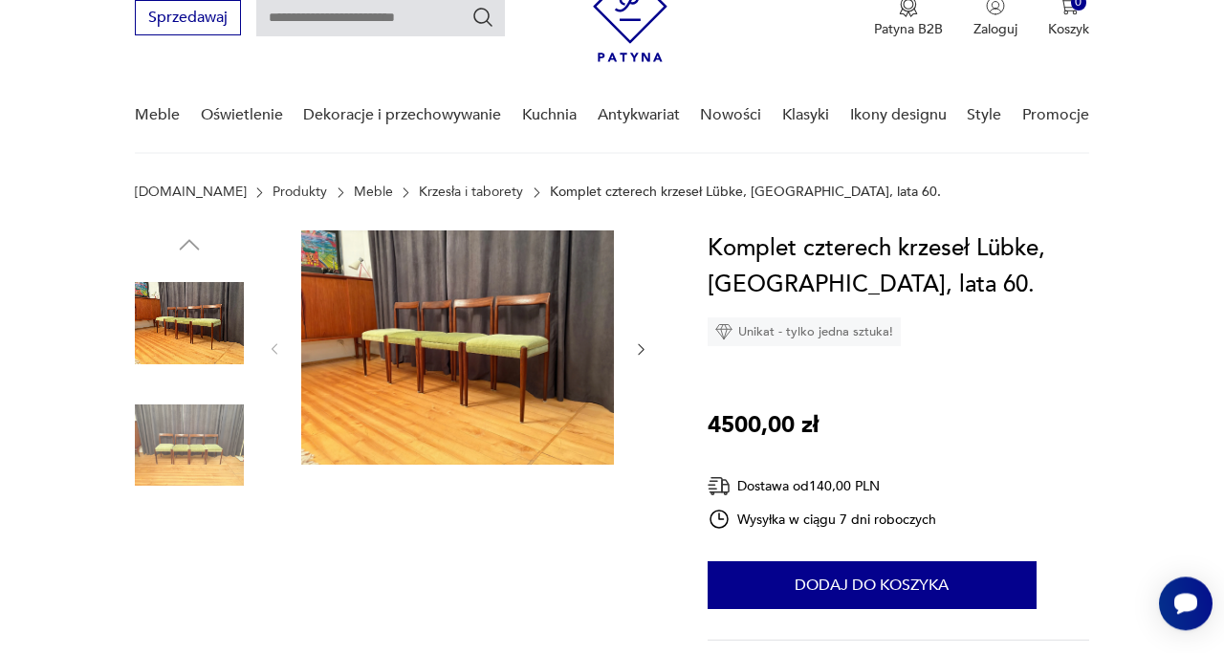
click at [428, 326] on img at bounding box center [457, 347] width 313 height 234
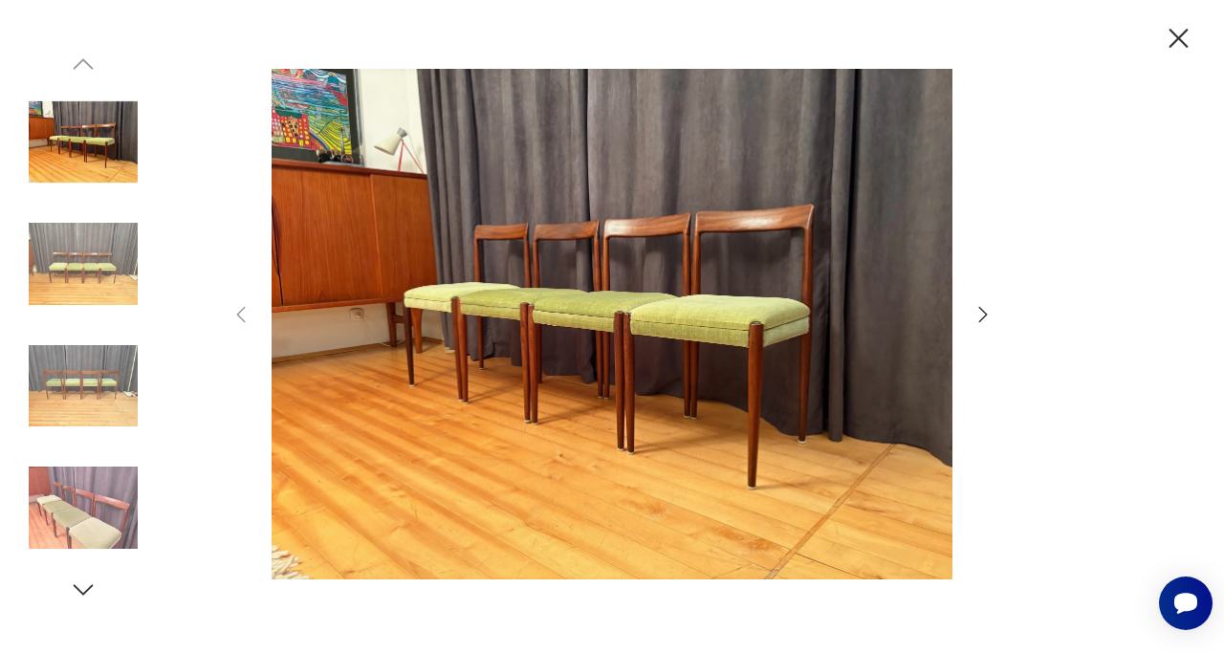
click at [979, 310] on icon "button" at bounding box center [983, 314] width 23 height 23
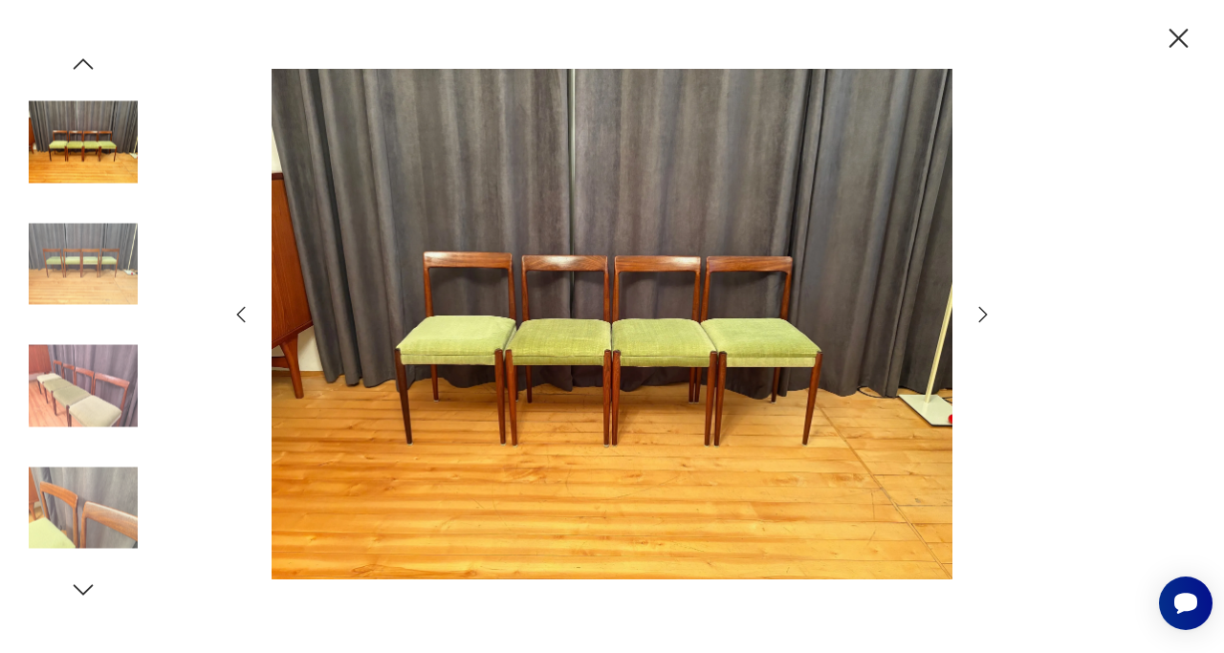
click at [979, 310] on icon "button" at bounding box center [983, 314] width 23 height 23
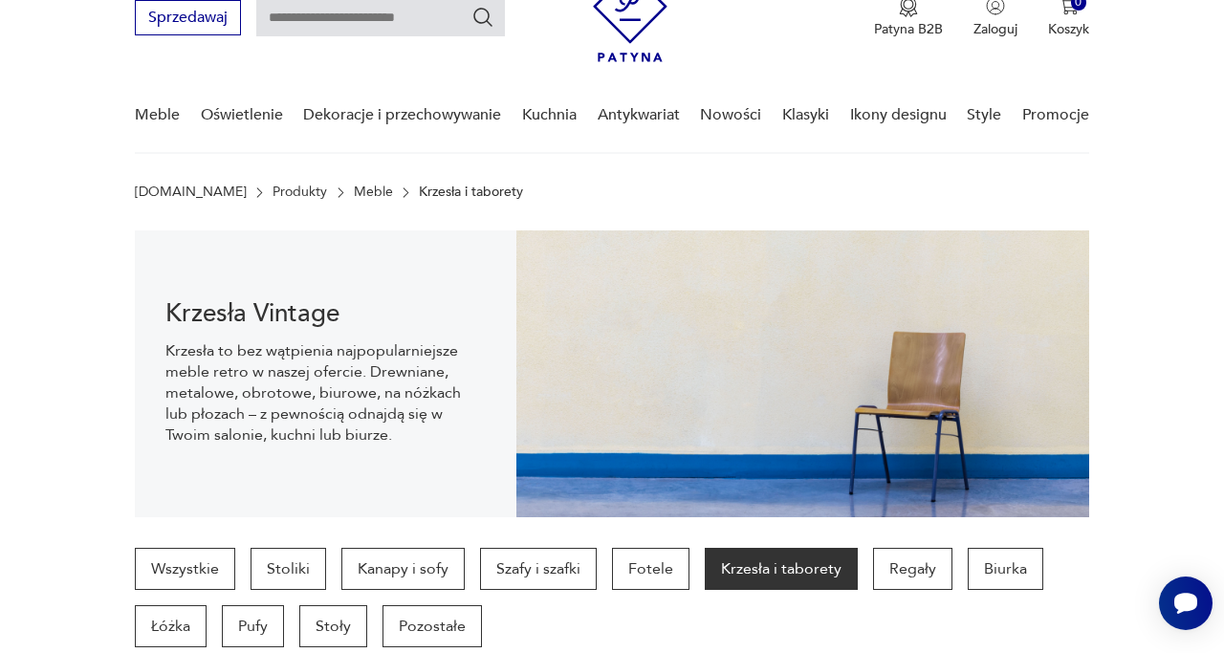
scroll to position [192, 0]
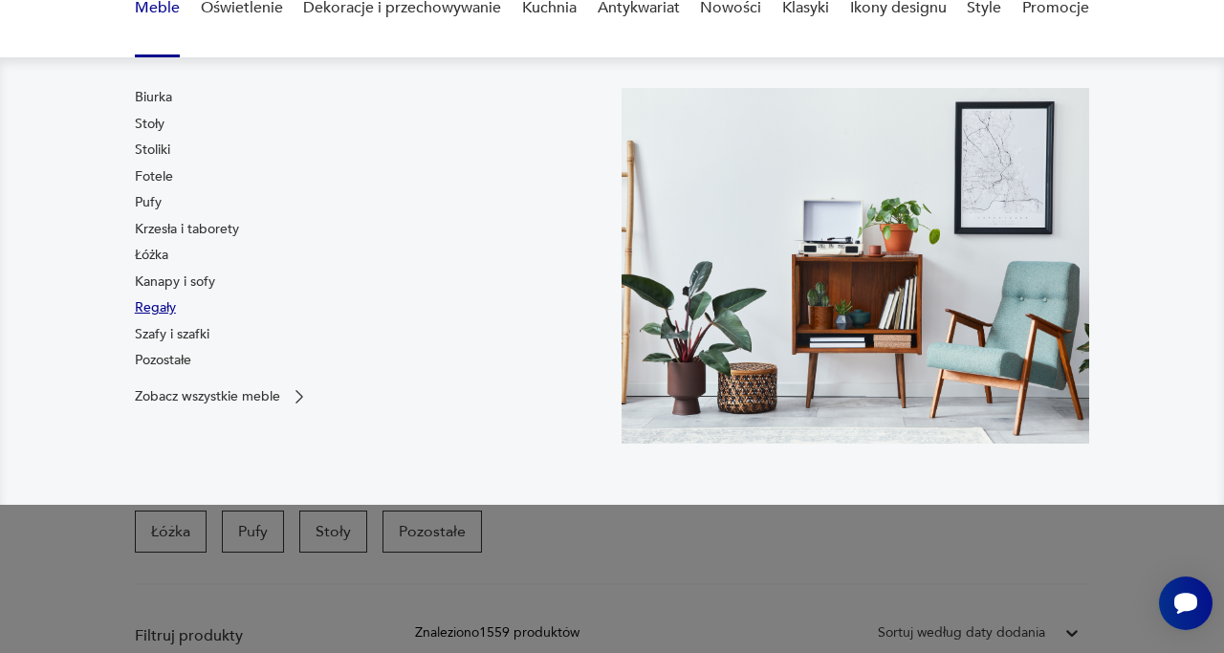
click at [165, 309] on link "Regały" at bounding box center [155, 307] width 41 height 19
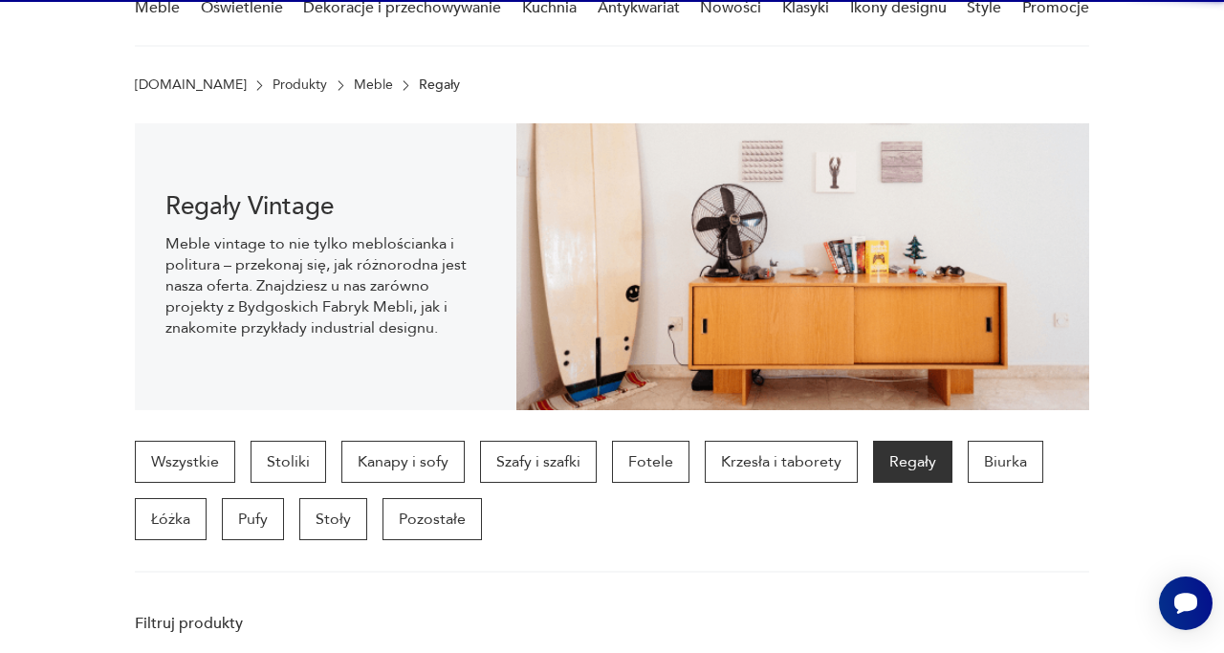
scroll to position [507, 0]
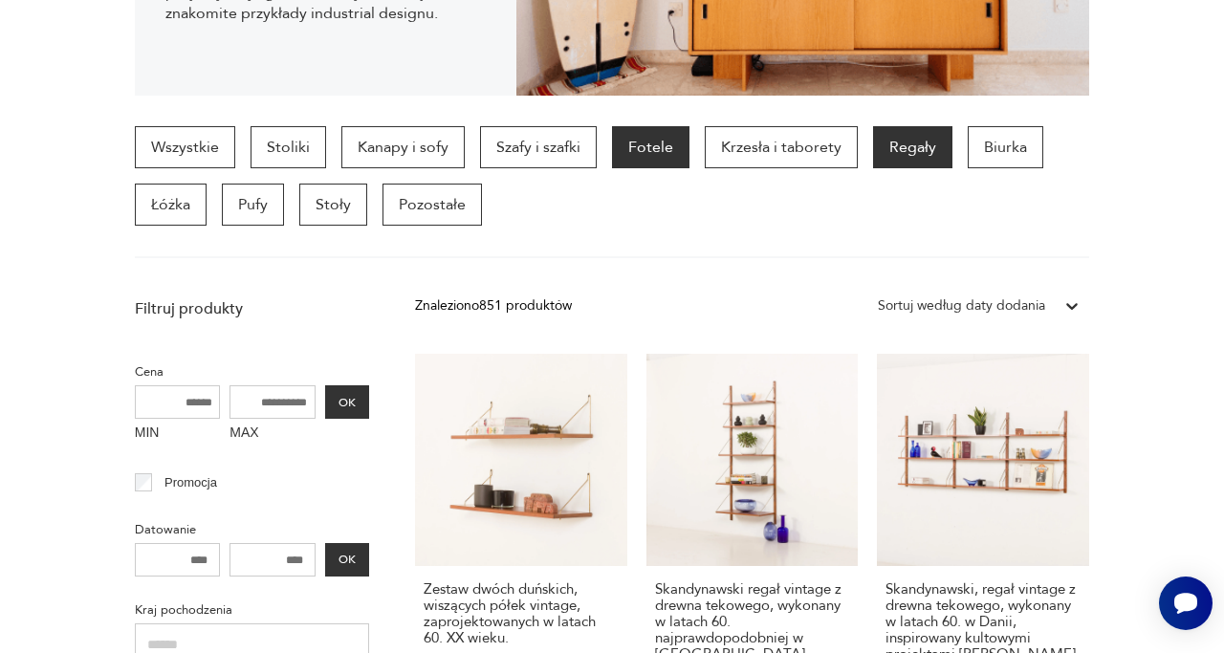
click at [647, 142] on p "Fotele" at bounding box center [650, 147] width 77 height 42
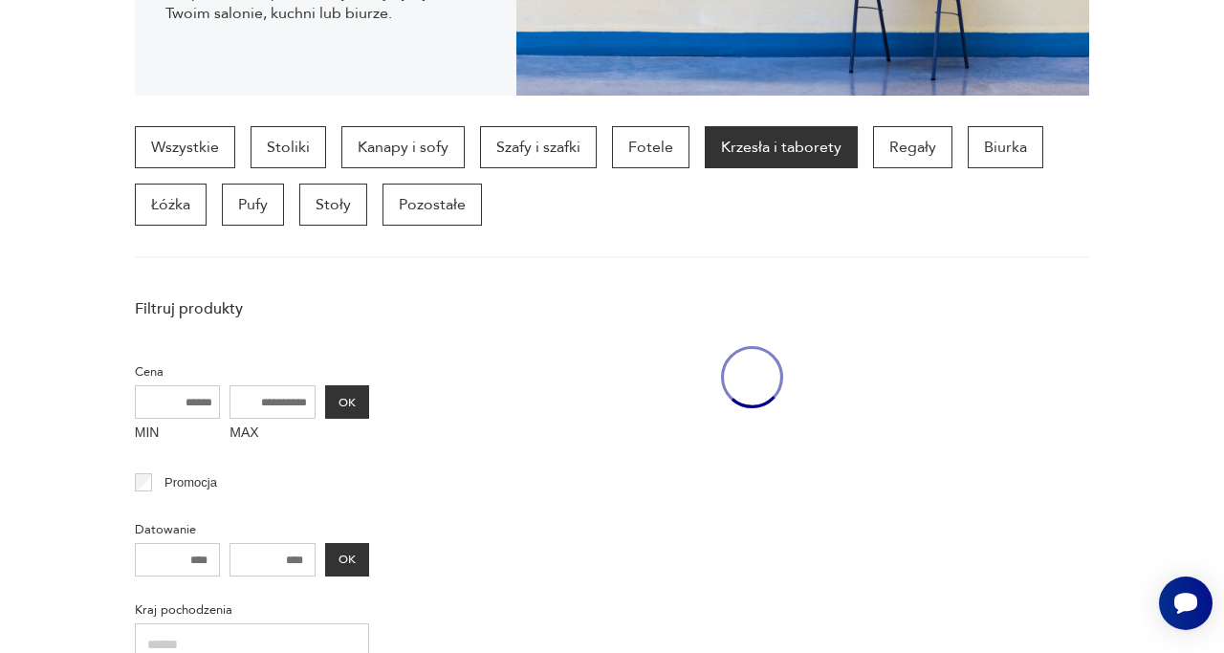
scroll to position [192, 0]
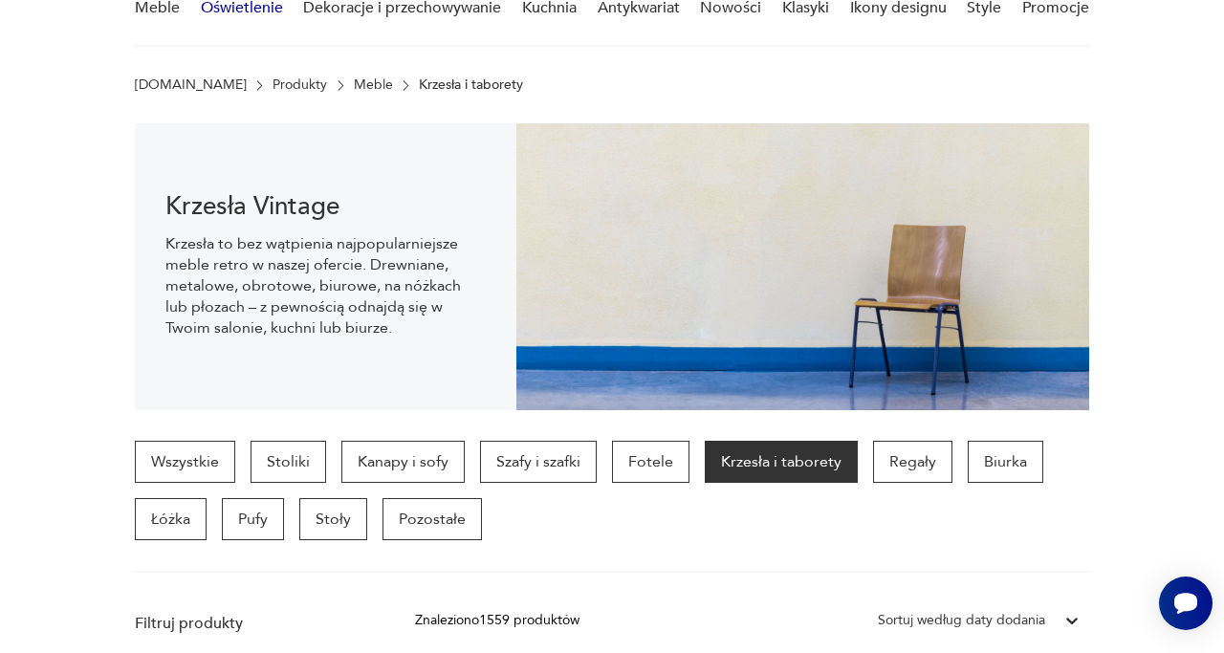
scroll to position [2650, 0]
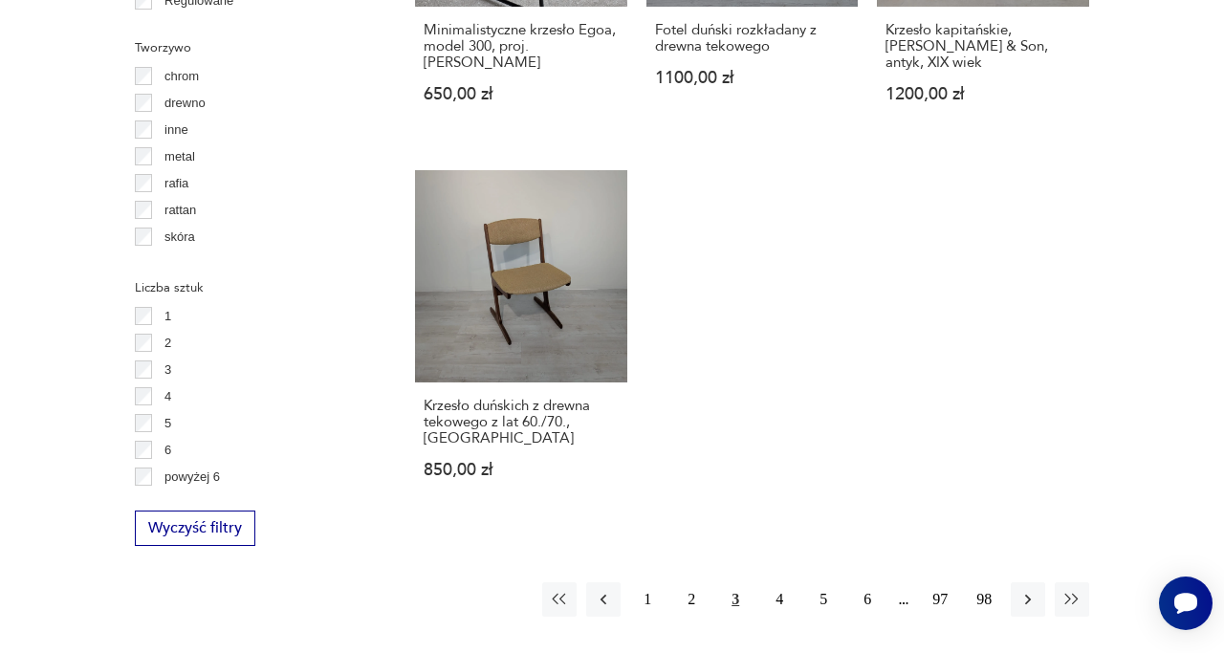
scroll to position [2664, 0]
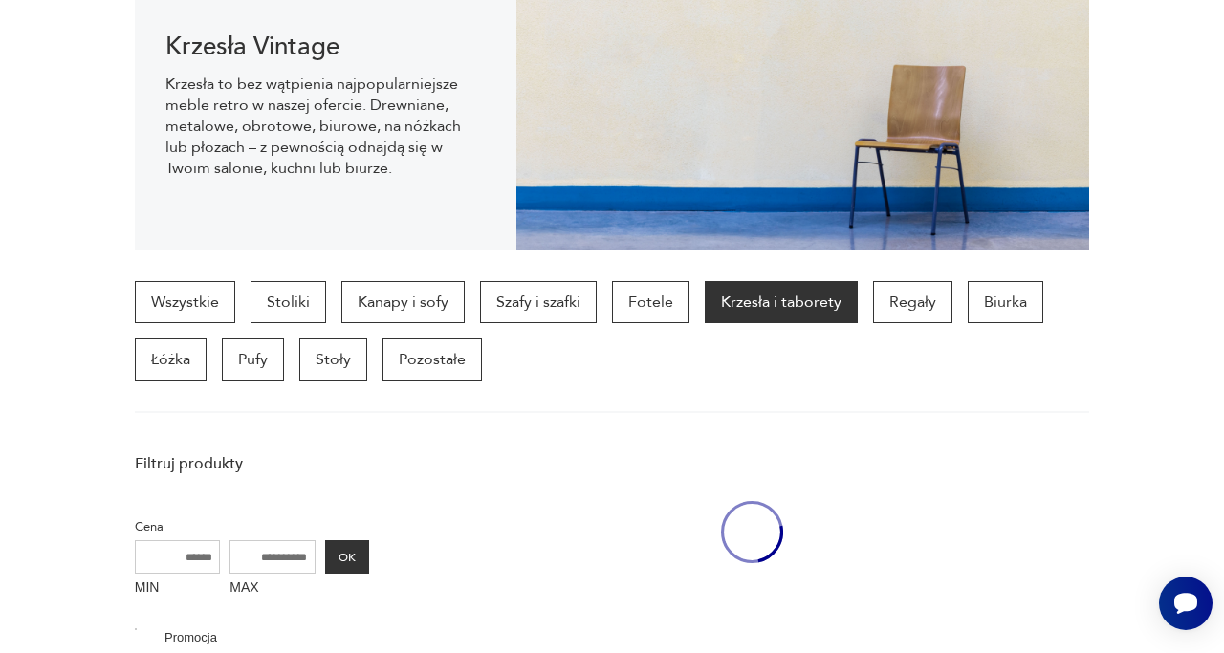
scroll to position [3672, 0]
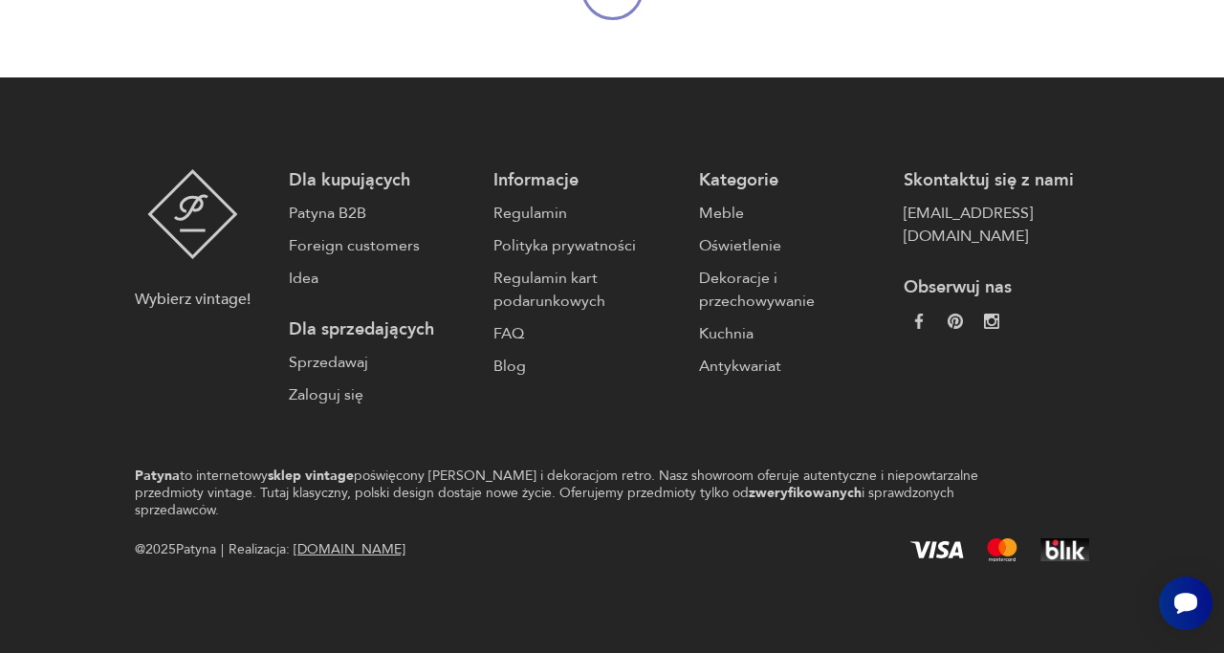
scroll to position [189, 0]
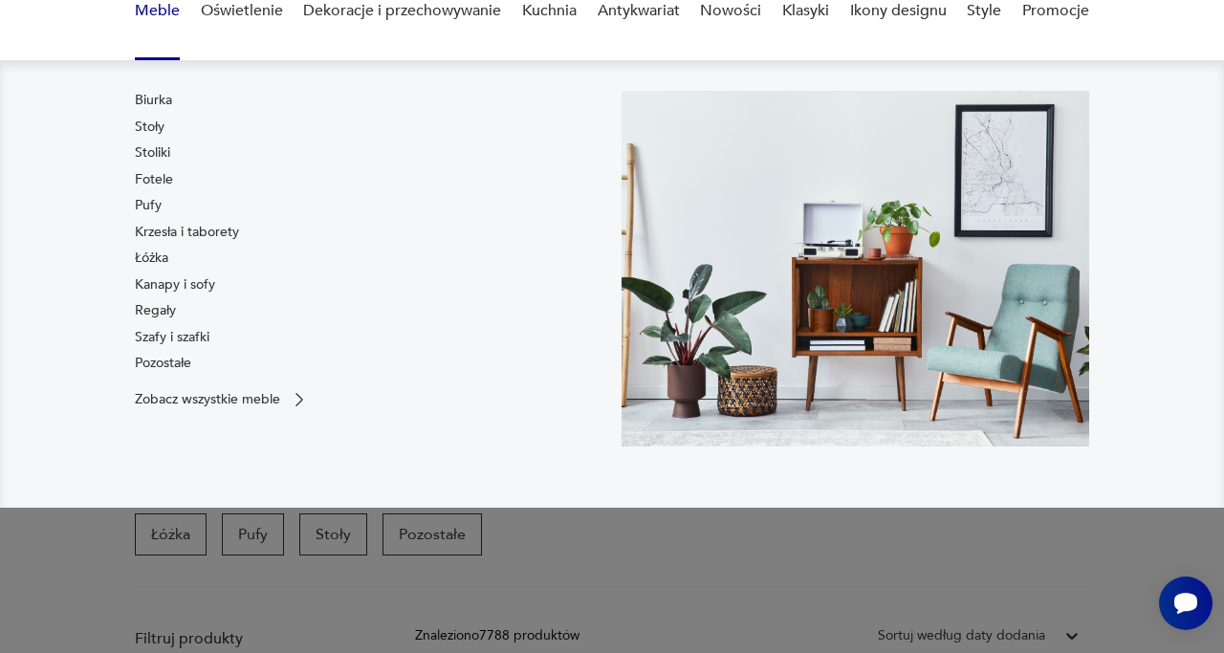
click at [166, 13] on link "Meble" at bounding box center [157, 11] width 45 height 74
click at [167, 309] on link "Regały" at bounding box center [155, 310] width 41 height 19
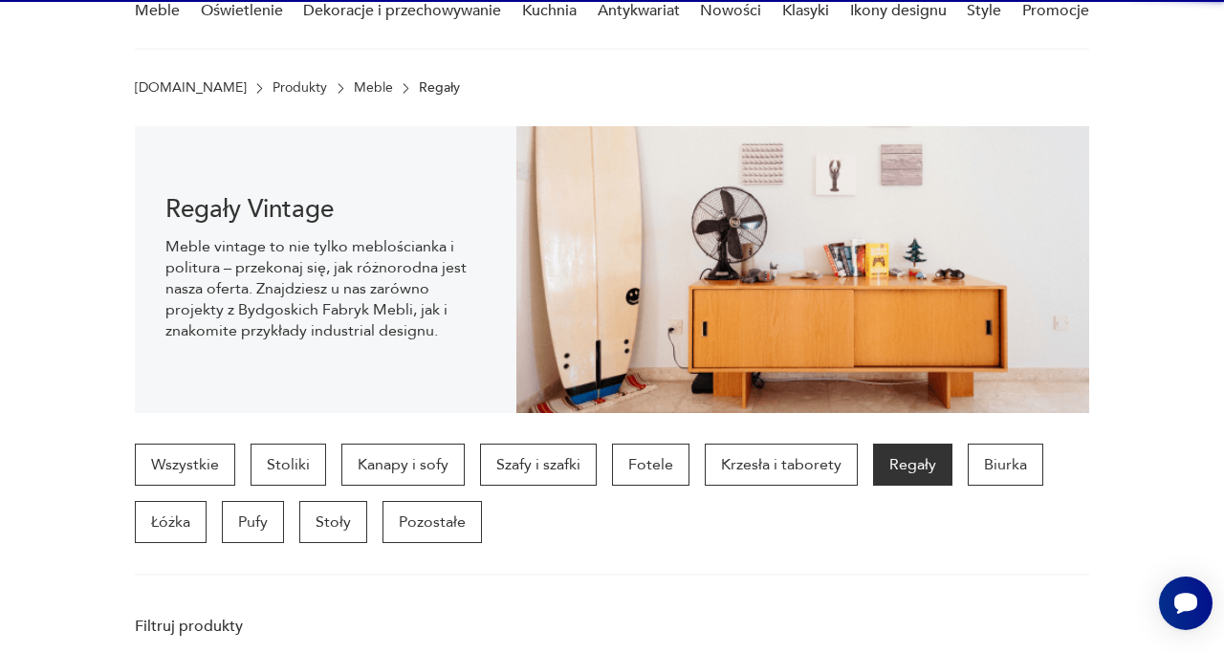
scroll to position [507, 0]
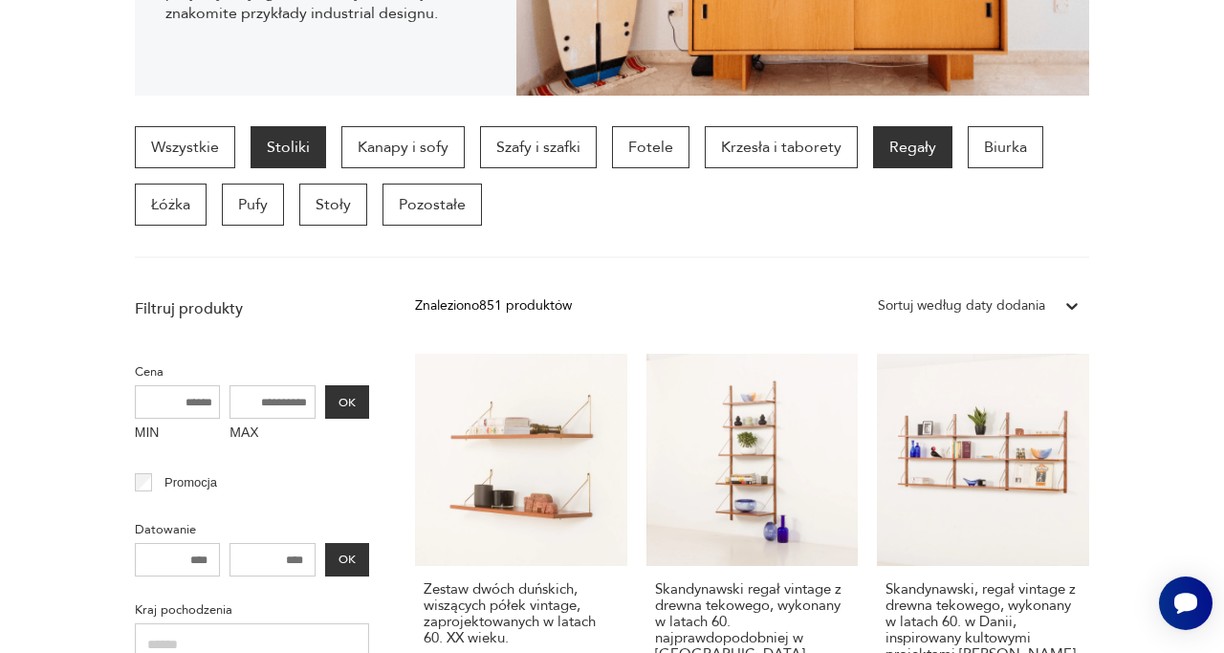
click at [301, 145] on p "Stoliki" at bounding box center [289, 147] width 76 height 42
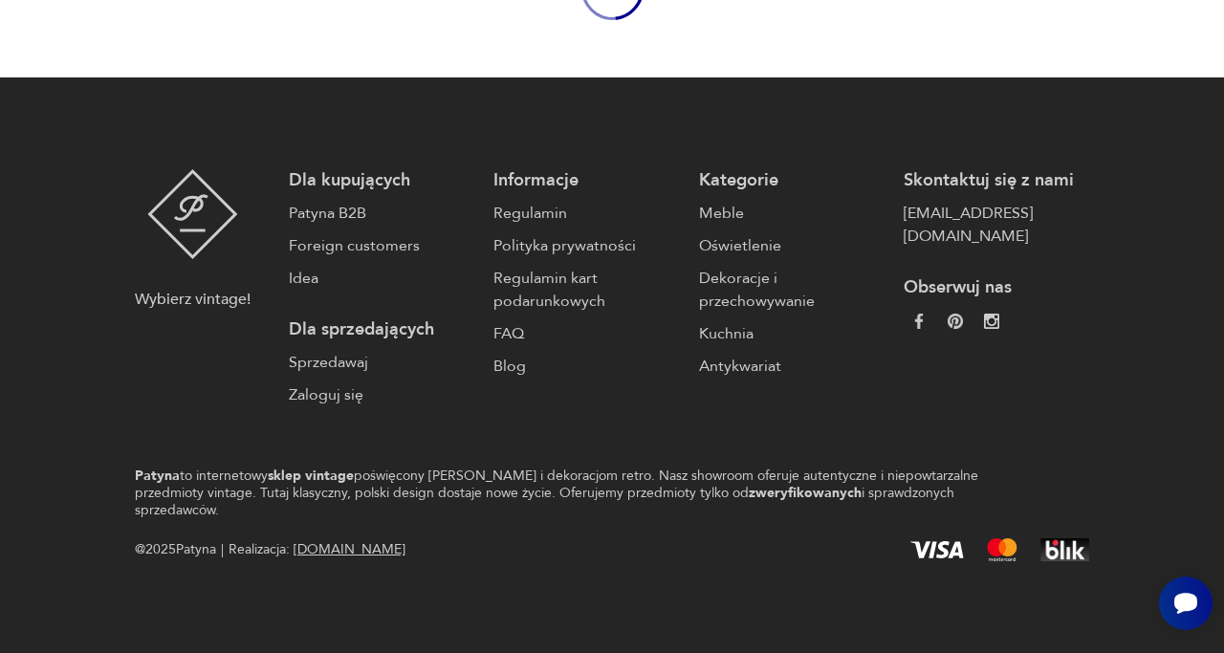
scroll to position [189, 0]
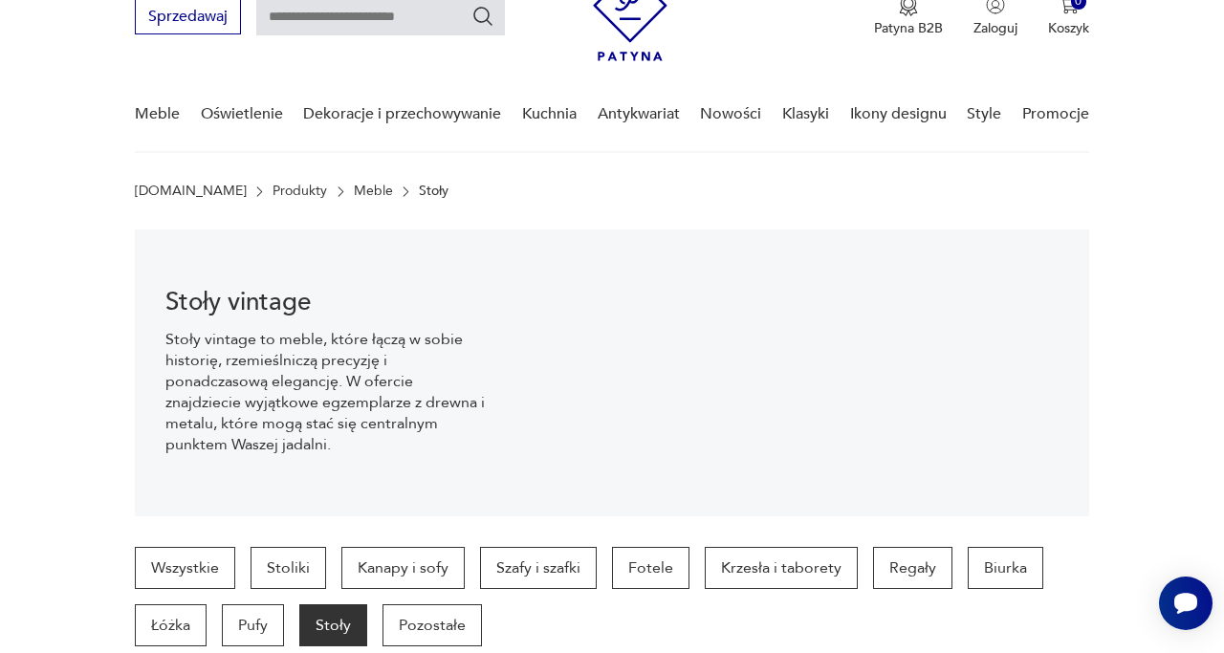
scroll to position [3393, 0]
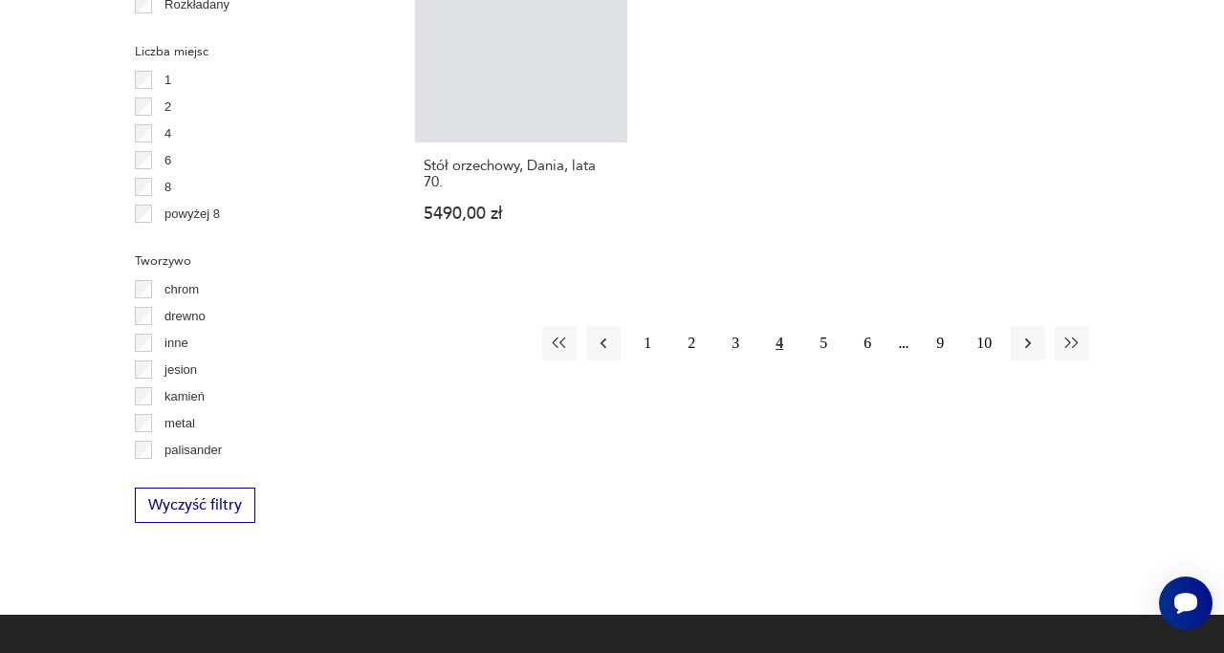
scroll to position [2640, 0]
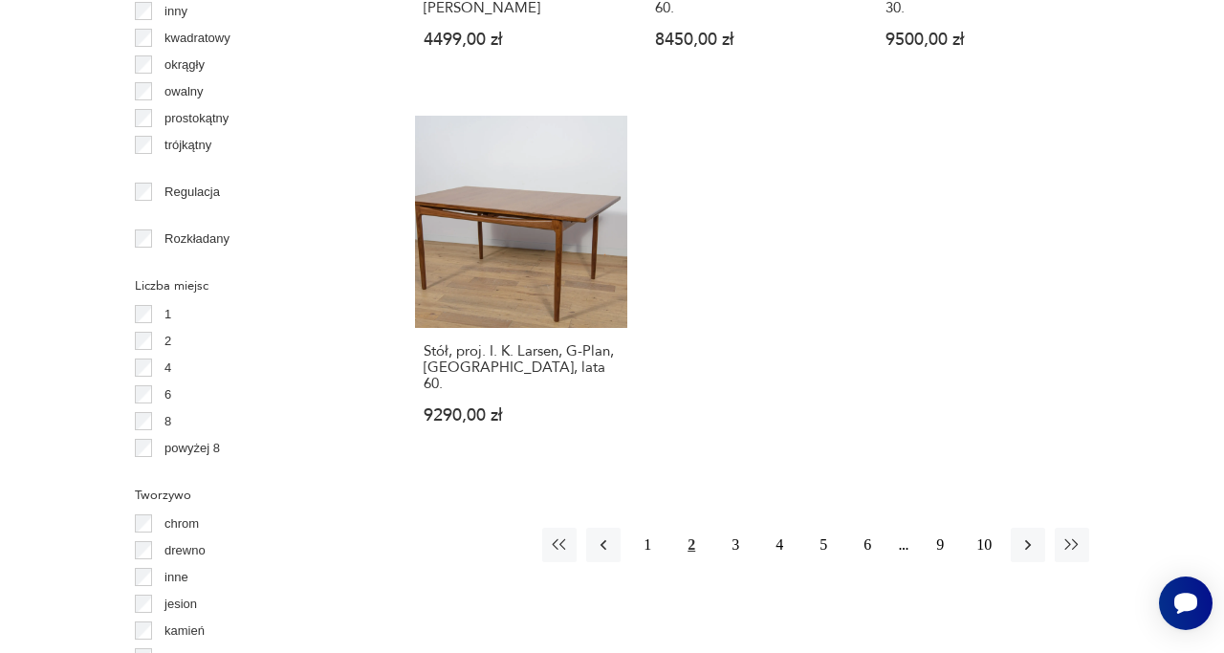
scroll to position [2701, 0]
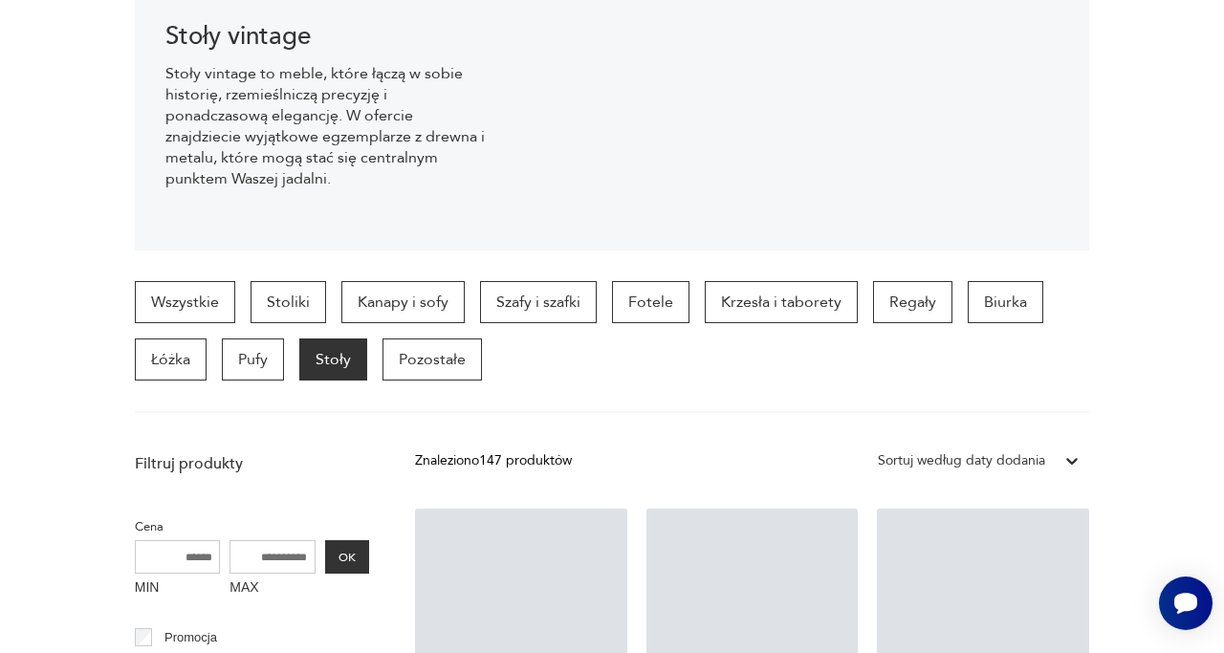
scroll to position [3868, 0]
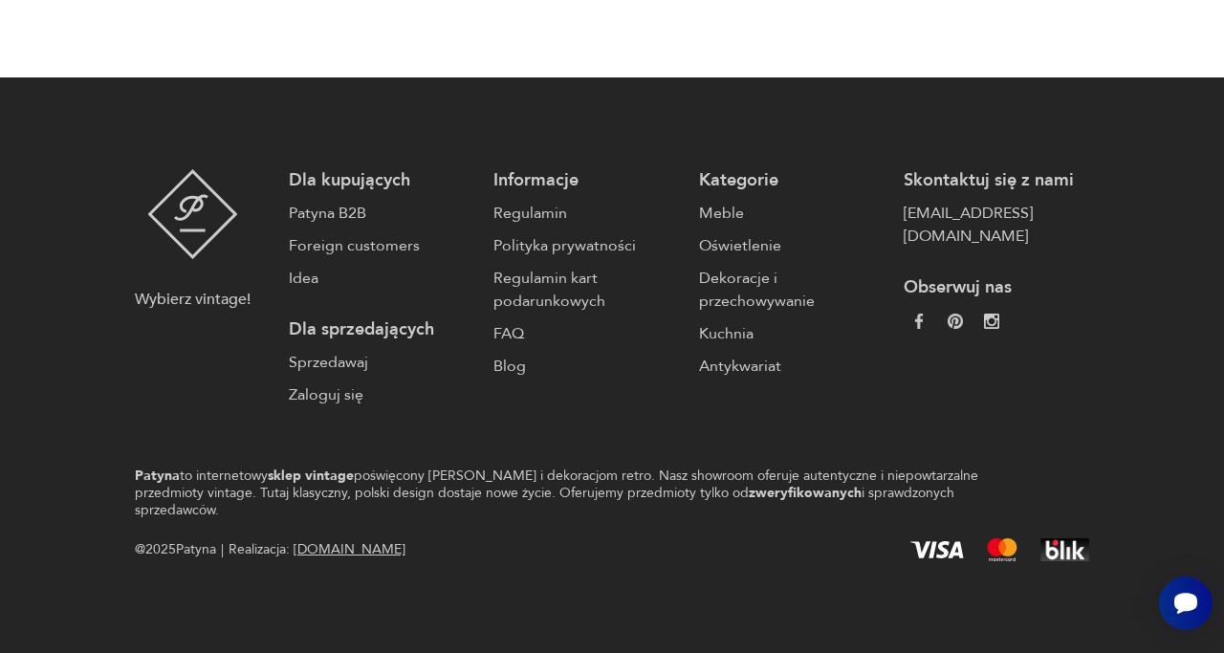
scroll to position [58, 0]
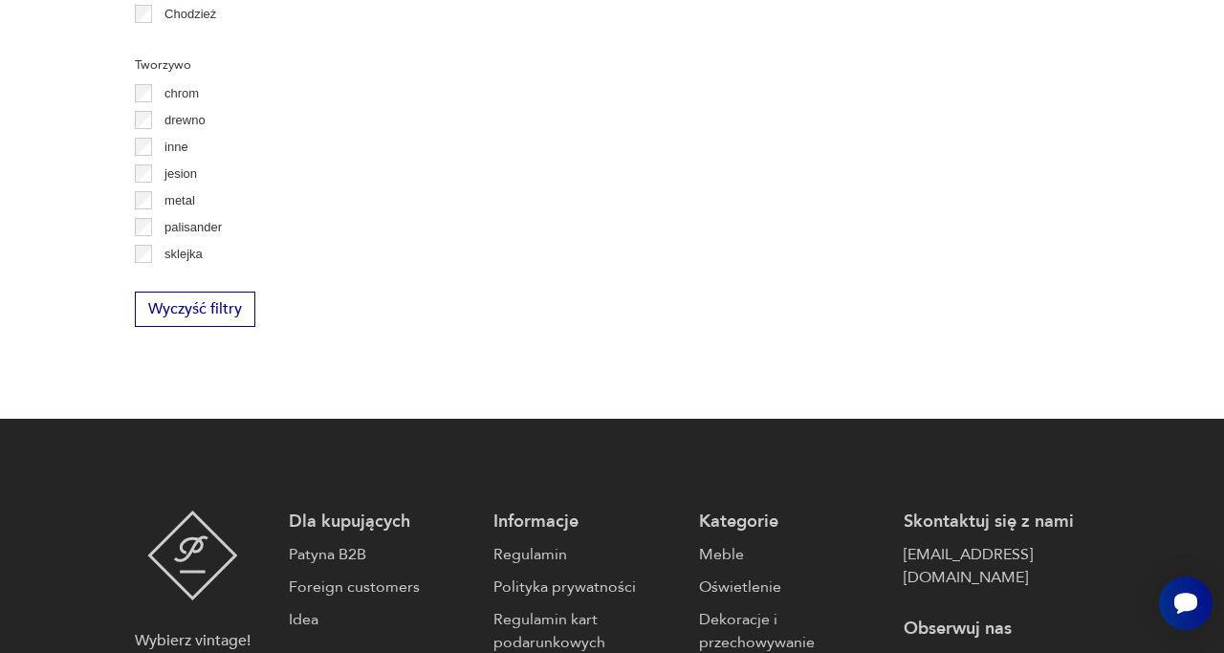
scroll to position [2842, 0]
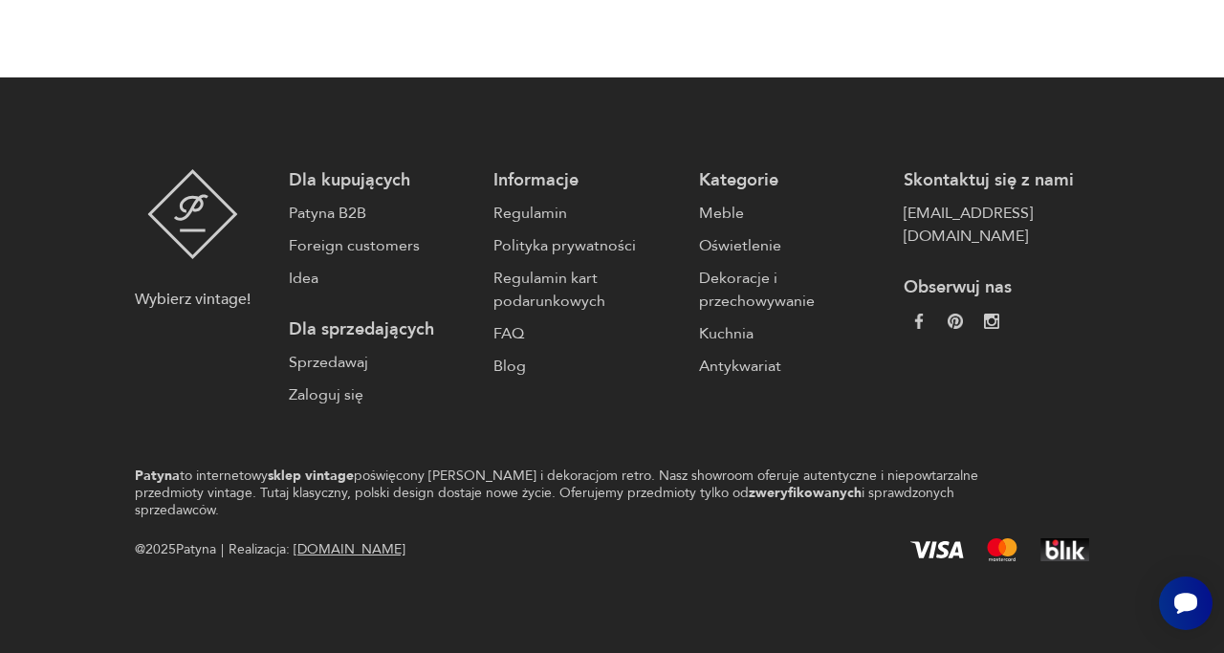
scroll to position [2440, 0]
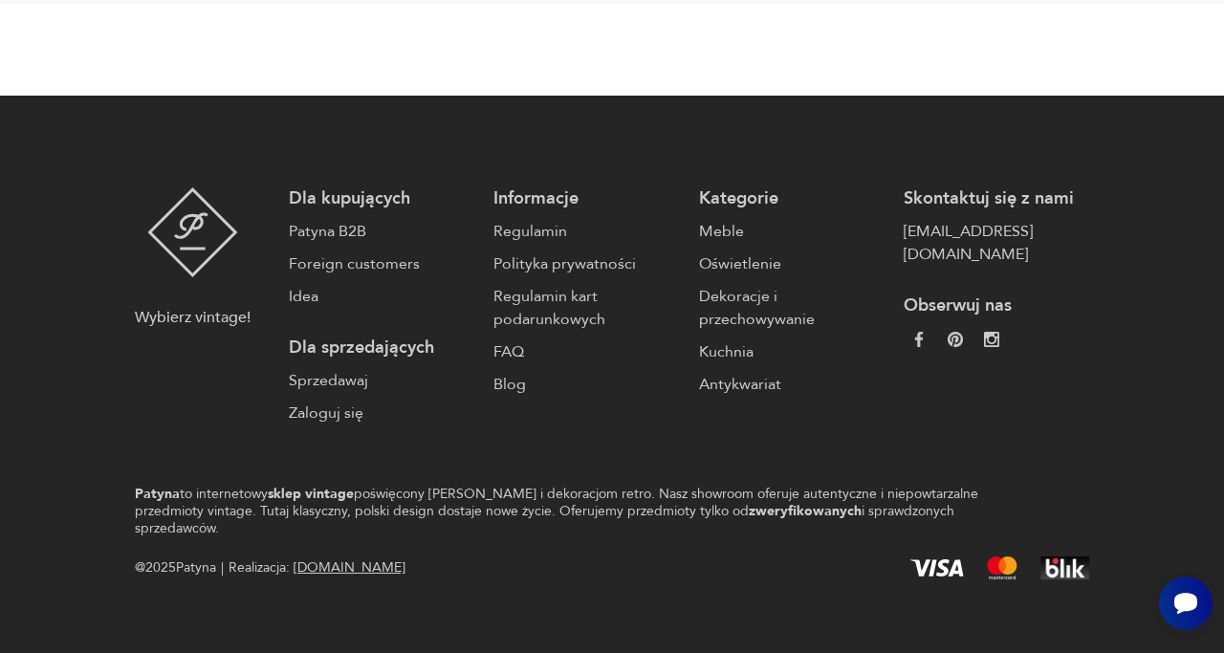
scroll to position [3657, 0]
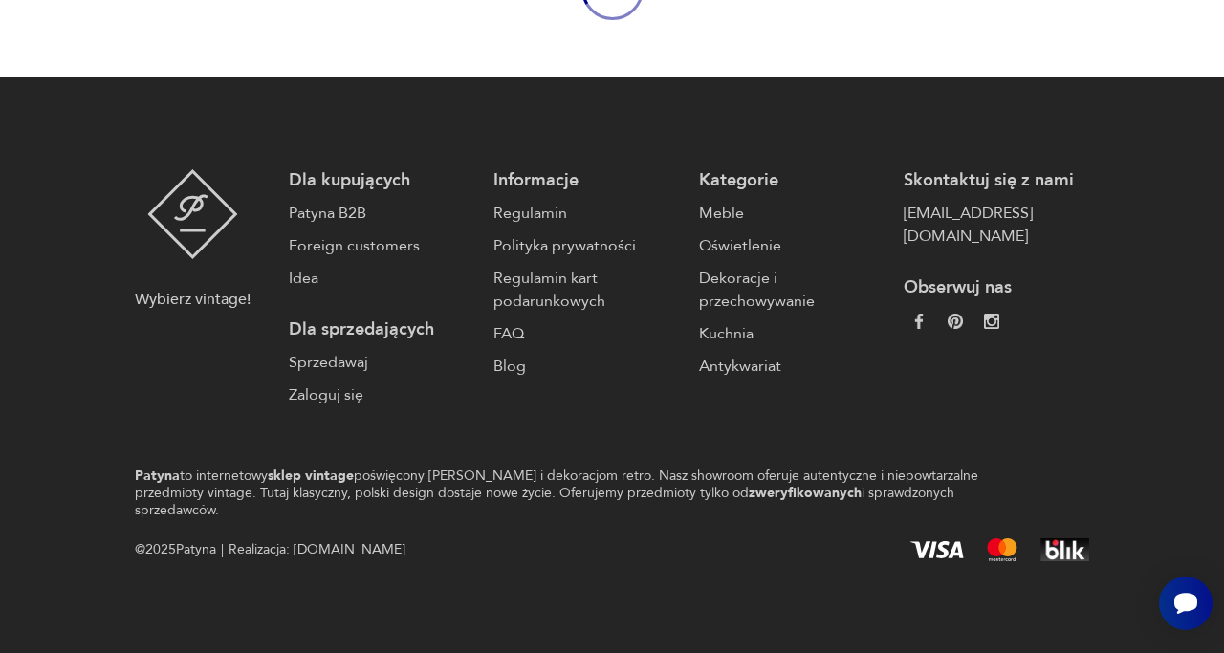
scroll to position [208, 0]
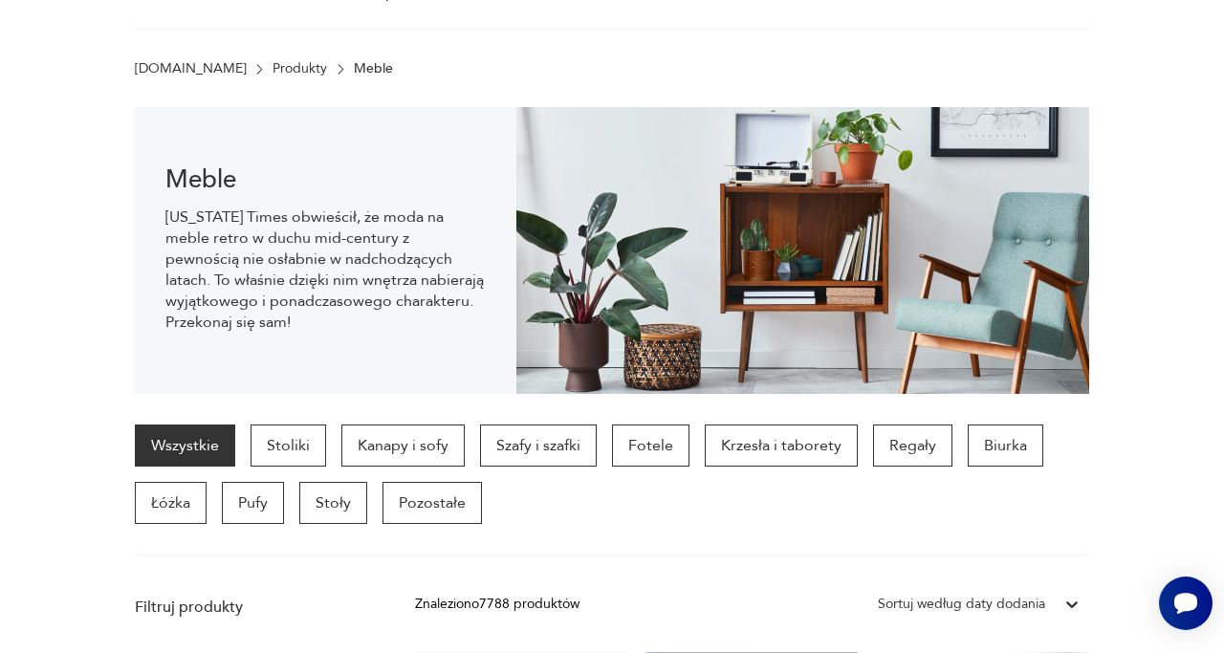
scroll to position [19, 0]
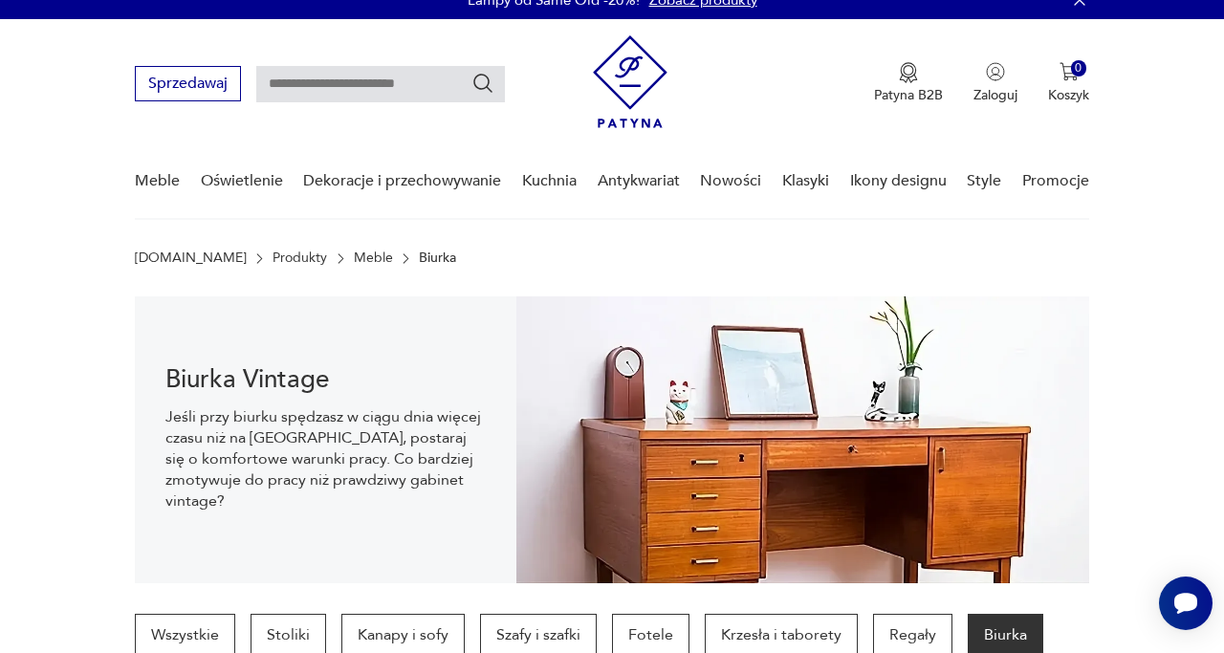
scroll to position [2782, 0]
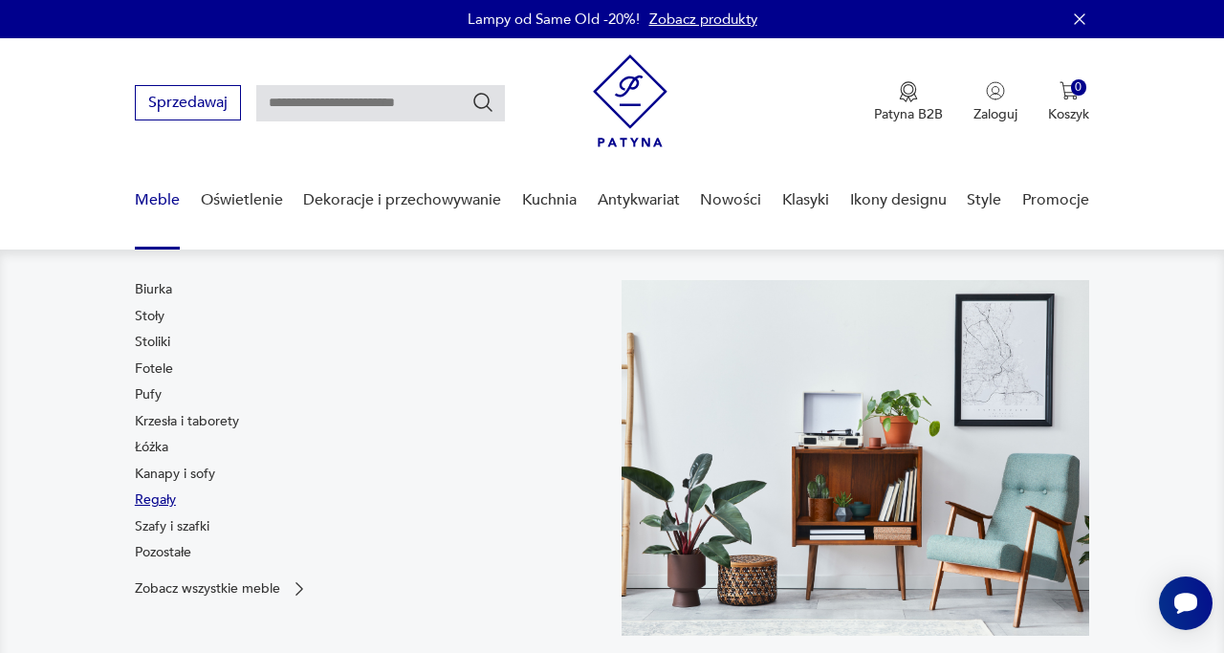
click at [162, 494] on link "Regały" at bounding box center [155, 500] width 41 height 19
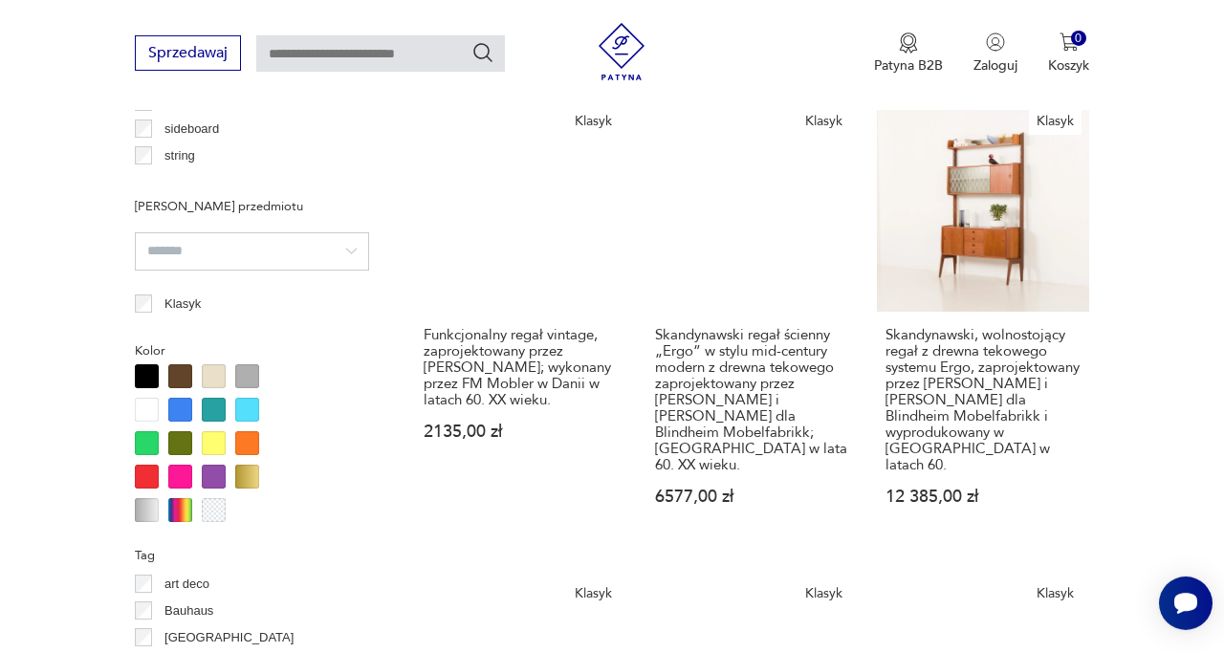
scroll to position [1633, 0]
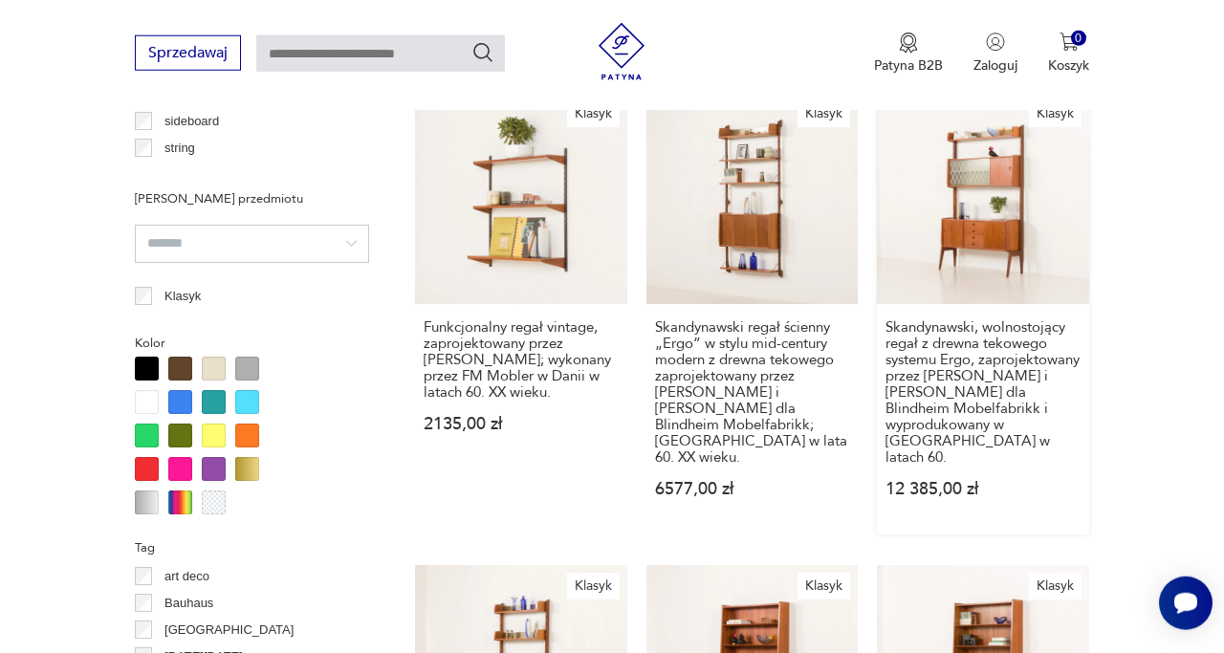
click at [992, 143] on link "Klasyk Skandynawski, wolnostojący regał z drewna tekowego systemu Ergo, zaproje…" at bounding box center [983, 314] width 212 height 443
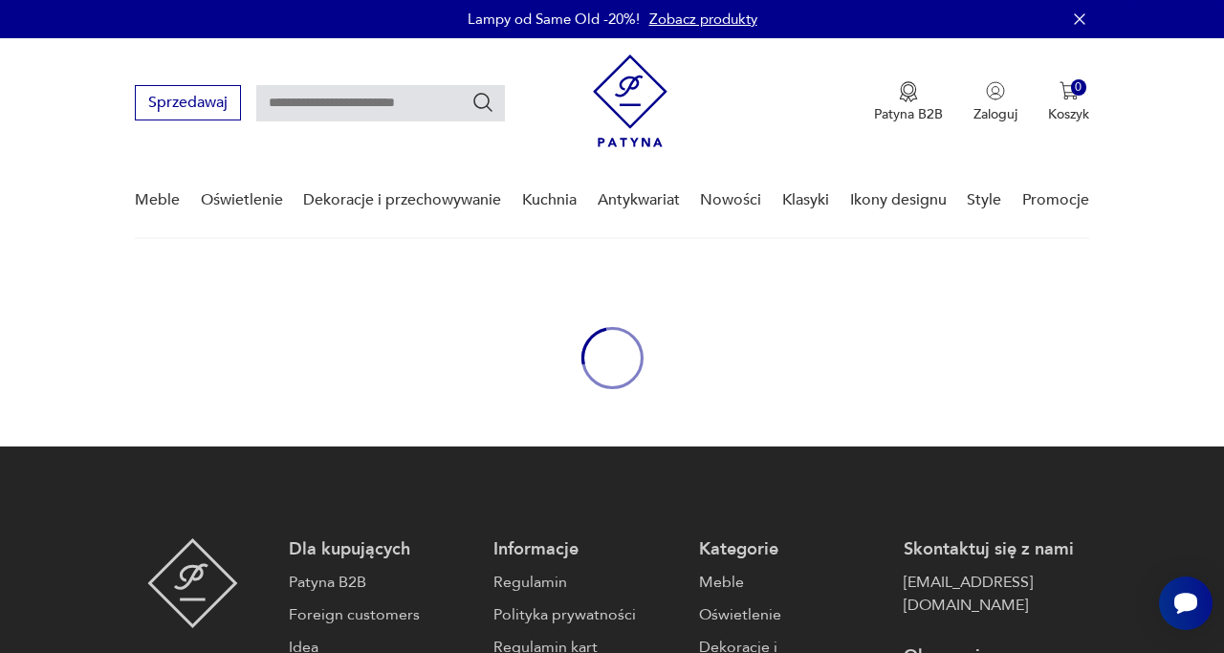
click at [992, 142] on div "Patyna B2B Zaloguj 0 Koszyk Twój koszyk ( 0 ) Brak produktów w koszyku IDŹ DO K…" at bounding box center [841, 103] width 496 height 97
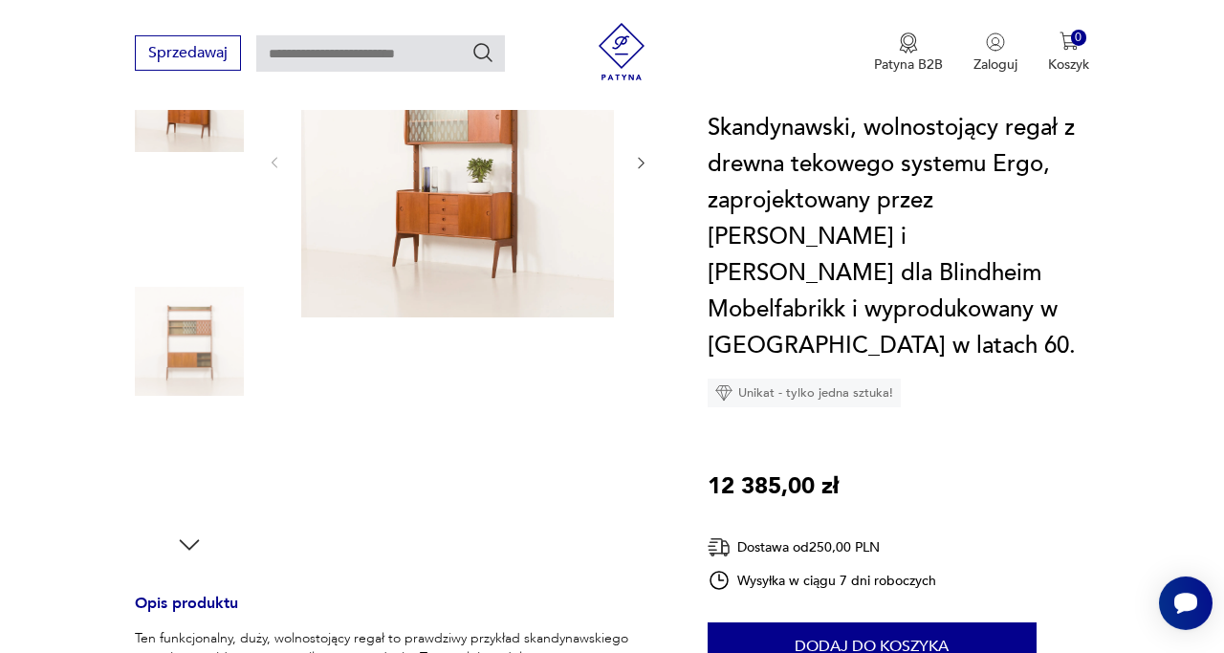
scroll to position [353, 0]
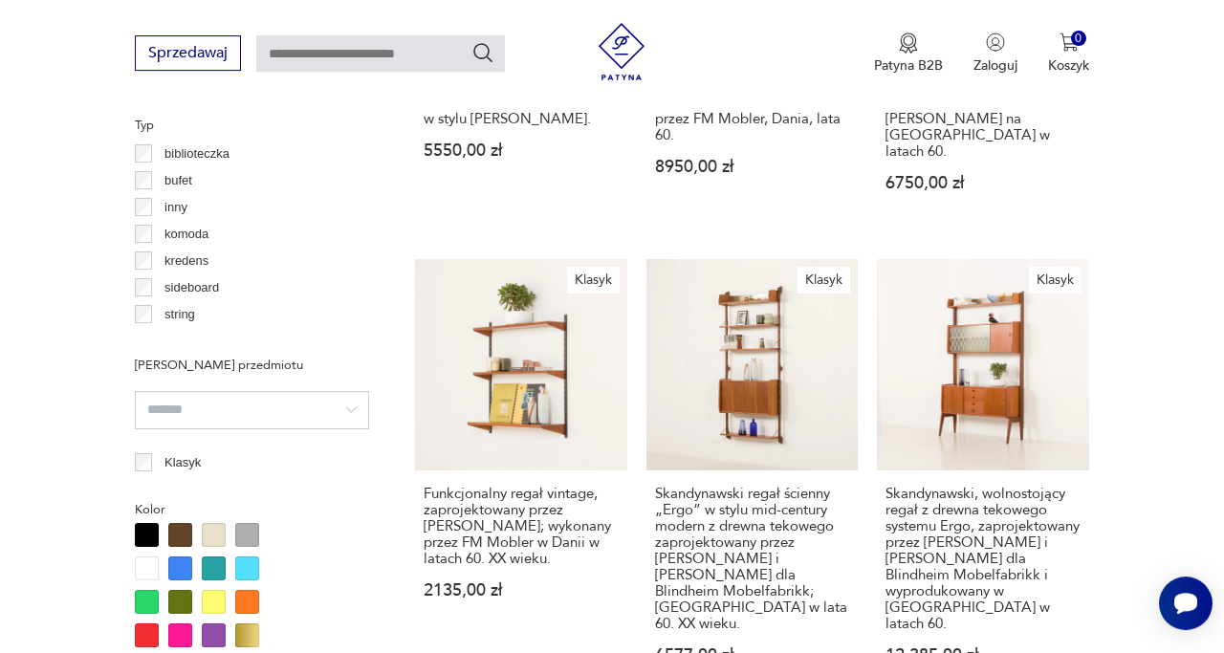
scroll to position [23, 0]
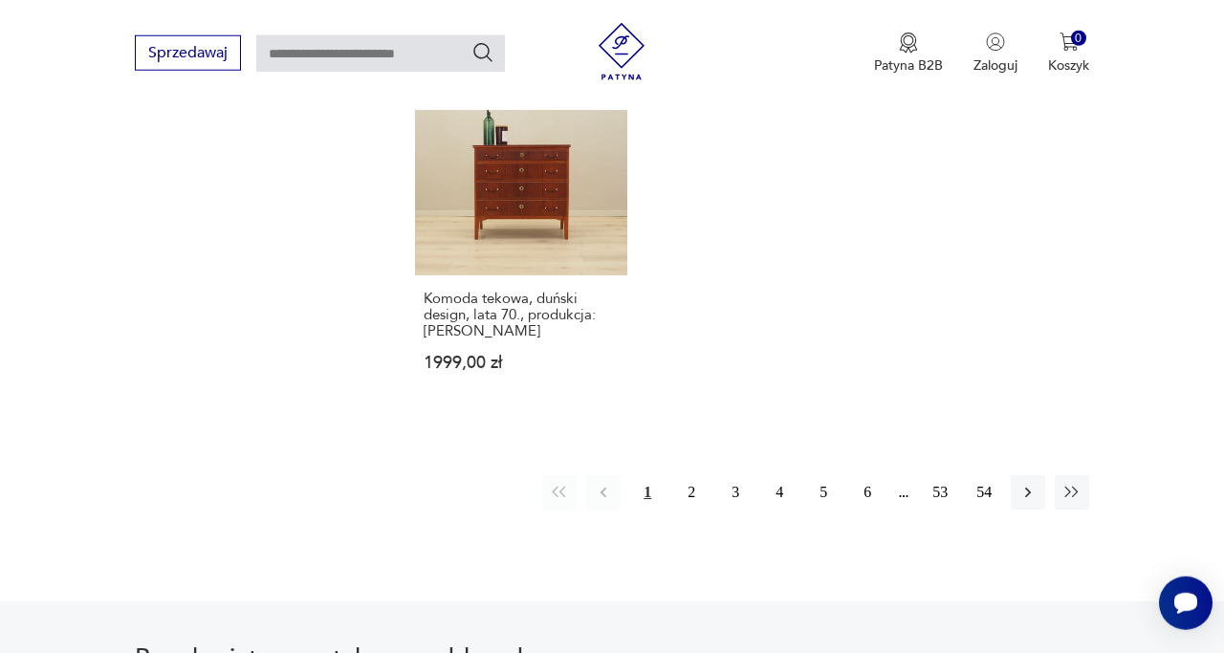
scroll to position [3005, 0]
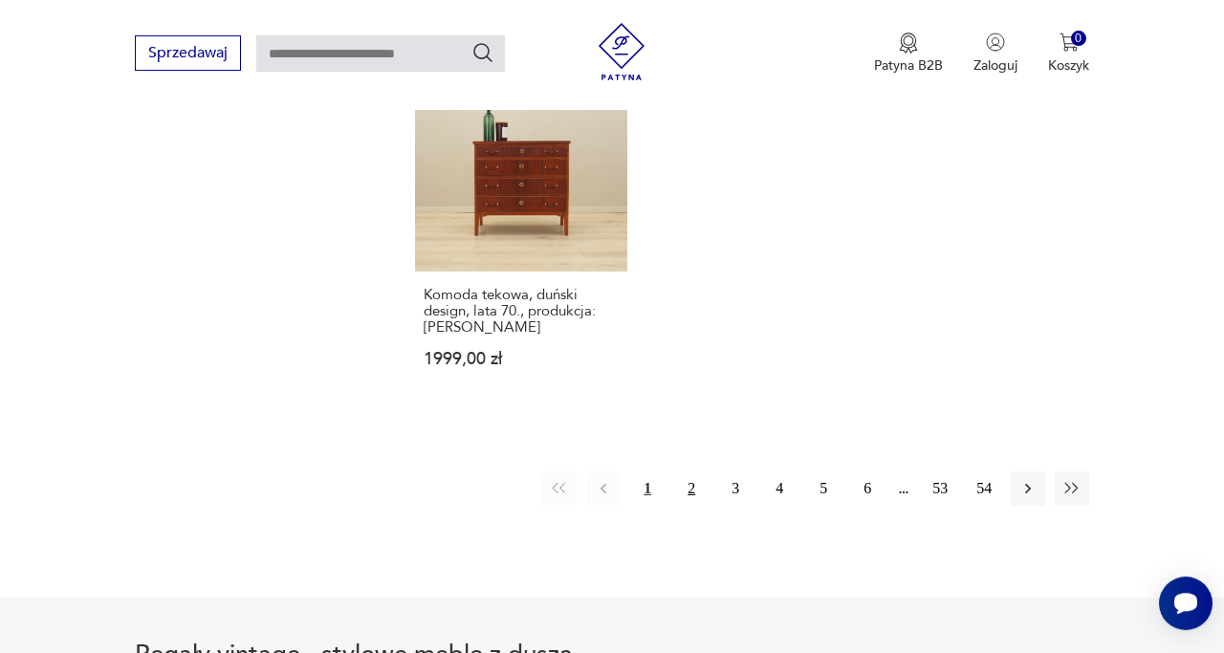
click at [688, 471] on button "2" at bounding box center [691, 488] width 34 height 34
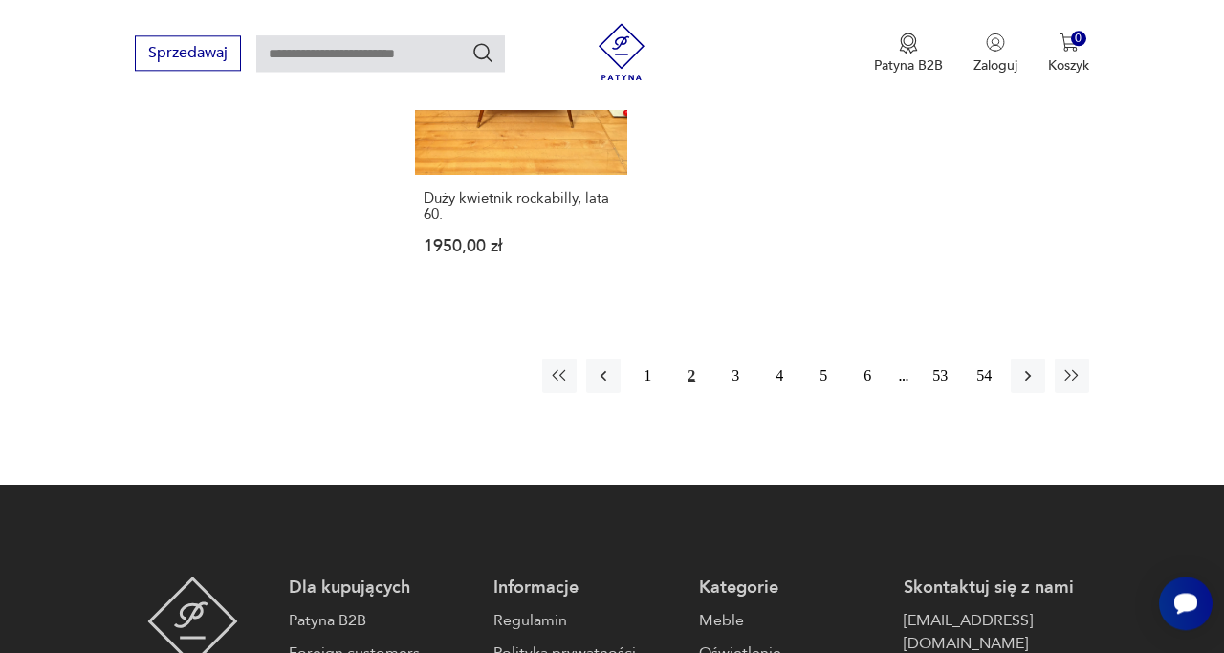
scroll to position [2875, 0]
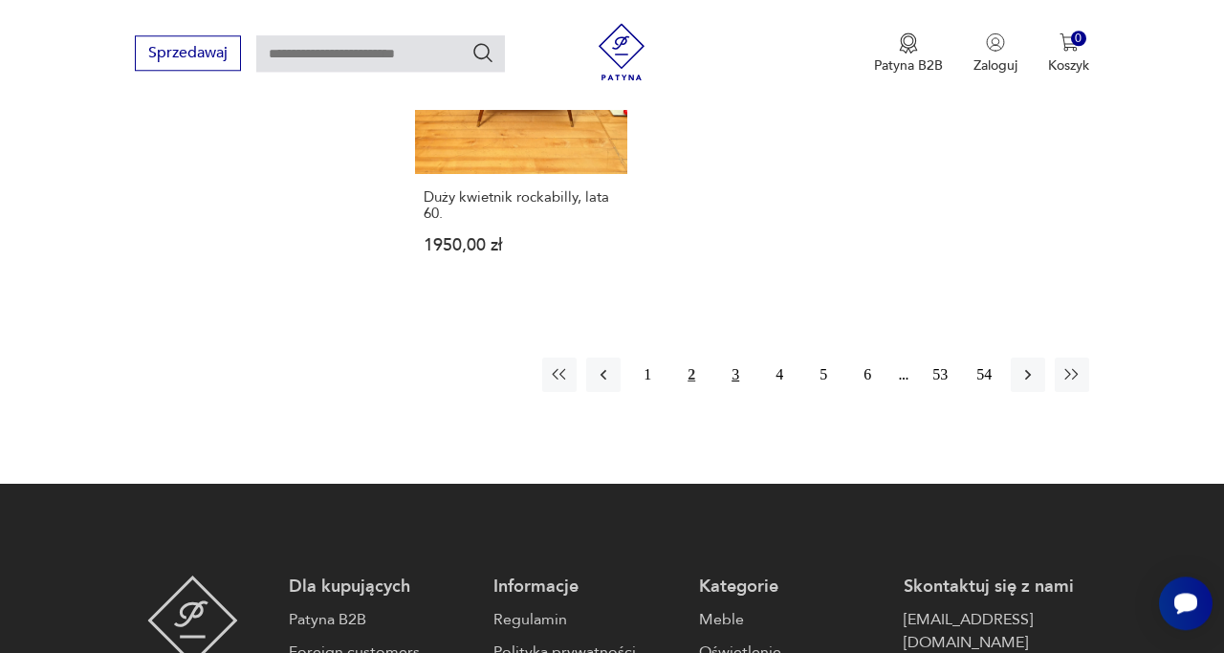
click at [726, 358] on button "3" at bounding box center [735, 375] width 34 height 34
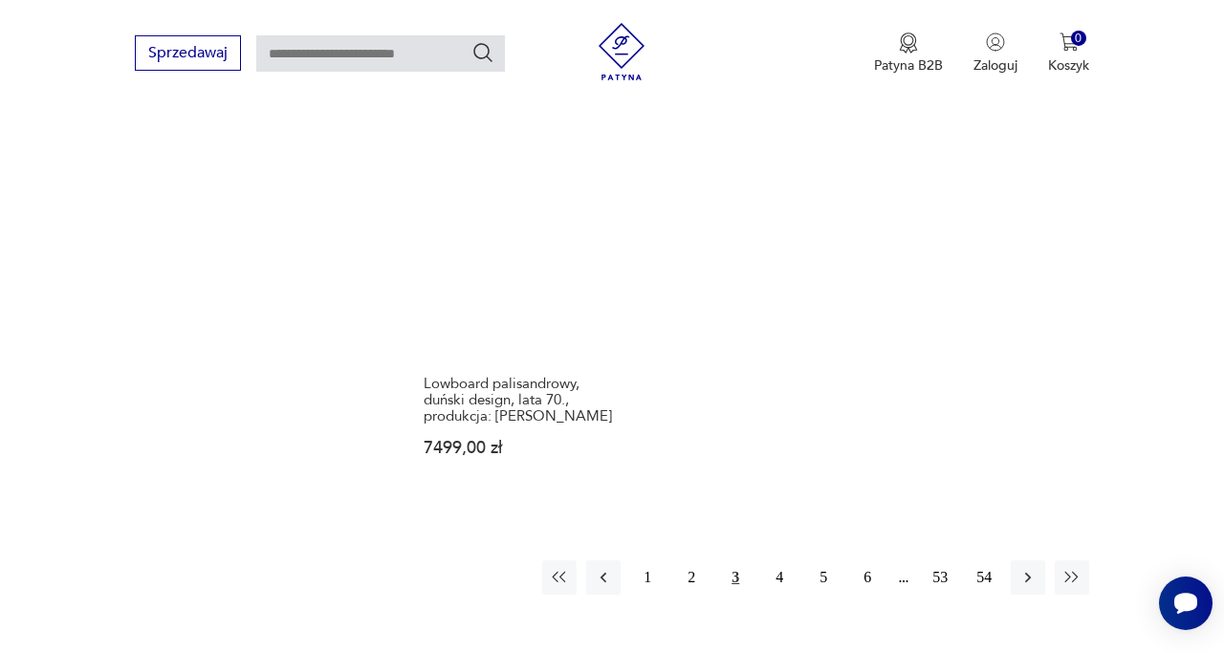
scroll to position [2855, 0]
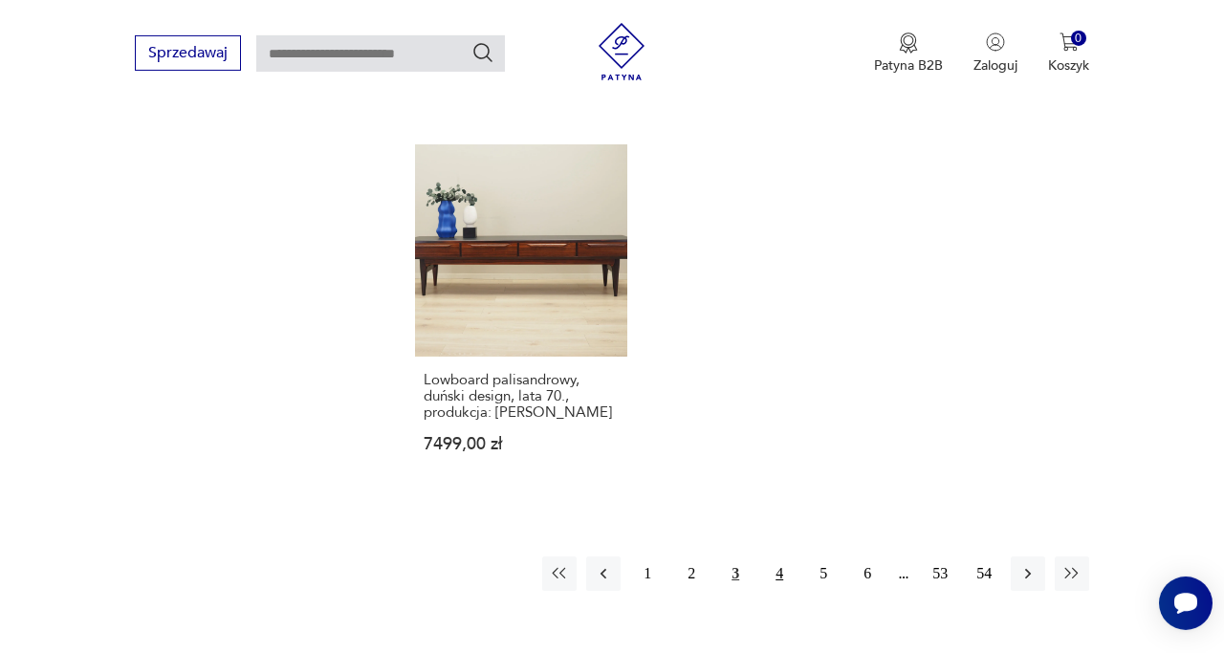
click at [774, 557] on button "4" at bounding box center [779, 574] width 34 height 34
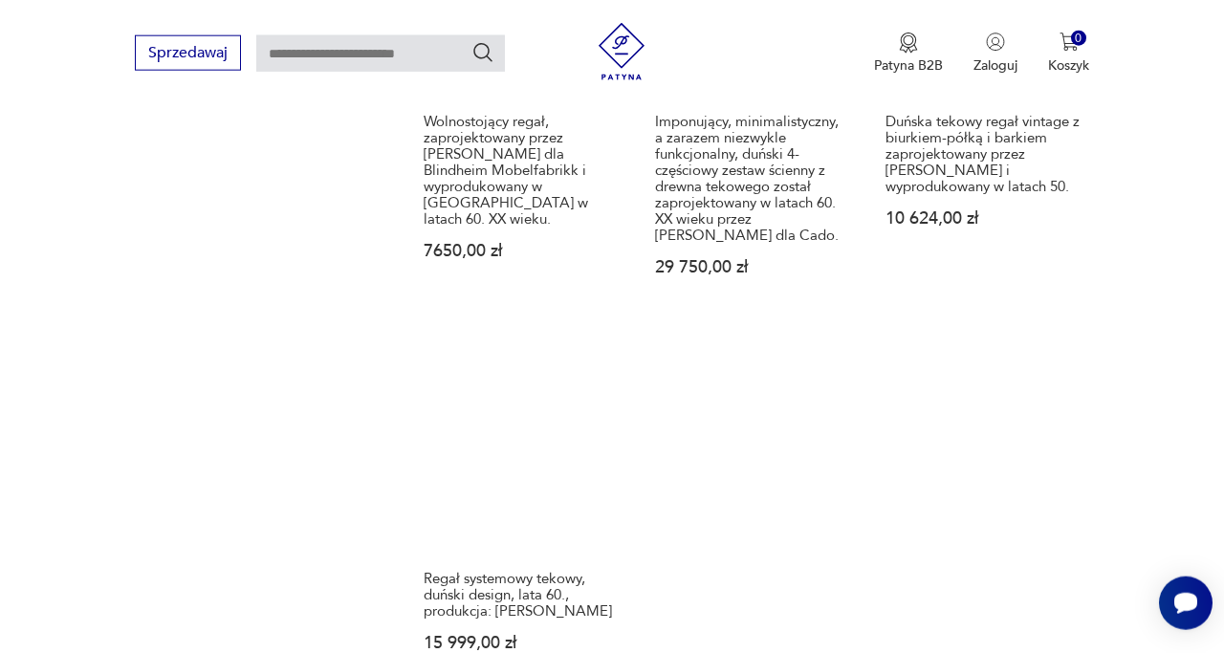
scroll to position [2794, 0]
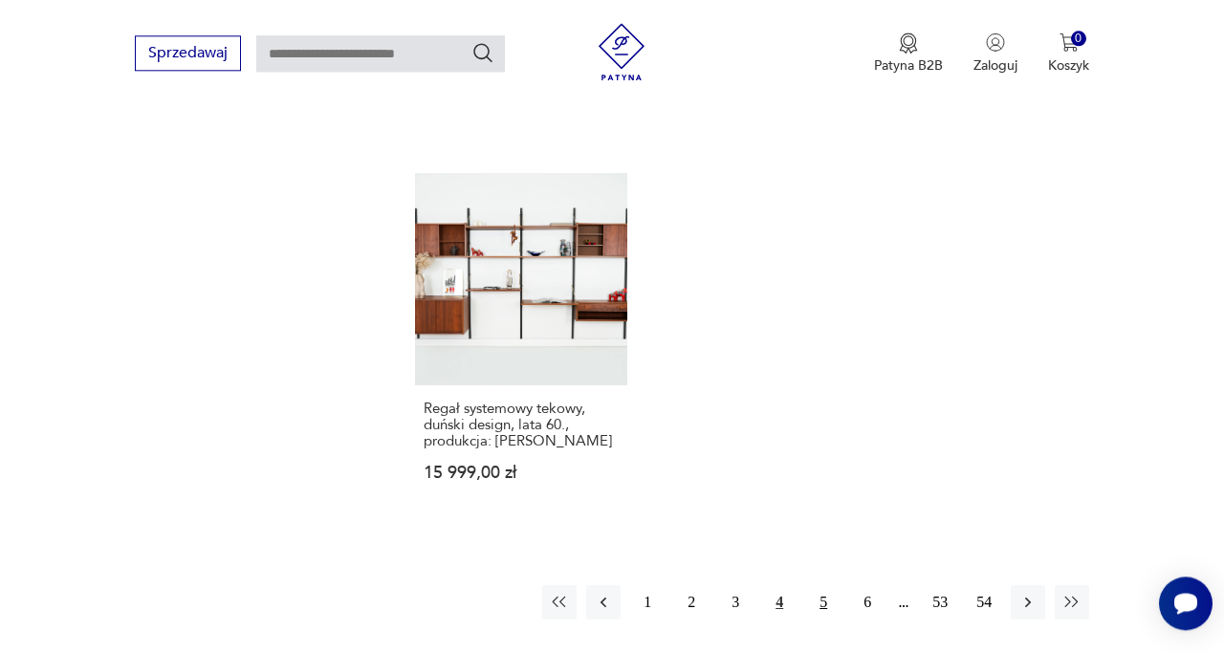
click at [823, 585] on button "5" at bounding box center [823, 602] width 34 height 34
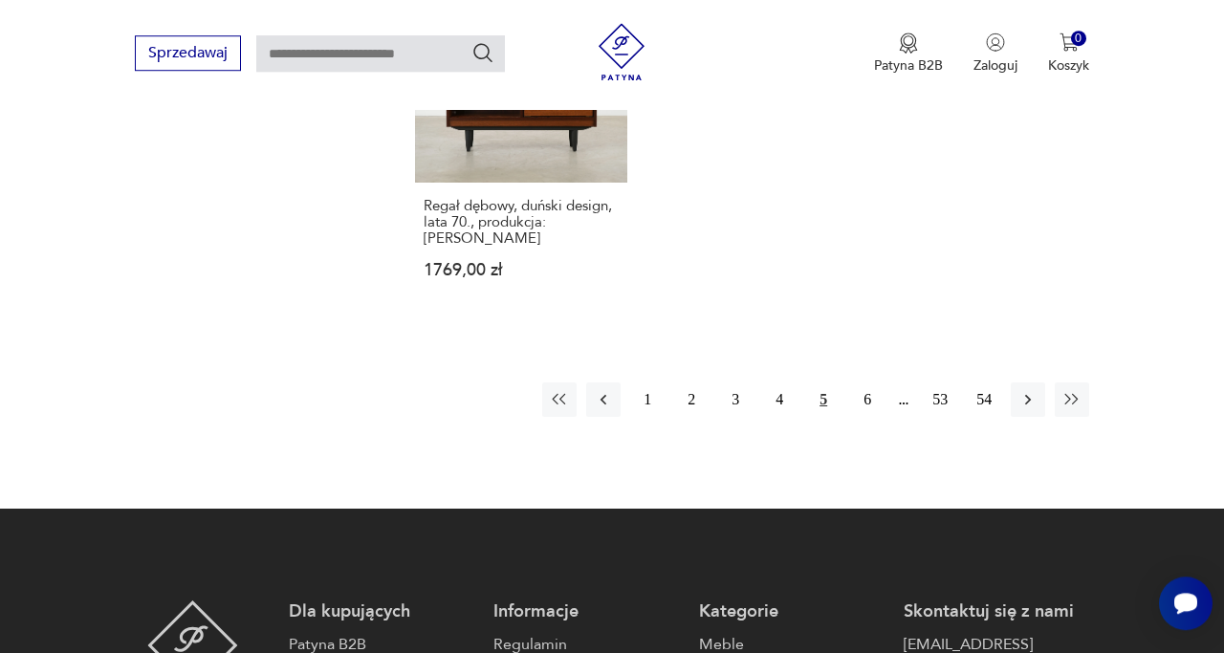
scroll to position [2872, 0]
click at [869, 383] on button "6" at bounding box center [867, 400] width 34 height 34
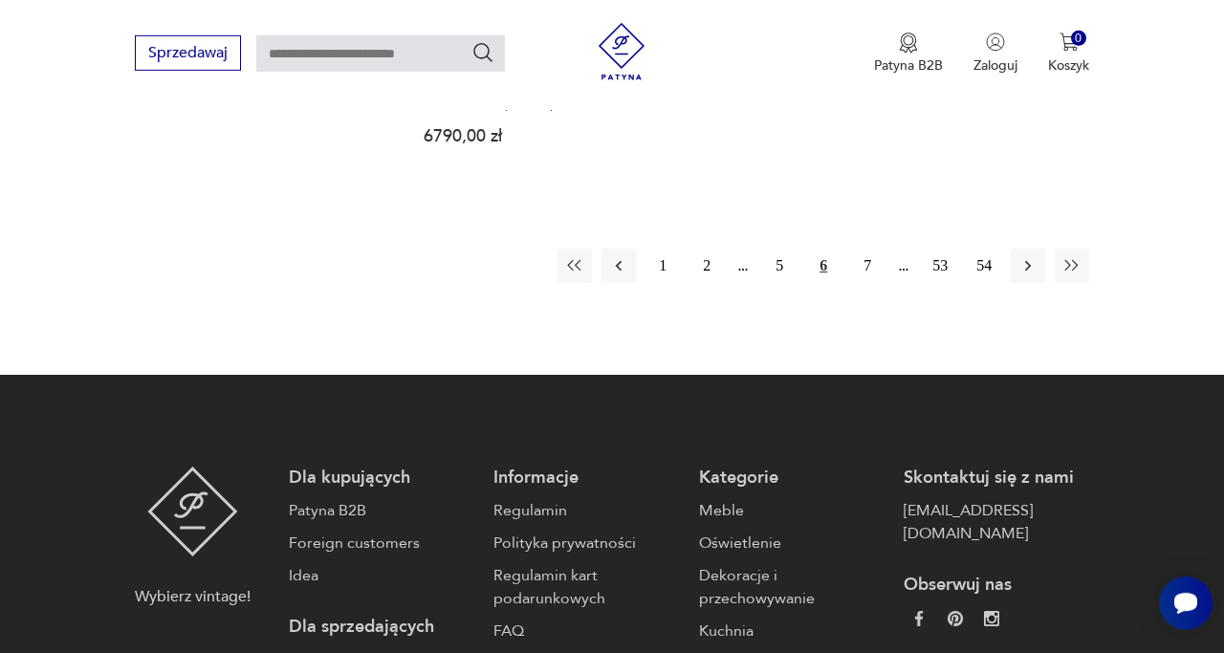
scroll to position [2904, 0]
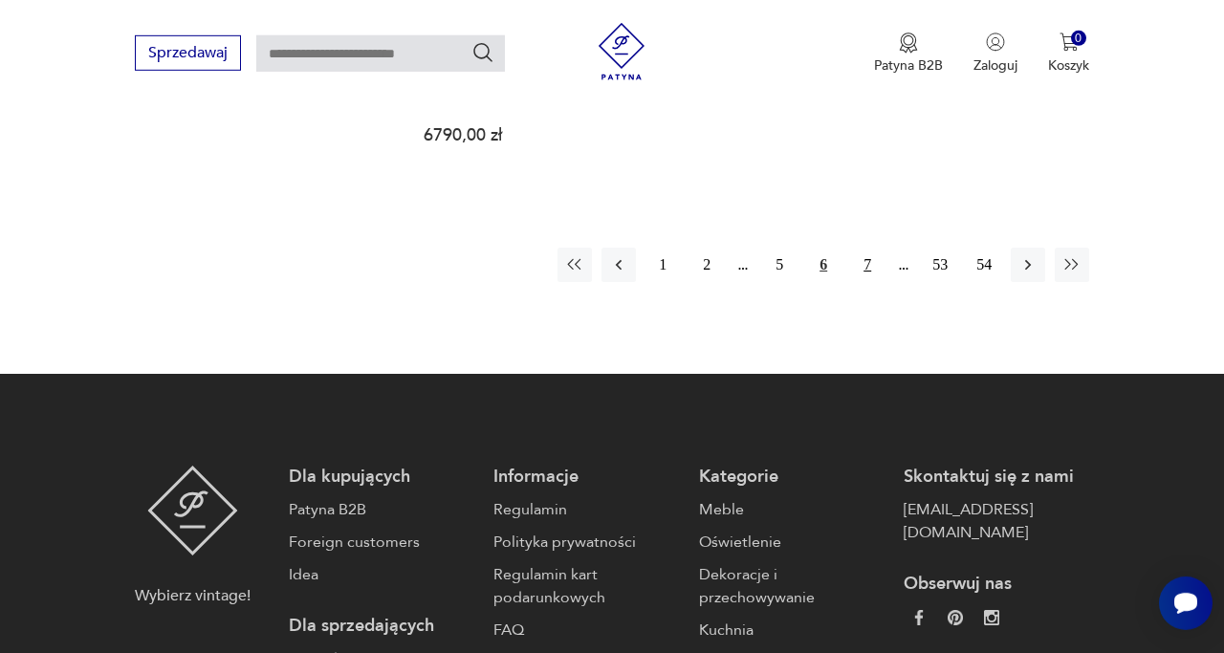
click at [864, 248] on button "7" at bounding box center [867, 265] width 34 height 34
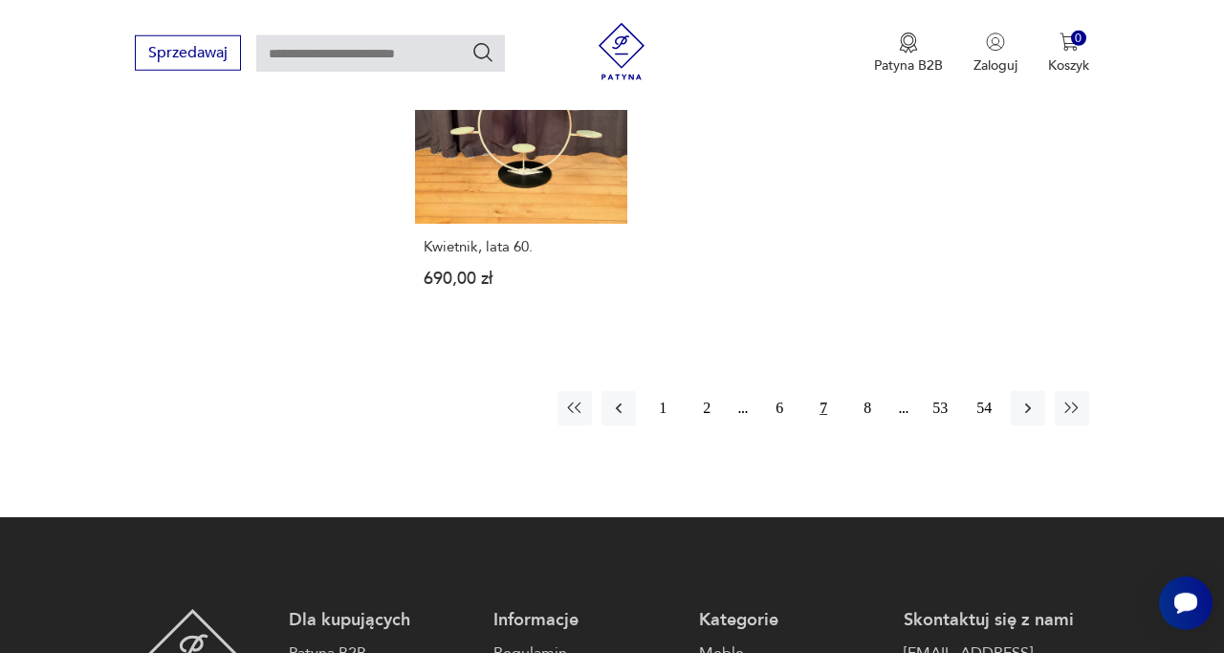
scroll to position [2814, 0]
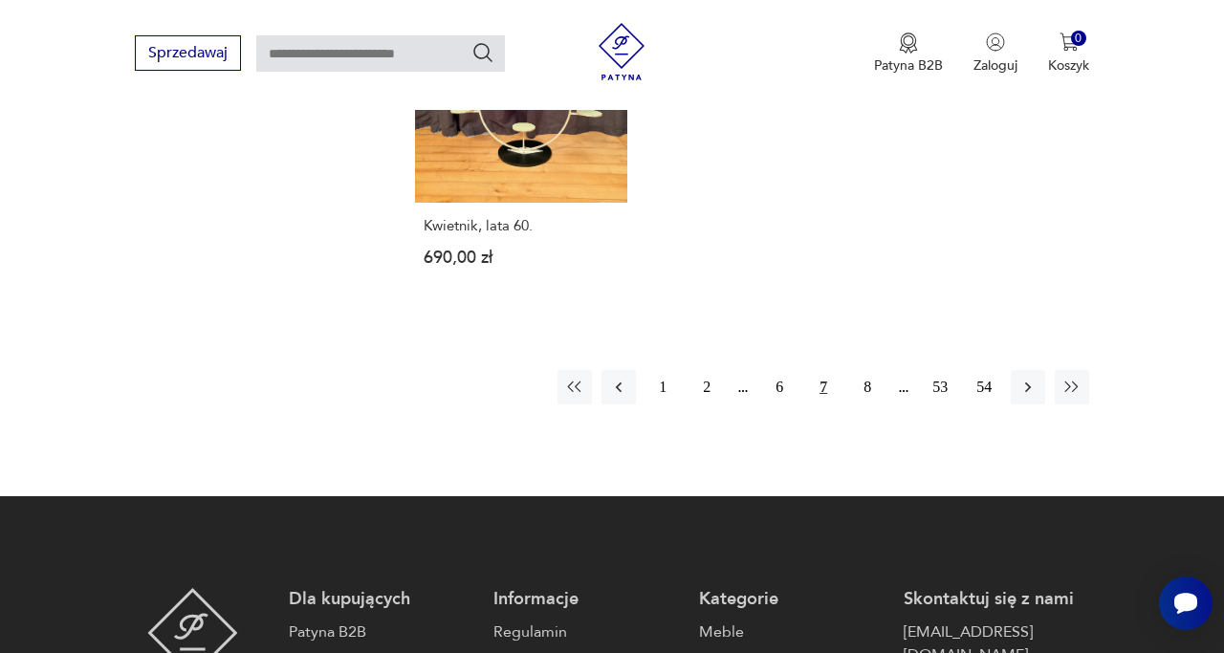
click at [826, 377] on button "7" at bounding box center [823, 387] width 34 height 34
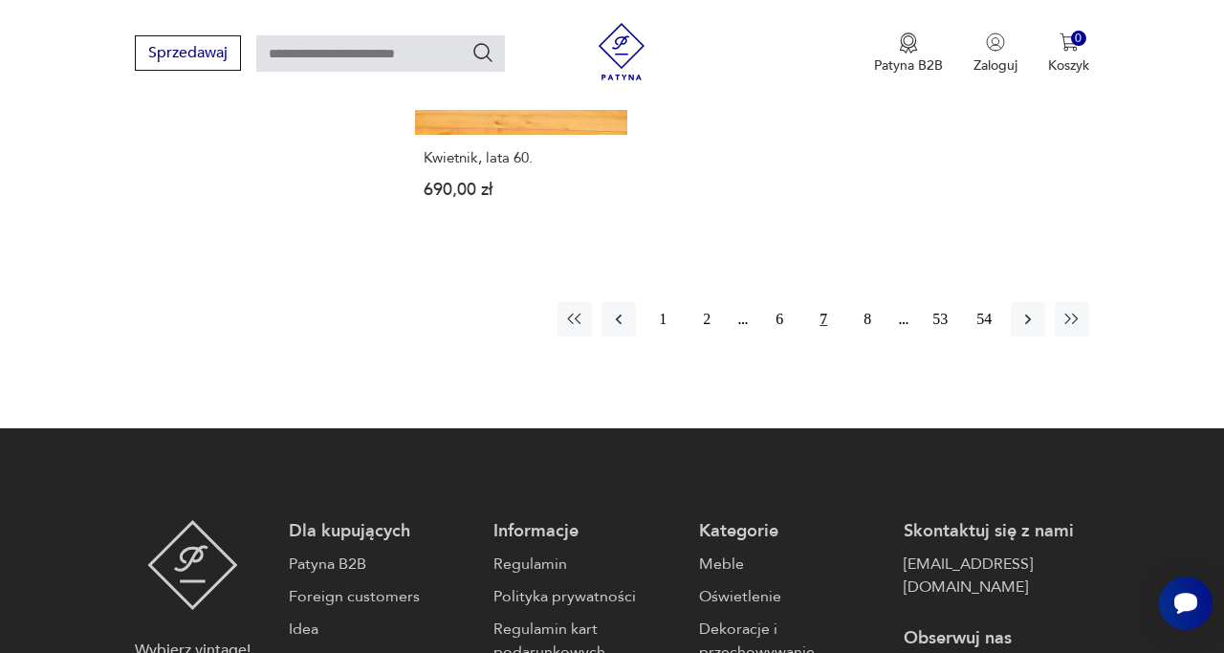
scroll to position [2884, 0]
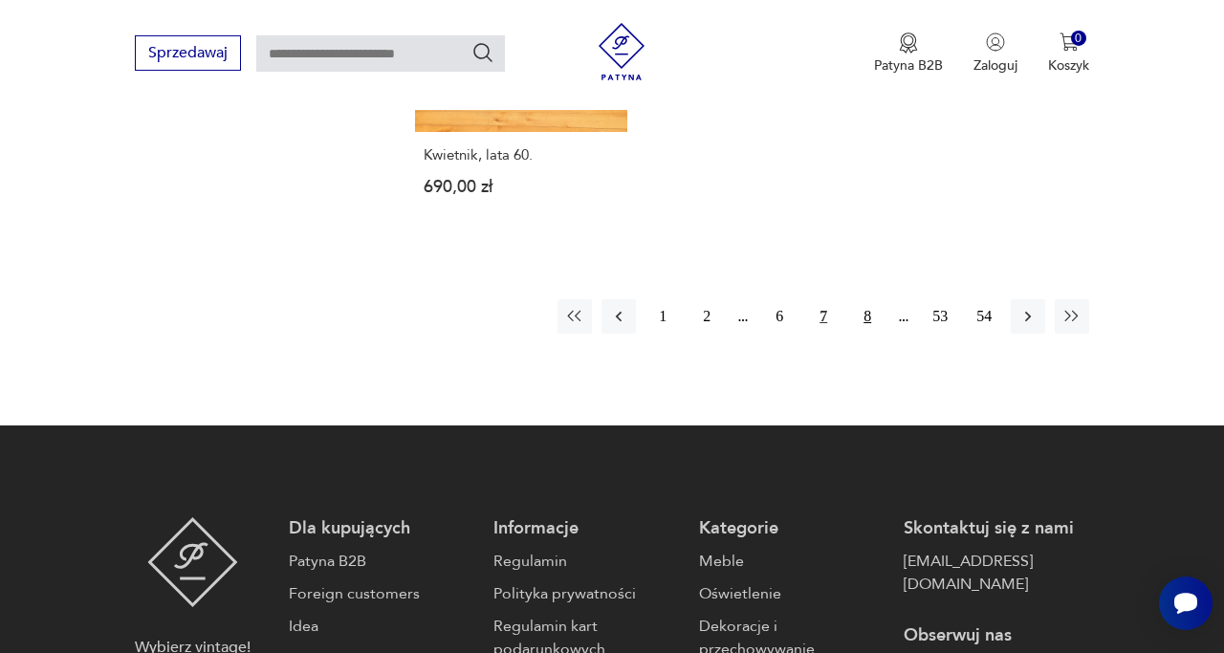
click at [866, 311] on button "8" at bounding box center [867, 316] width 34 height 34
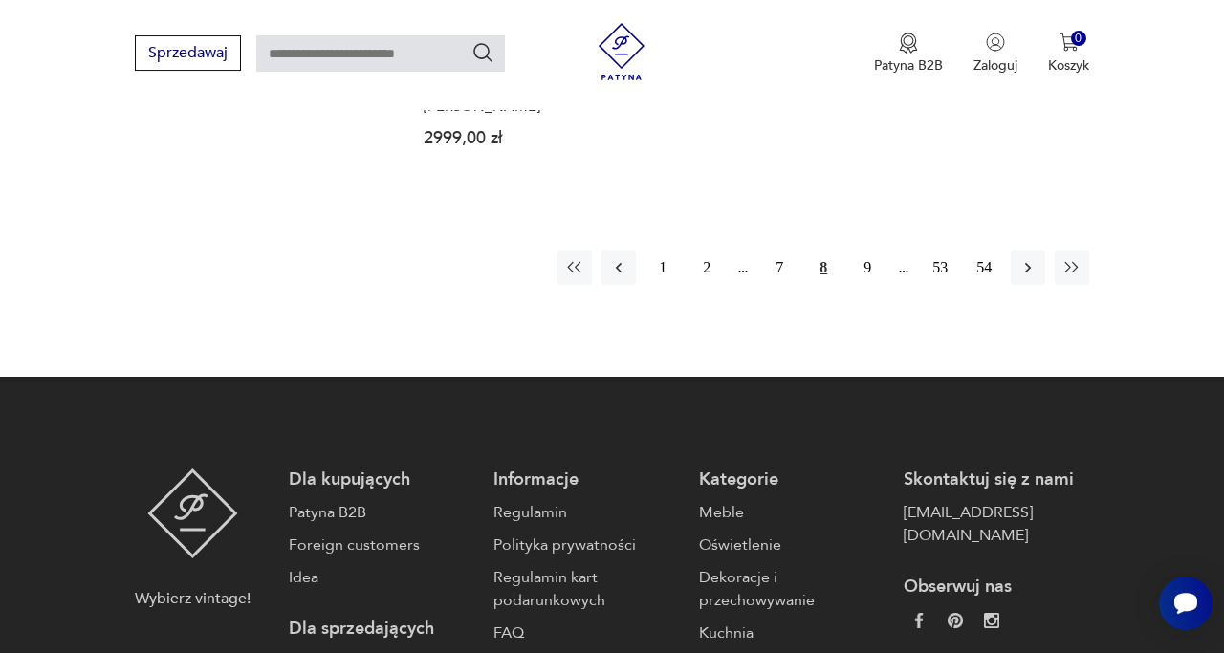
scroll to position [2941, 0]
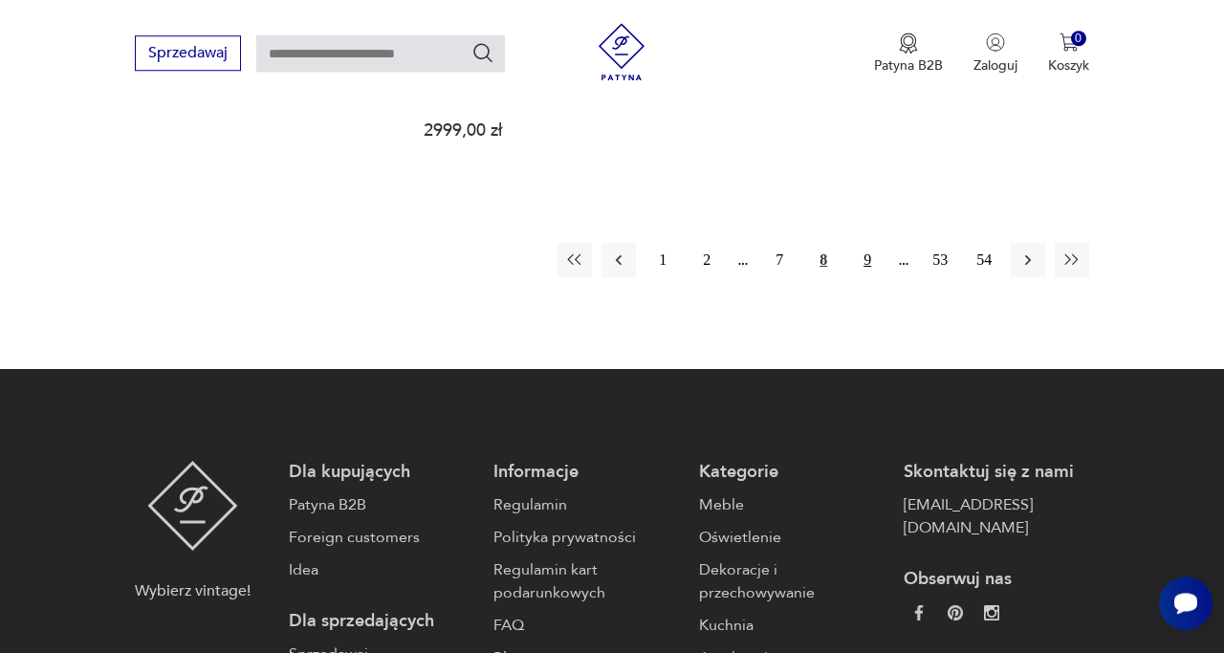
click at [864, 243] on button "9" at bounding box center [867, 260] width 34 height 34
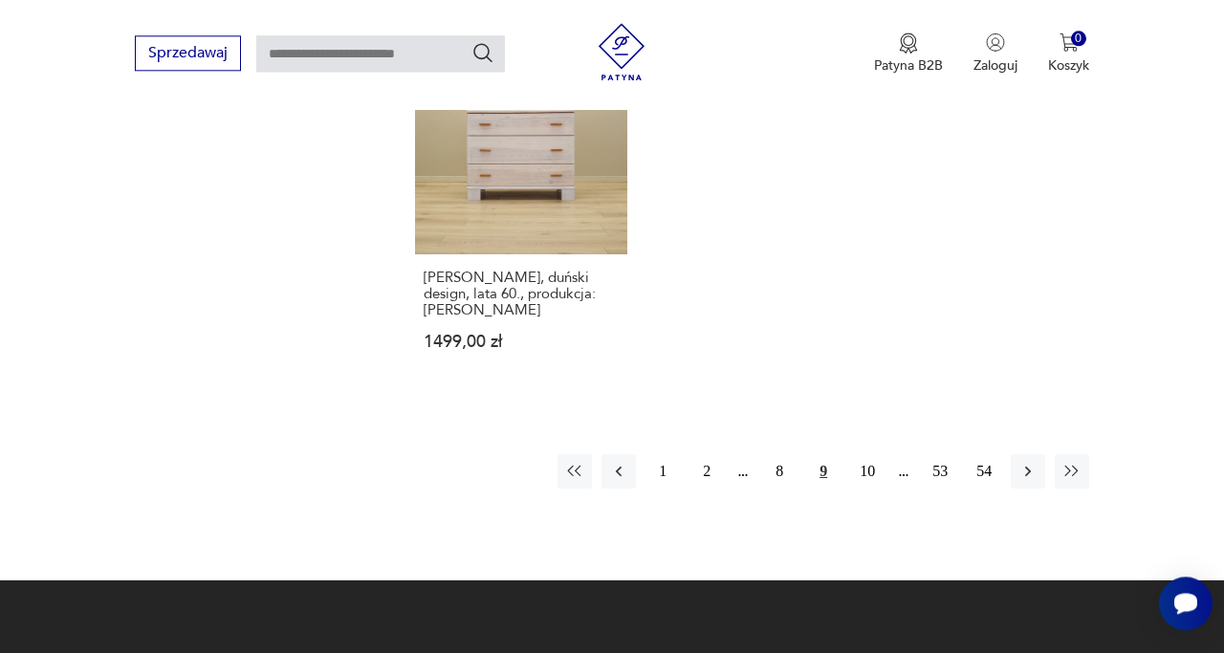
scroll to position [2797, 0]
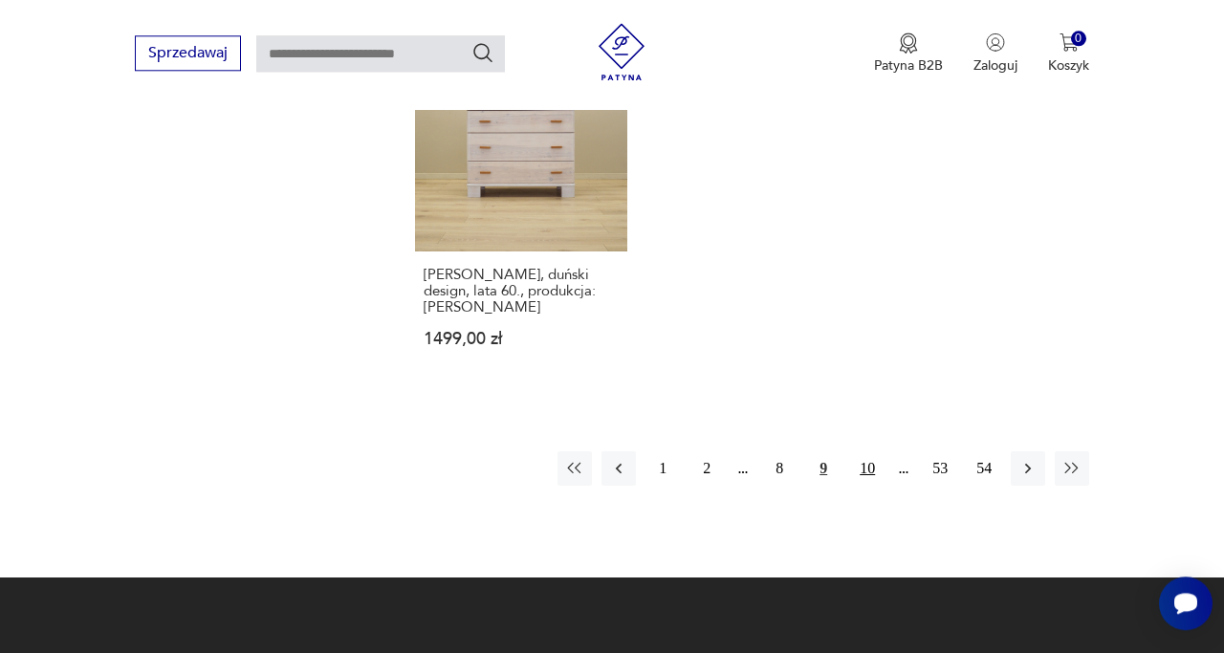
click at [872, 451] on button "10" at bounding box center [867, 468] width 34 height 34
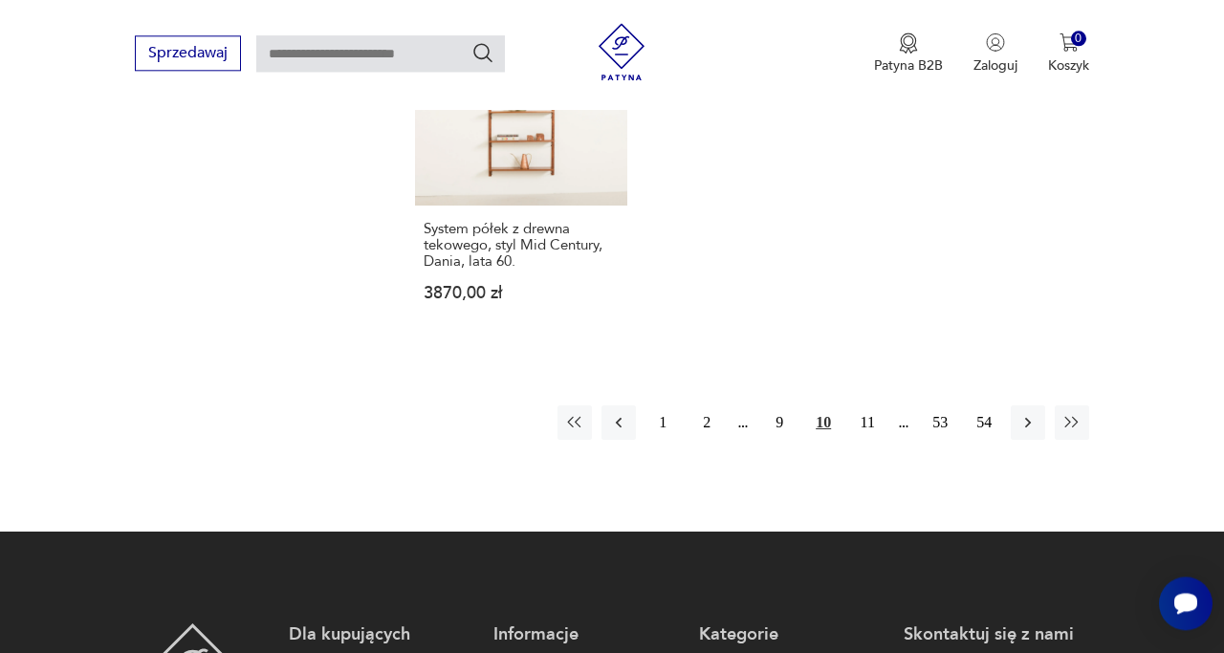
scroll to position [2877, 0]
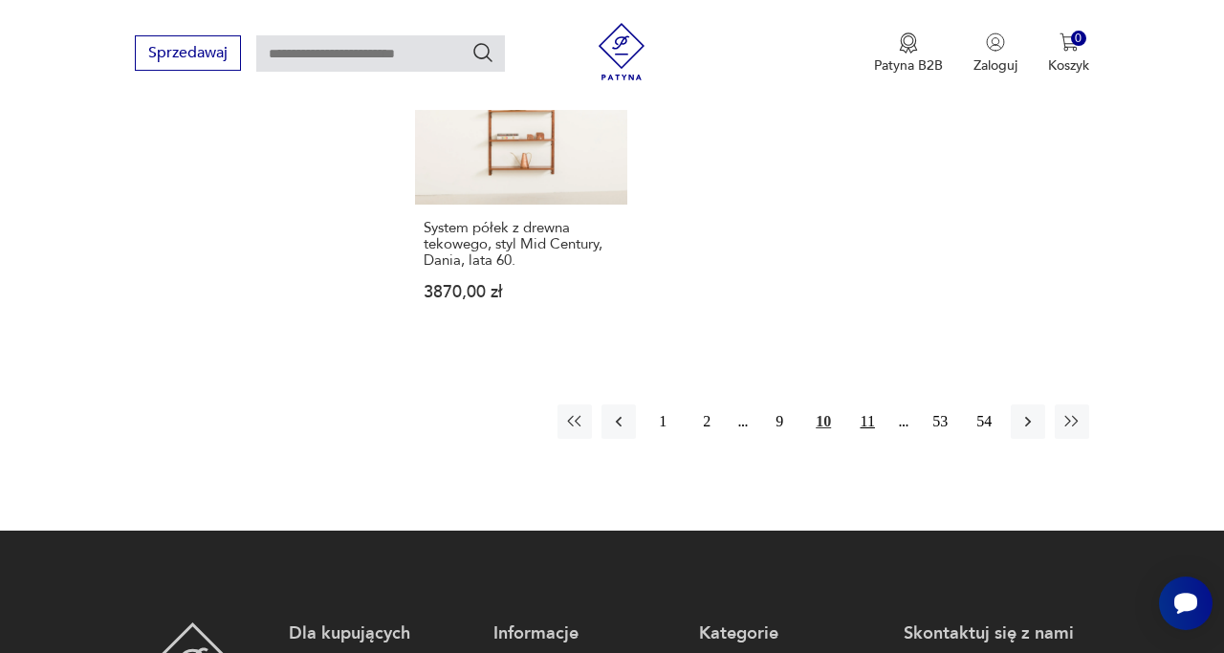
click at [864, 405] on button "11" at bounding box center [867, 422] width 34 height 34
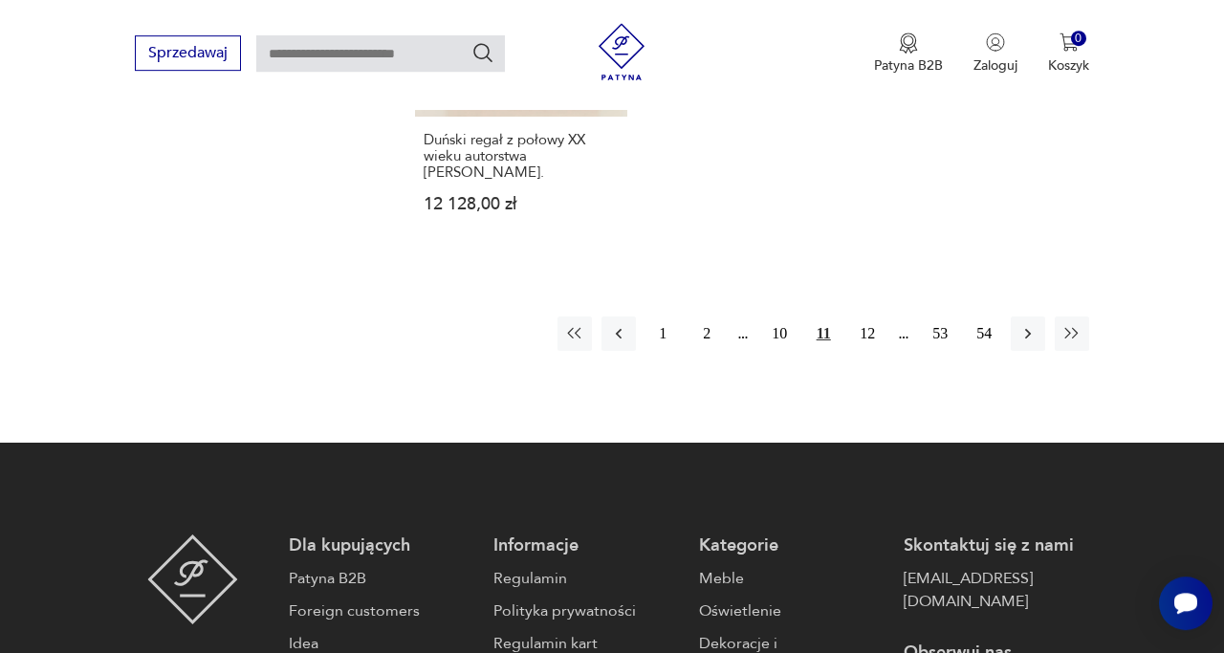
scroll to position [2932, 0]
click at [864, 317] on button "12" at bounding box center [867, 334] width 34 height 34
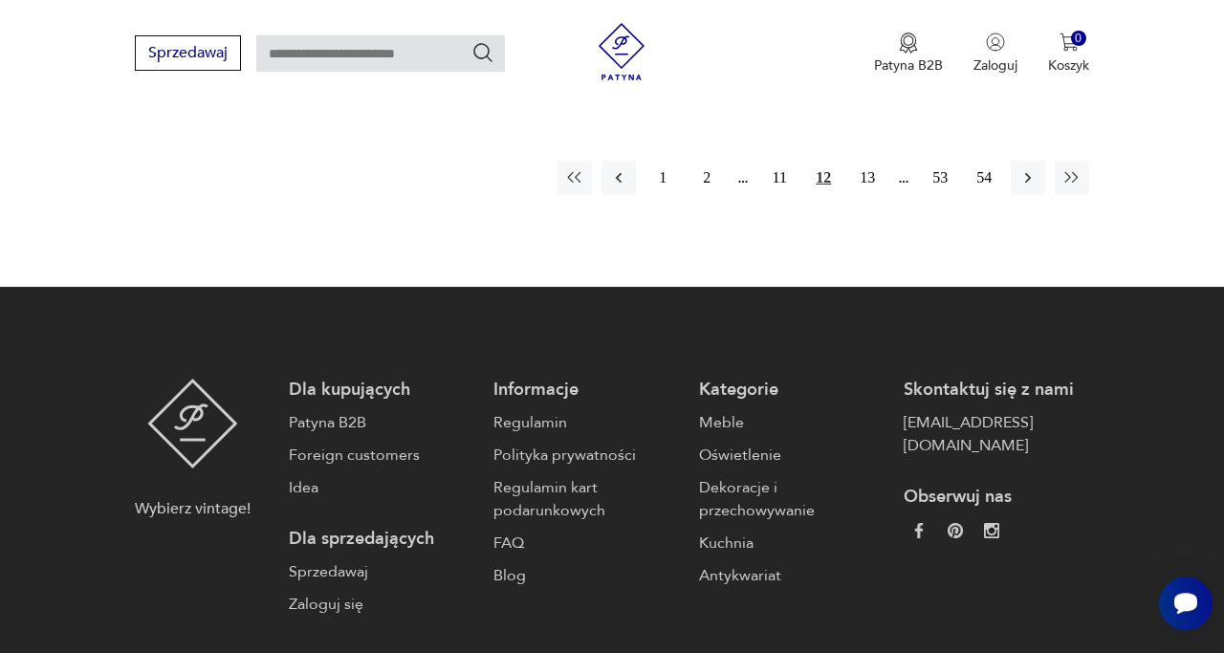
scroll to position [3112, 0]
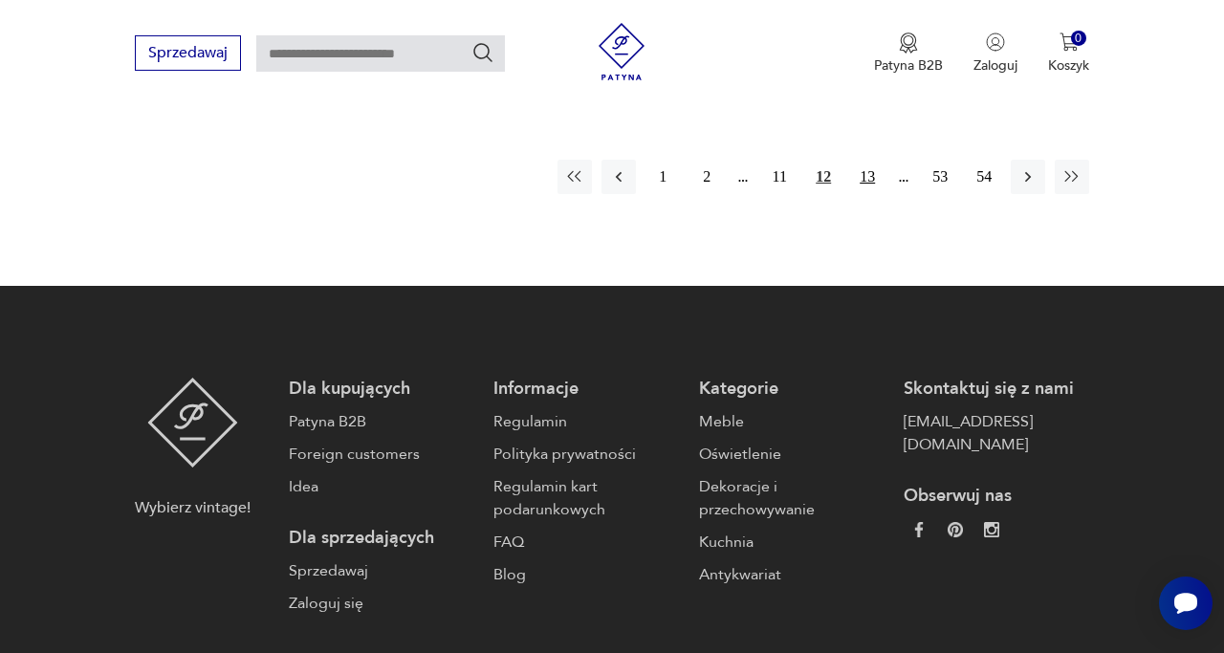
click at [867, 160] on button "13" at bounding box center [867, 177] width 34 height 34
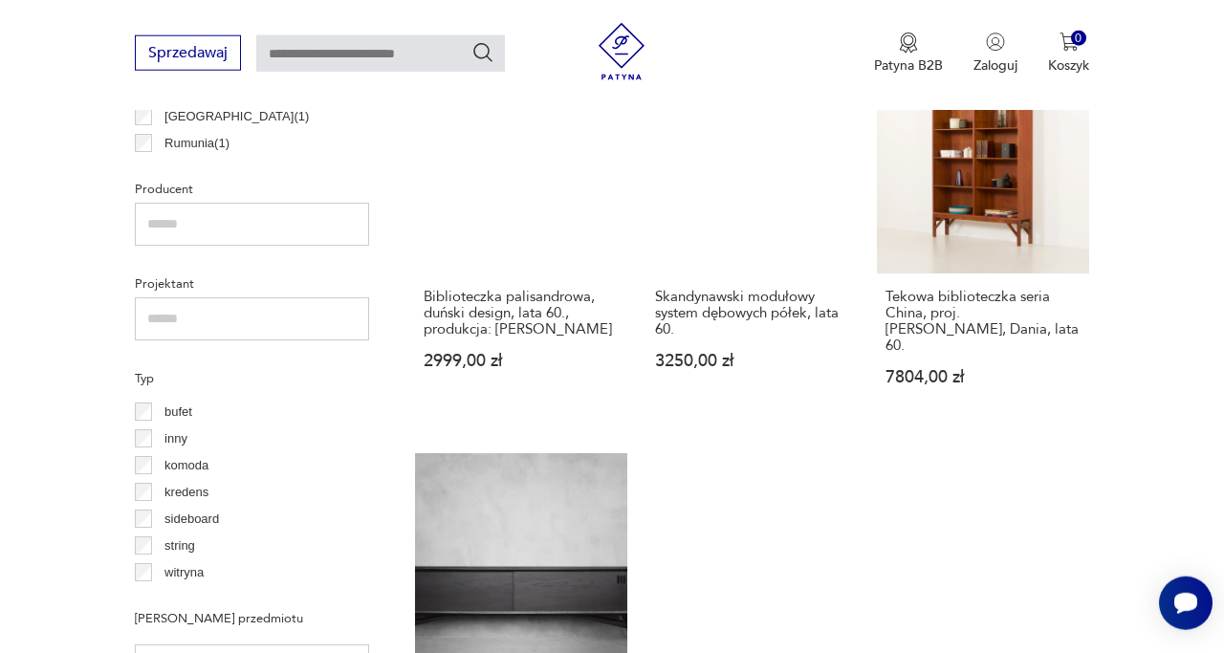
scroll to position [1353, 0]
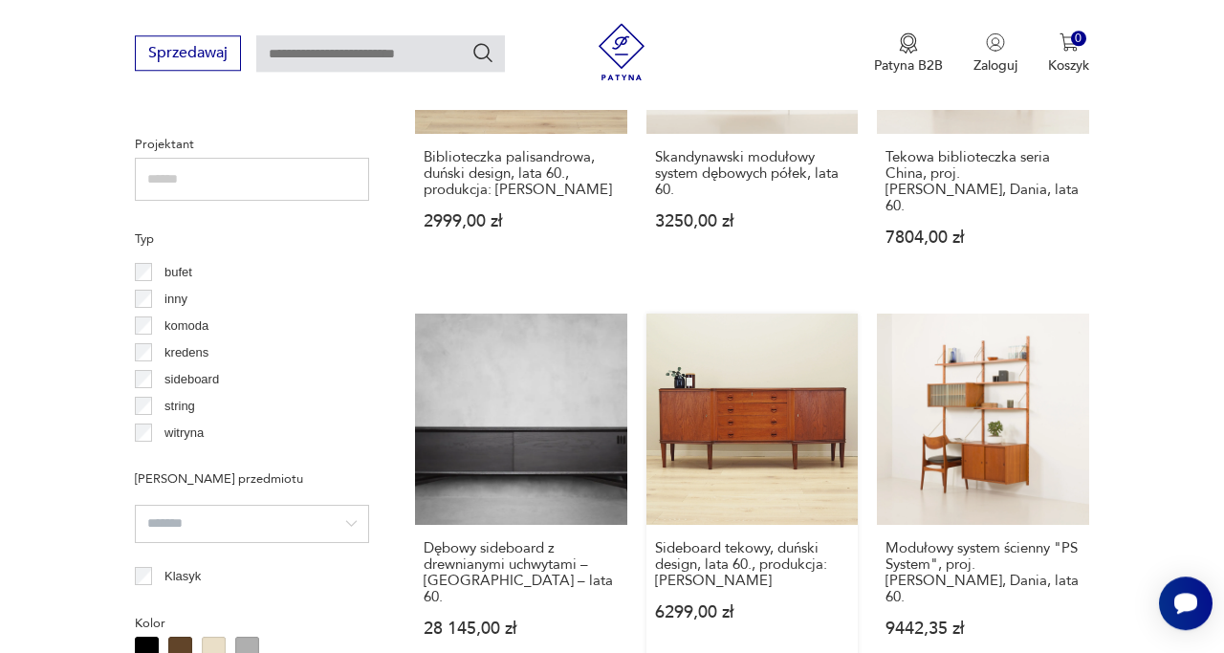
click at [778, 367] on link "Sideboard tekowy, duński design, lata 60., produkcja: [PERSON_NAME] 6299,00 zł" at bounding box center [752, 495] width 212 height 362
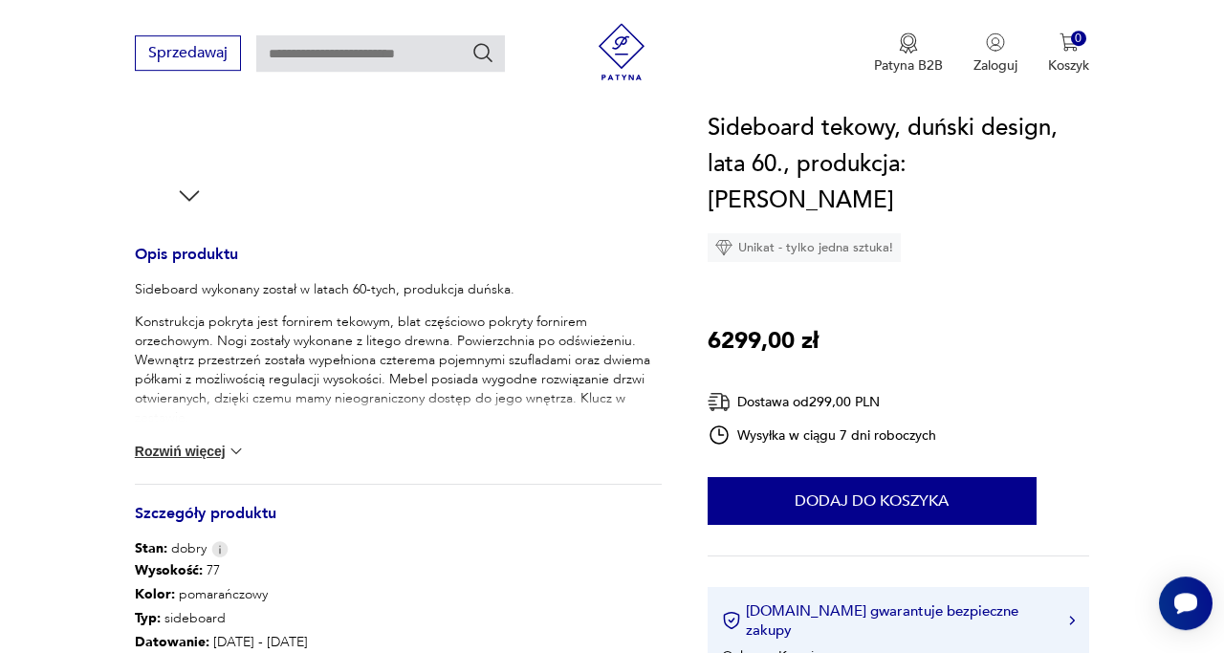
scroll to position [672, 0]
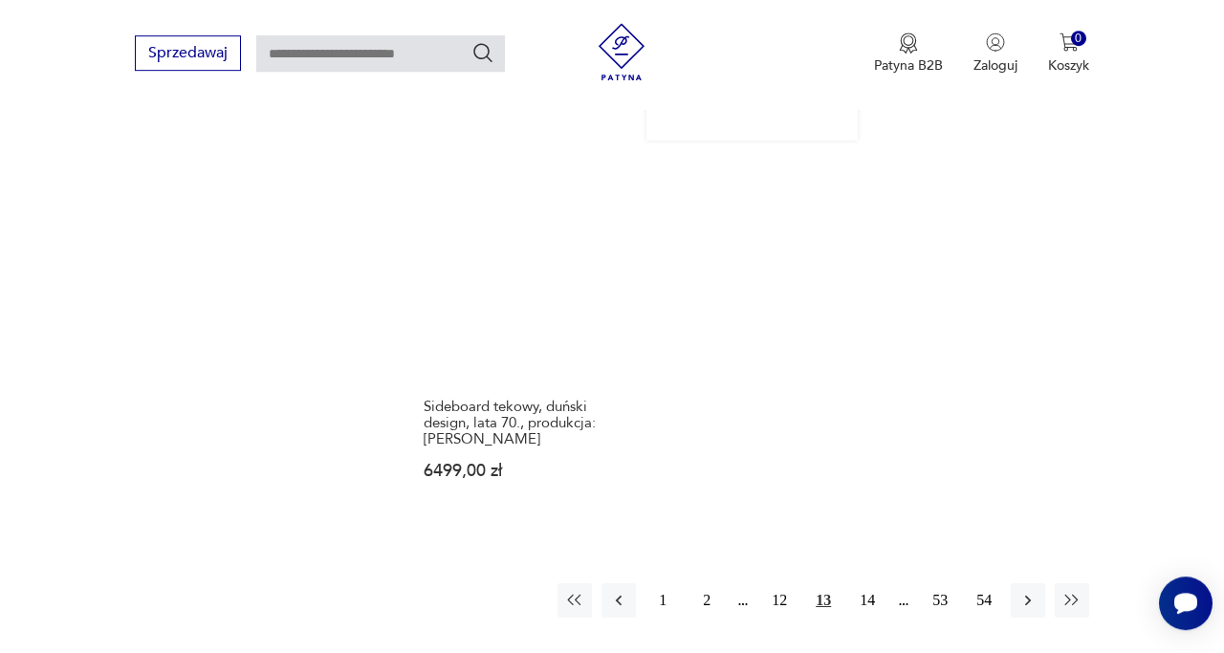
scroll to position [2831, 0]
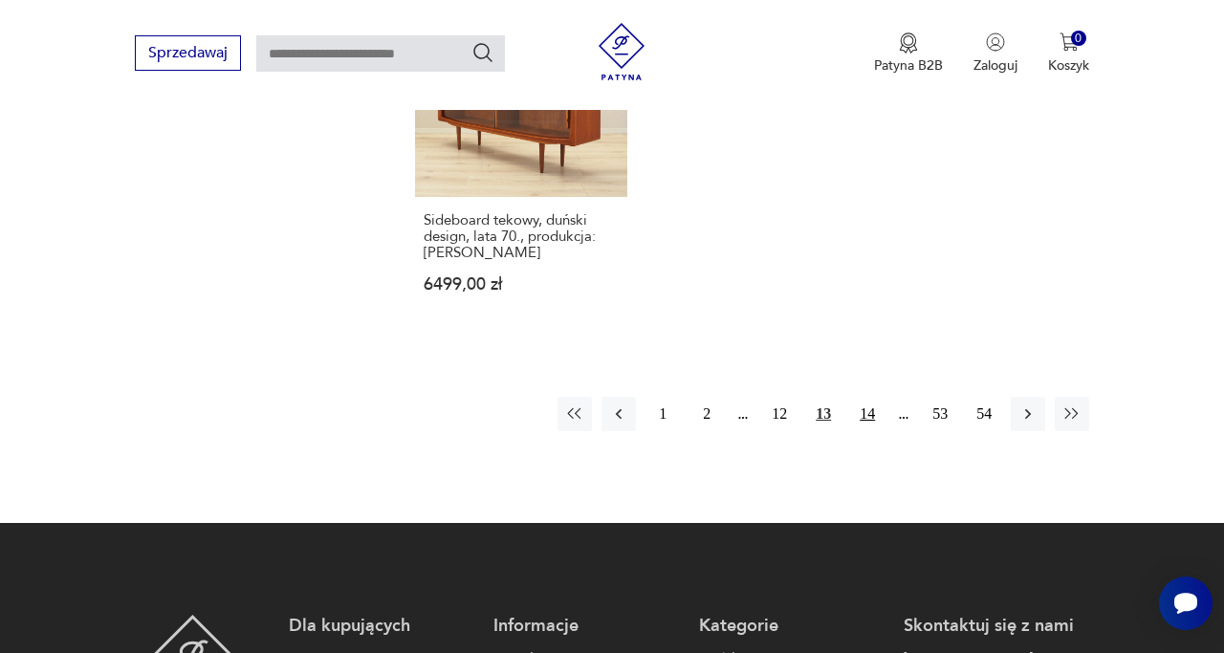
click at [864, 397] on button "14" at bounding box center [867, 414] width 34 height 34
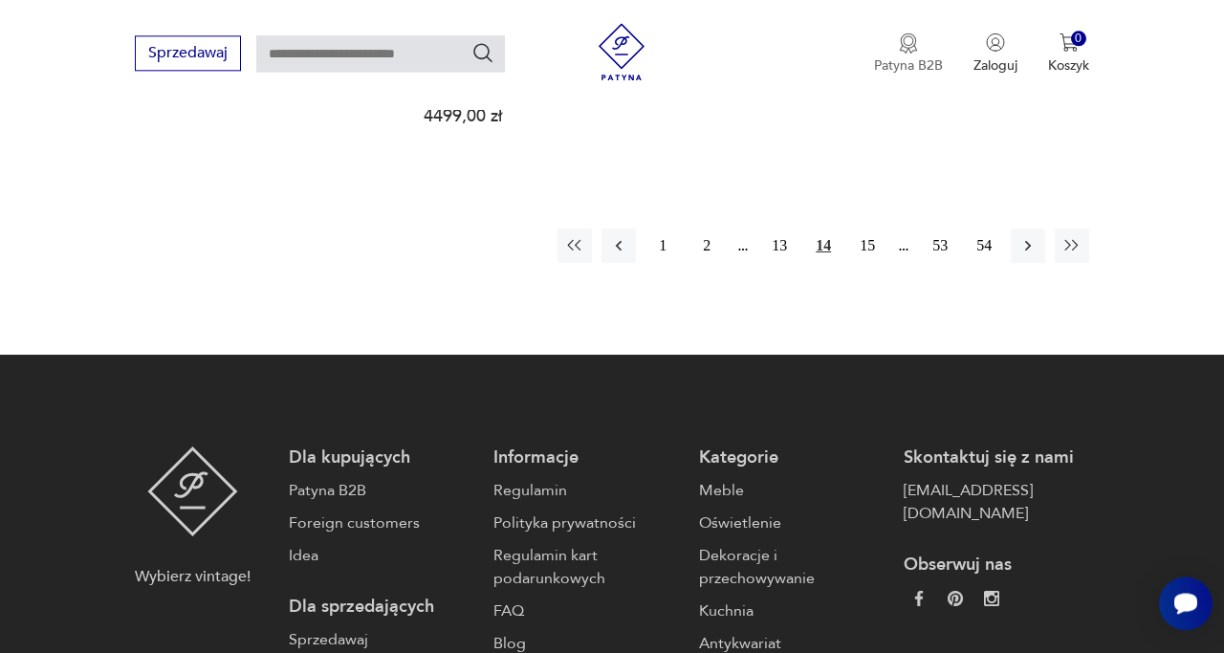
scroll to position [3013, 0]
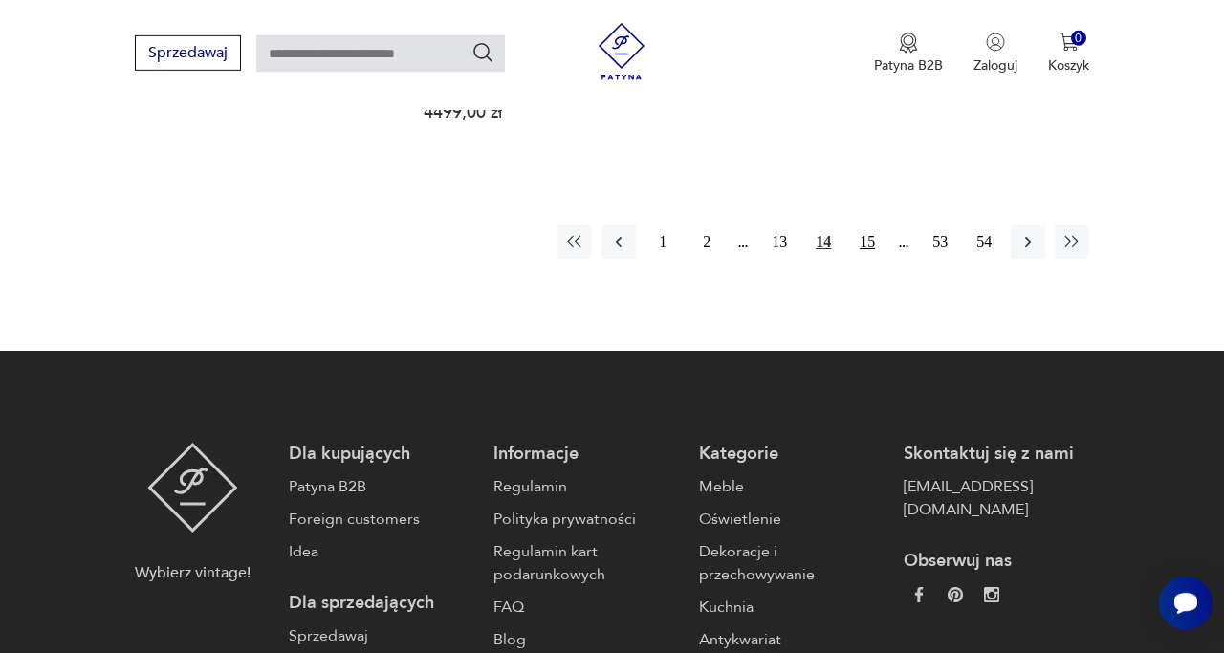
click at [873, 225] on button "15" at bounding box center [867, 242] width 34 height 34
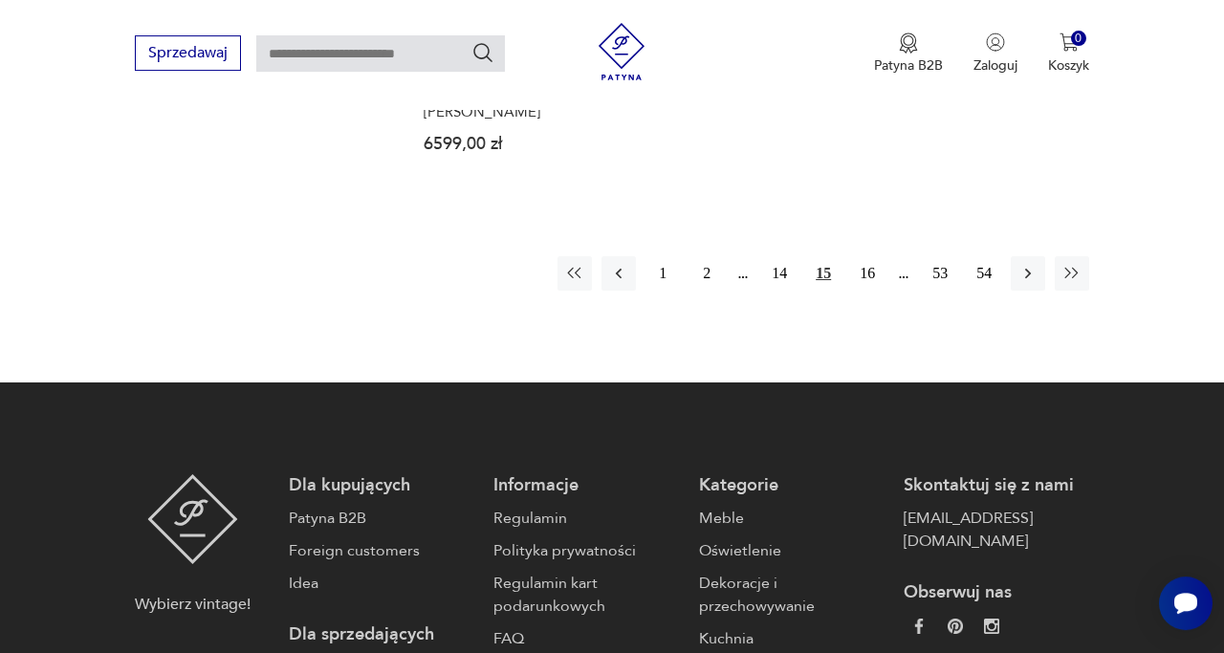
scroll to position [2928, 0]
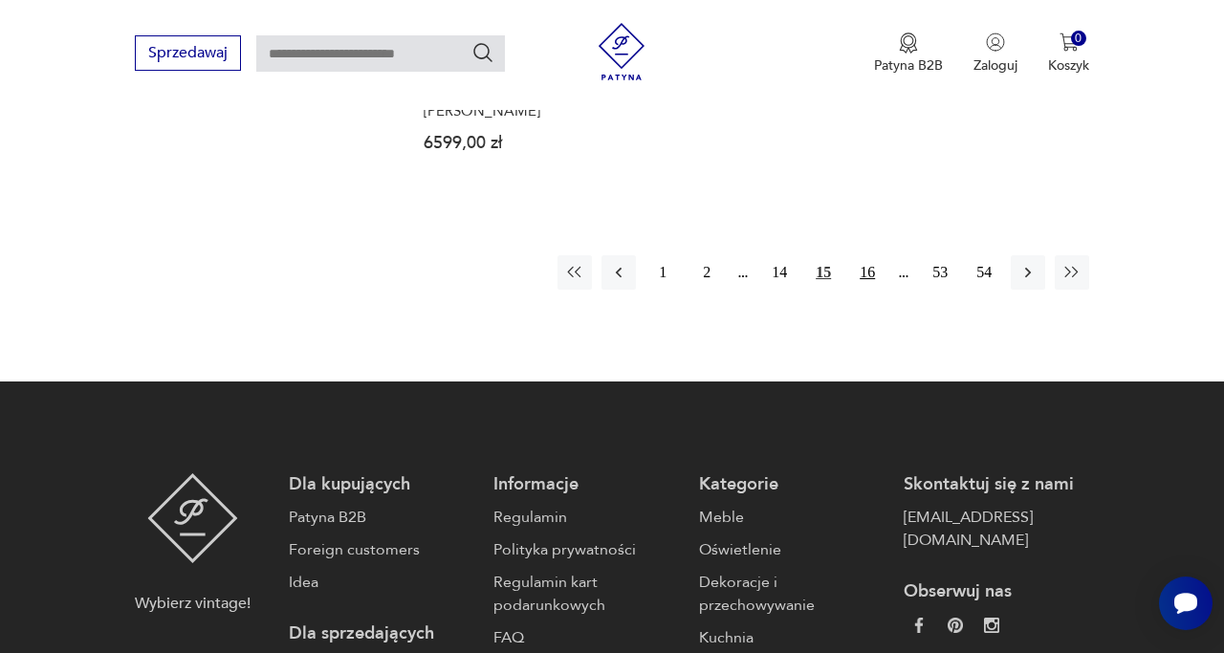
click at [870, 274] on button "16" at bounding box center [867, 272] width 34 height 34
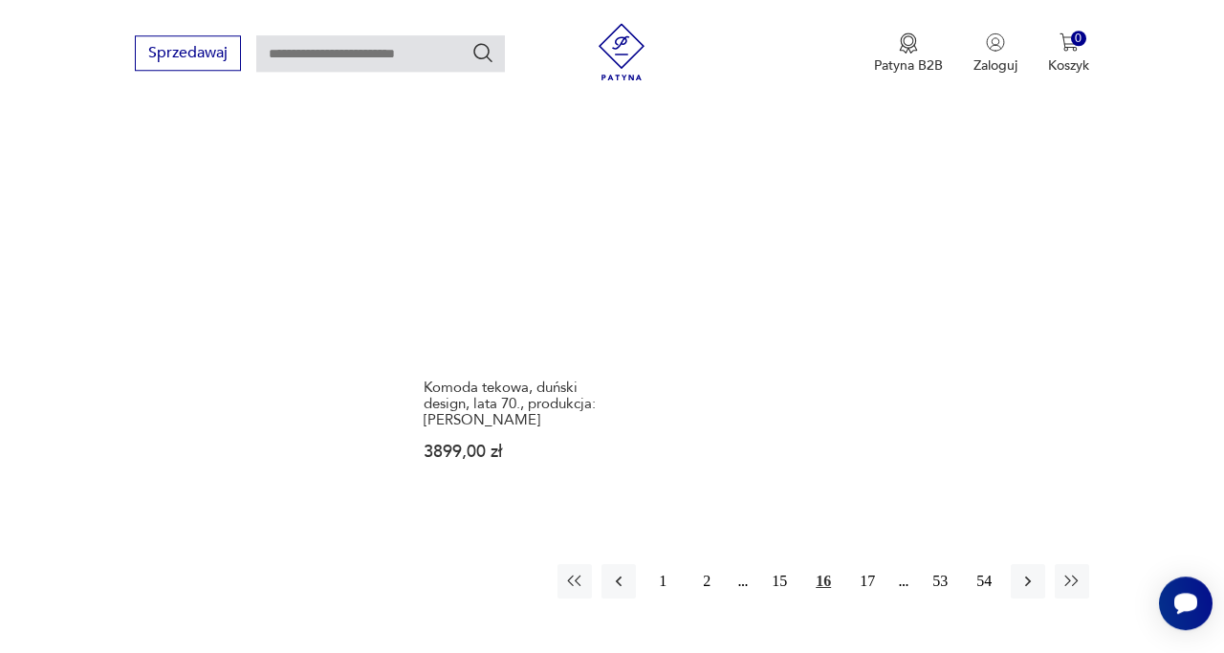
scroll to position [2810, 0]
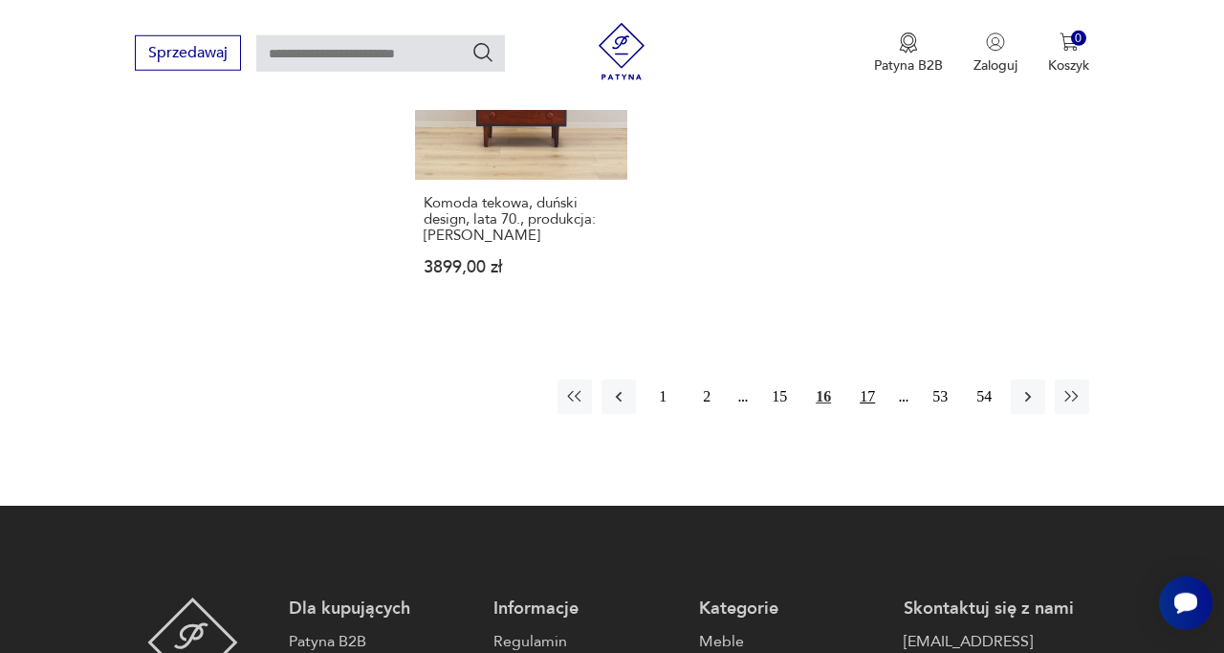
click at [872, 394] on button "17" at bounding box center [867, 397] width 34 height 34
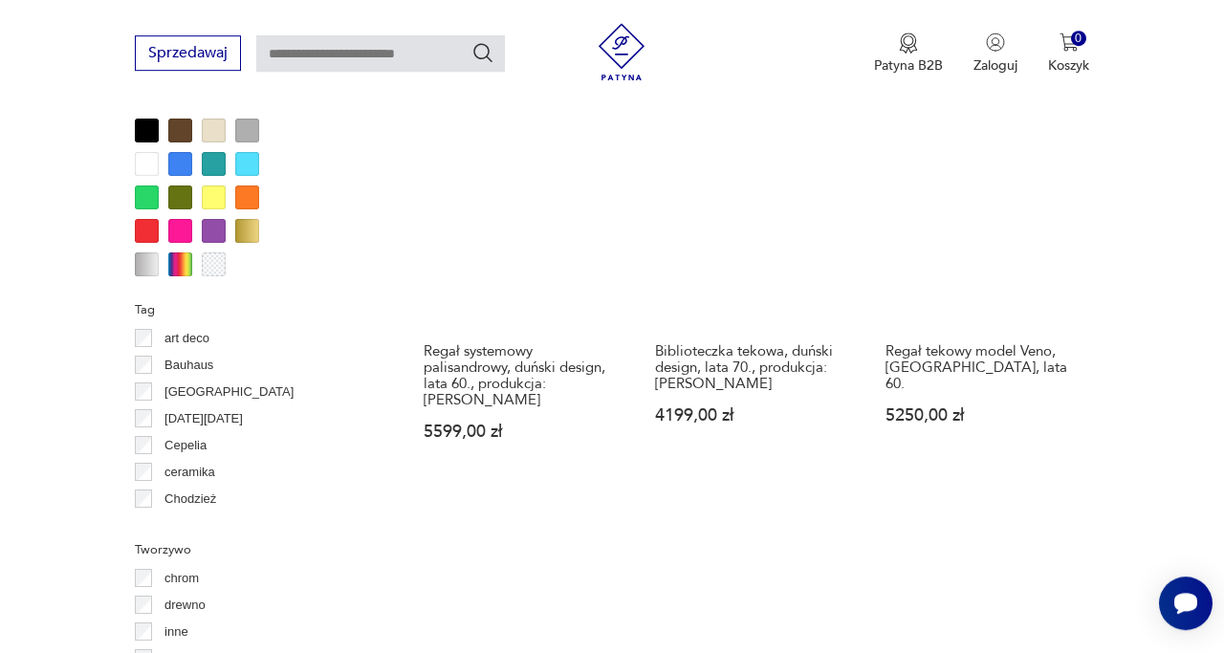
scroll to position [1863, 0]
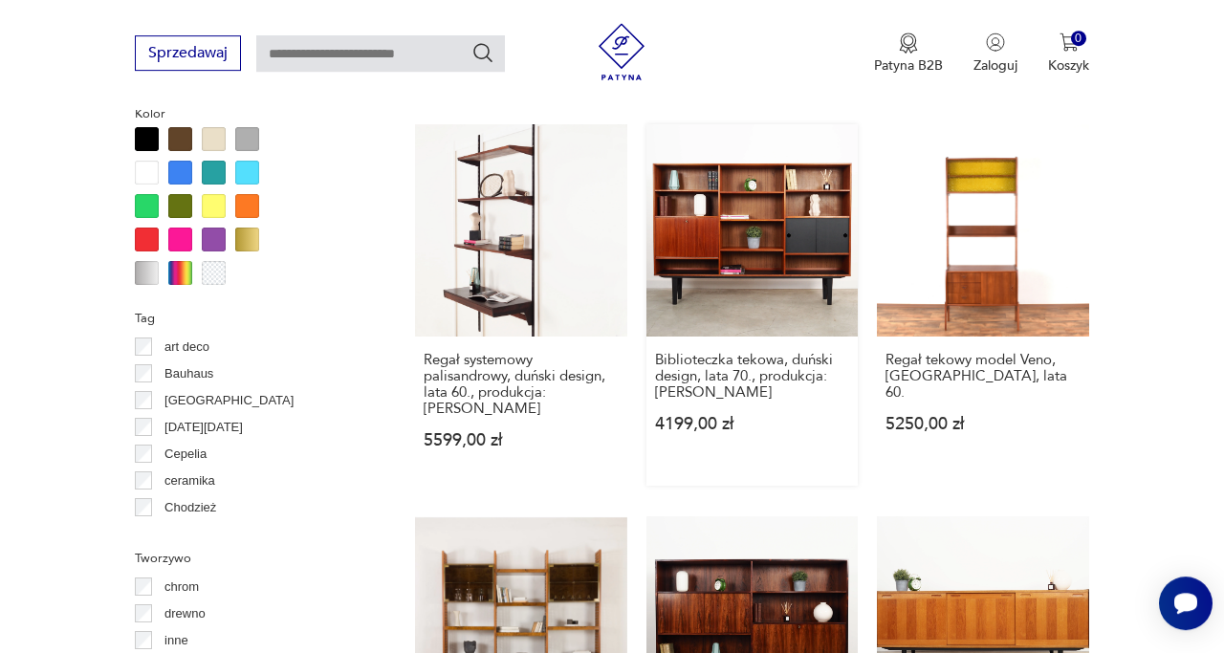
click at [776, 252] on link "Biblioteczka tekowa, duński design, lata 70., produkcja: [PERSON_NAME] 4199,00 …" at bounding box center [752, 305] width 212 height 362
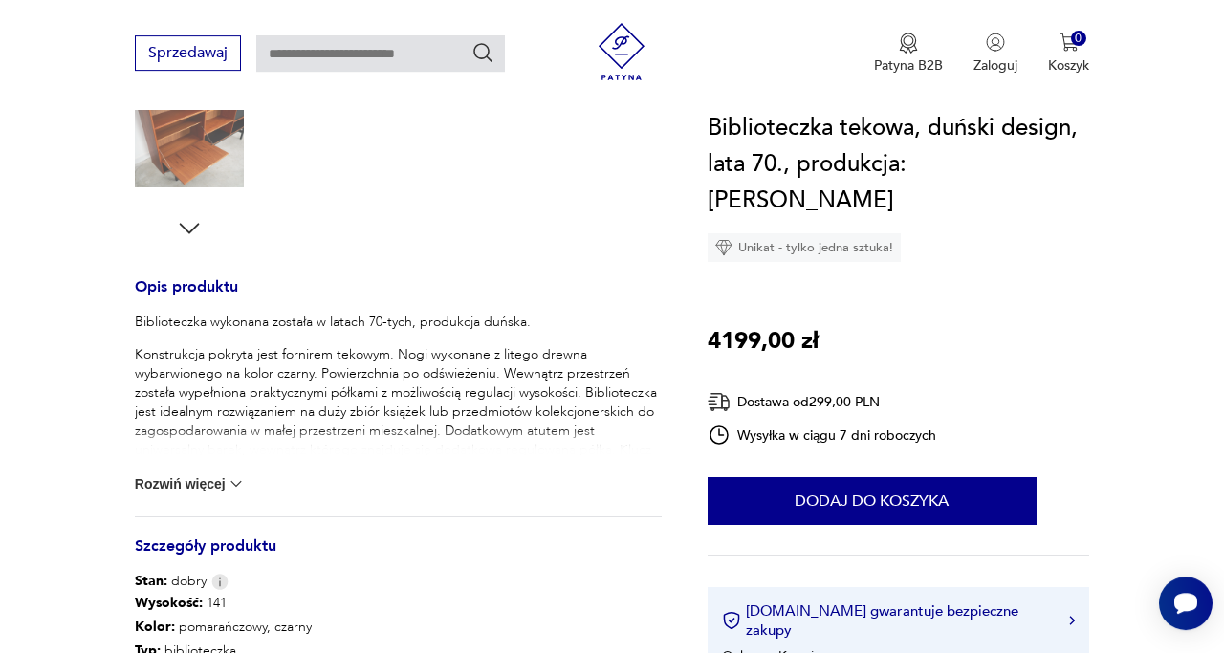
scroll to position [651, 0]
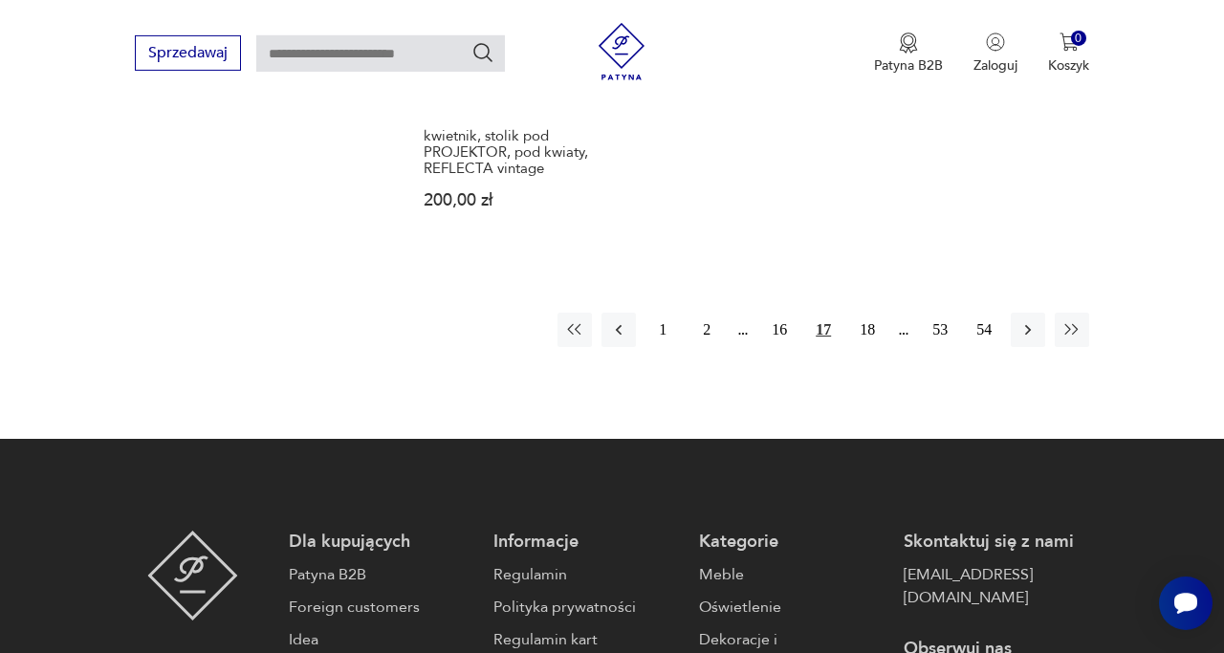
scroll to position [2886, 0]
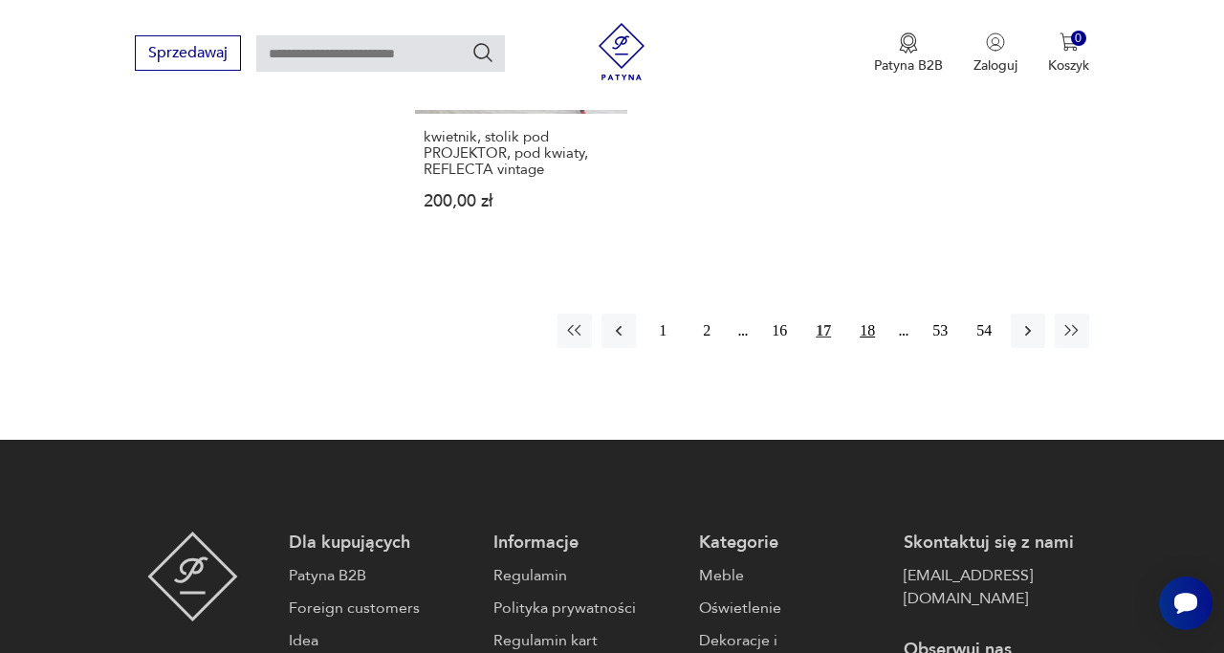
click at [871, 314] on button "18" at bounding box center [867, 331] width 34 height 34
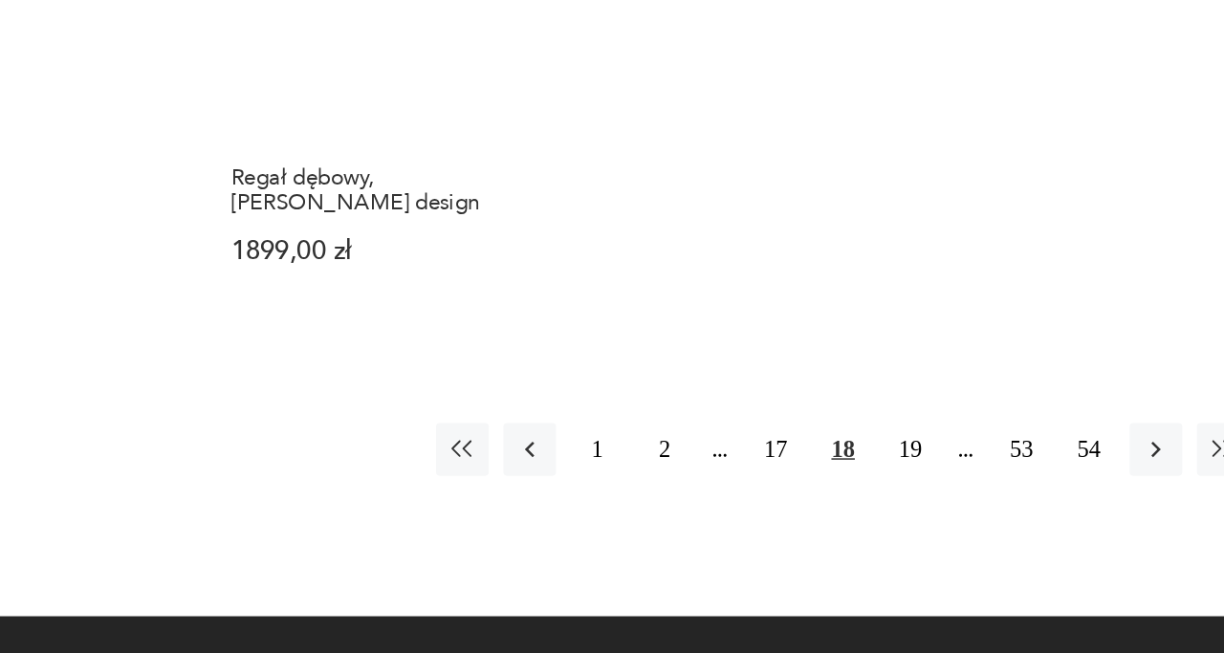
scroll to position [2719, 0]
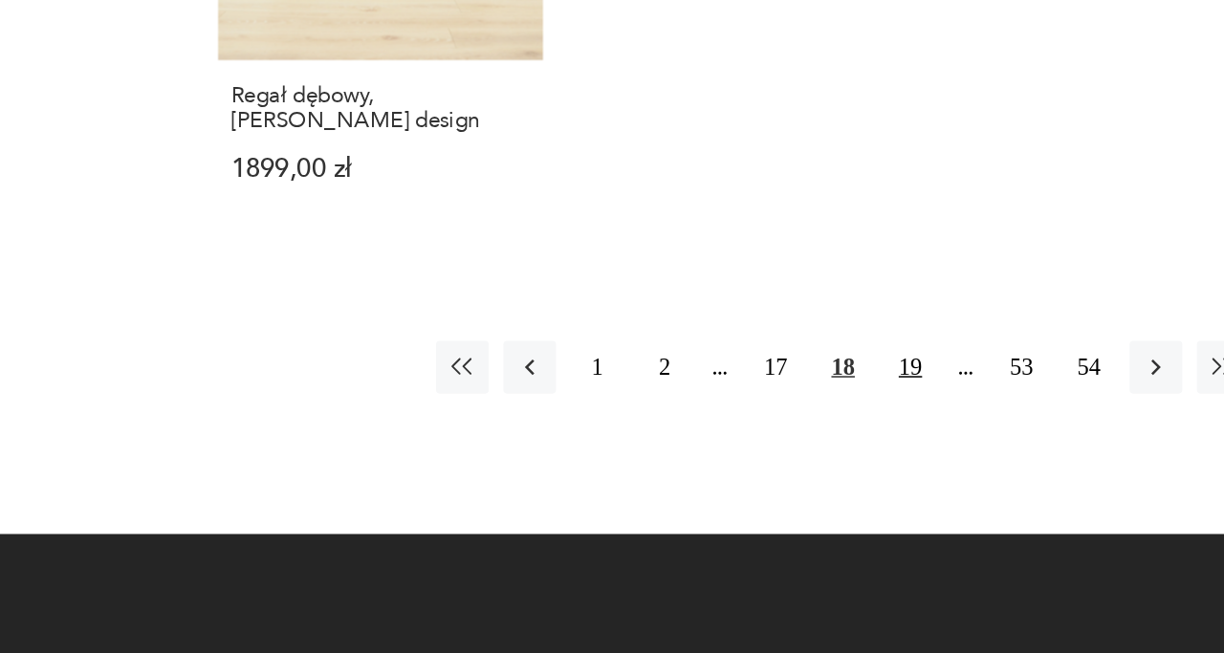
click at [866, 449] on button "19" at bounding box center [867, 466] width 34 height 34
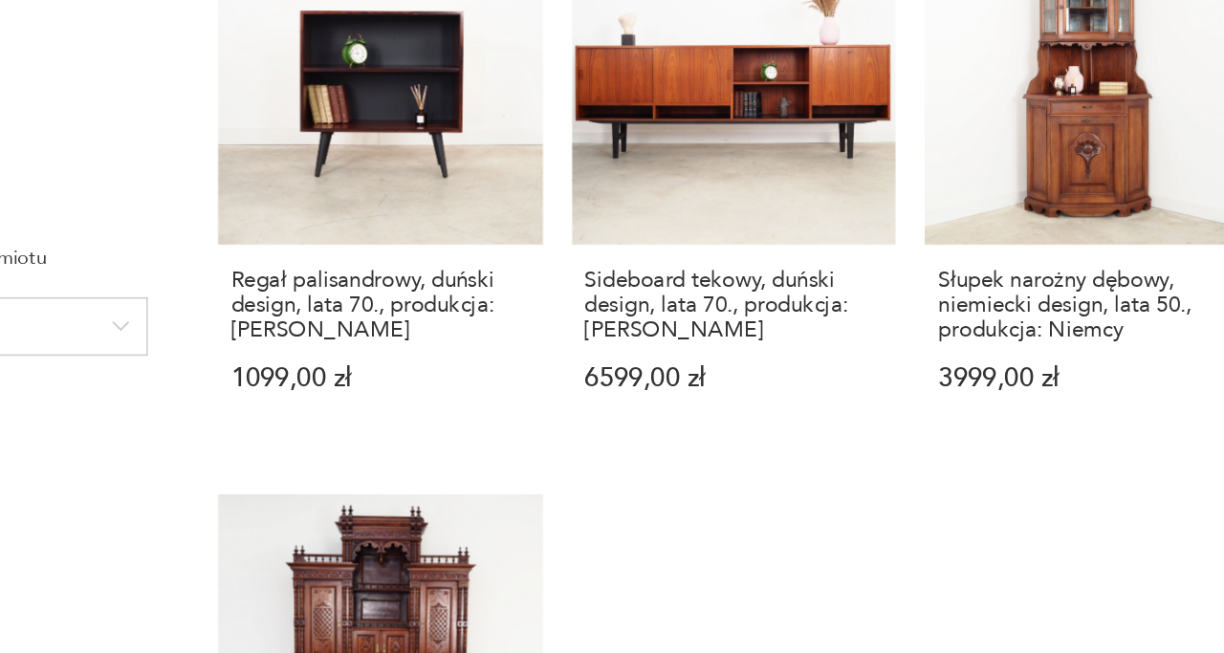
scroll to position [1438, 0]
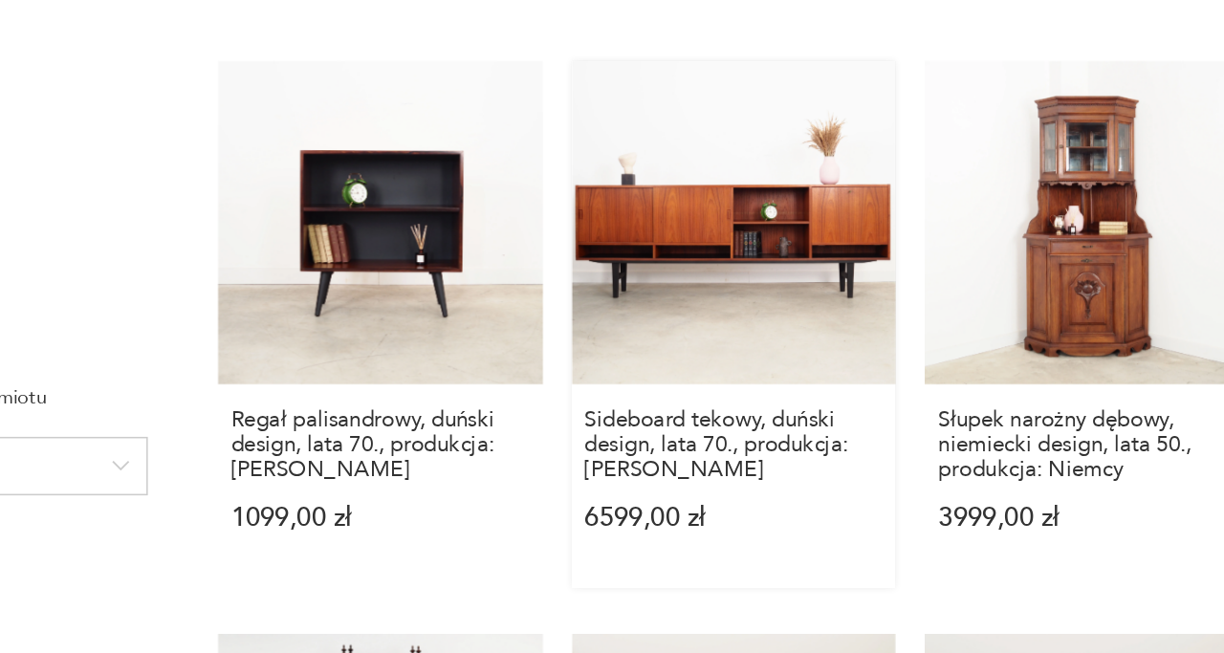
click at [777, 287] on link "Sideboard tekowy, duński design, lata 70., produkcja: [PERSON_NAME] 6599,00 zł" at bounding box center [752, 346] width 212 height 345
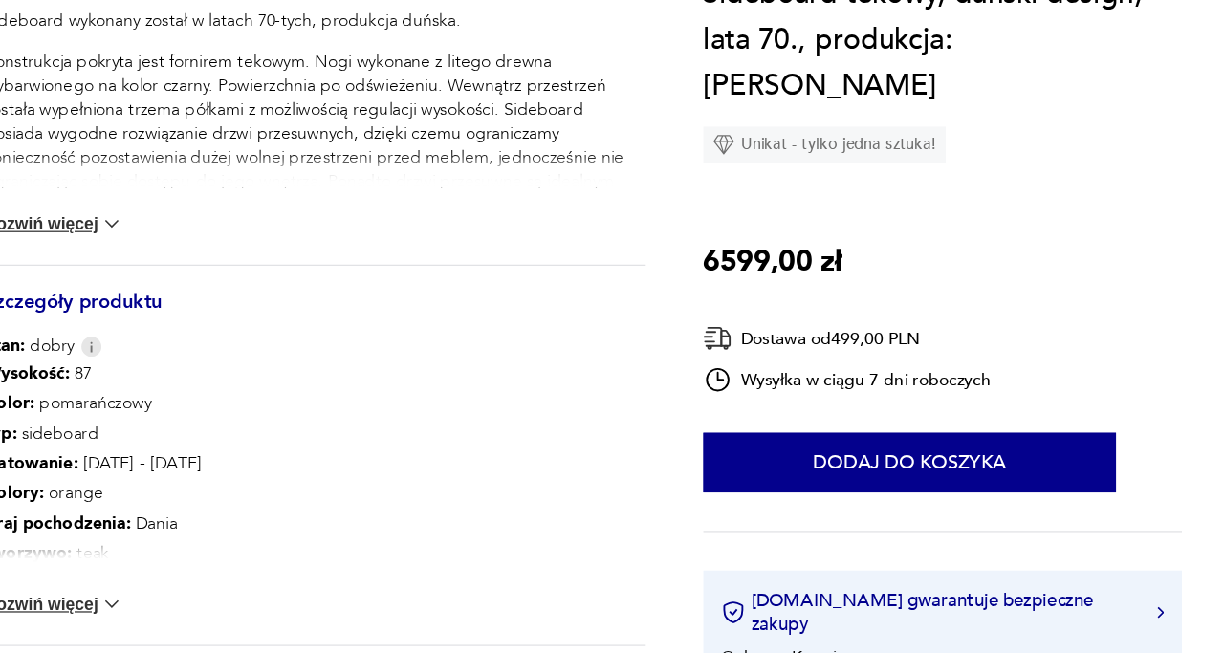
scroll to position [805, 0]
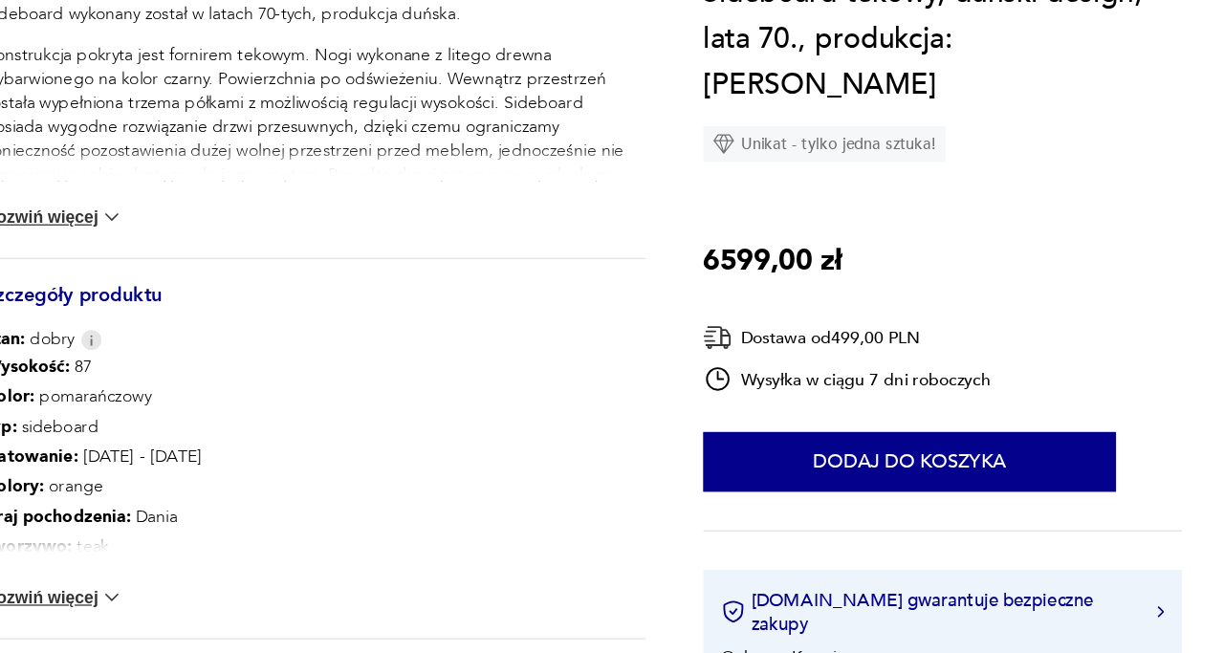
click at [552, 406] on div "Stan: dobry" at bounding box center [398, 403] width 527 height 19
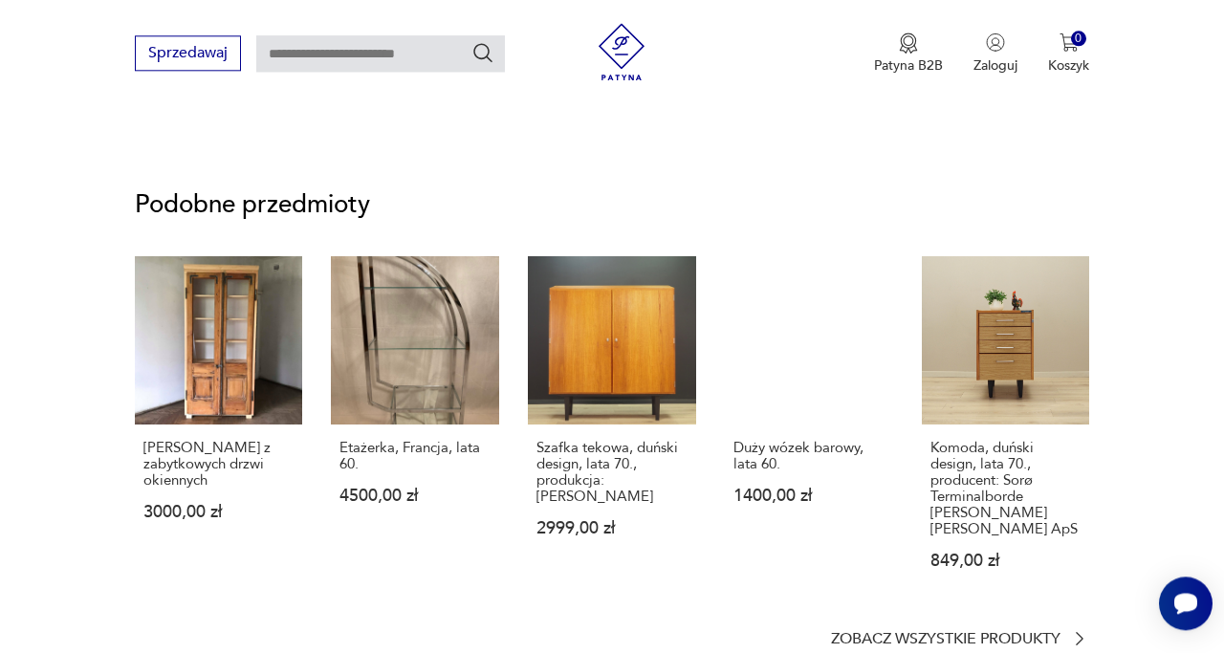
scroll to position [1457, 0]
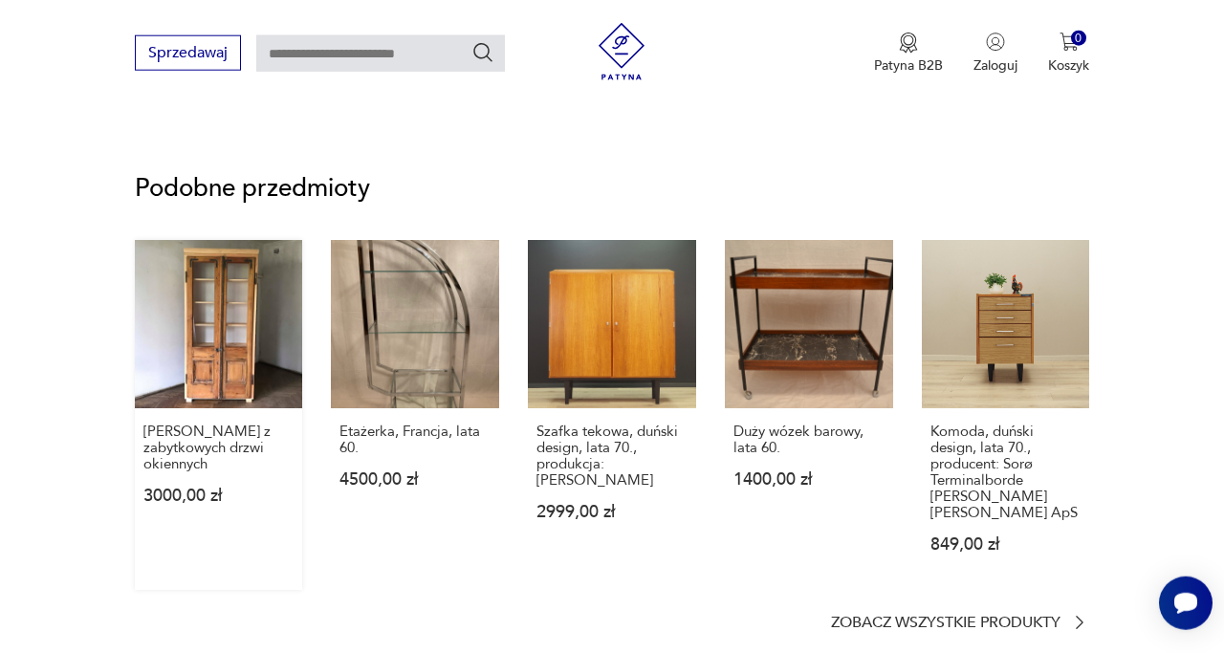
click at [238, 343] on link "[PERSON_NAME] z zabytkowych drzwi okiennych 3000,00 zł" at bounding box center [219, 415] width 168 height 350
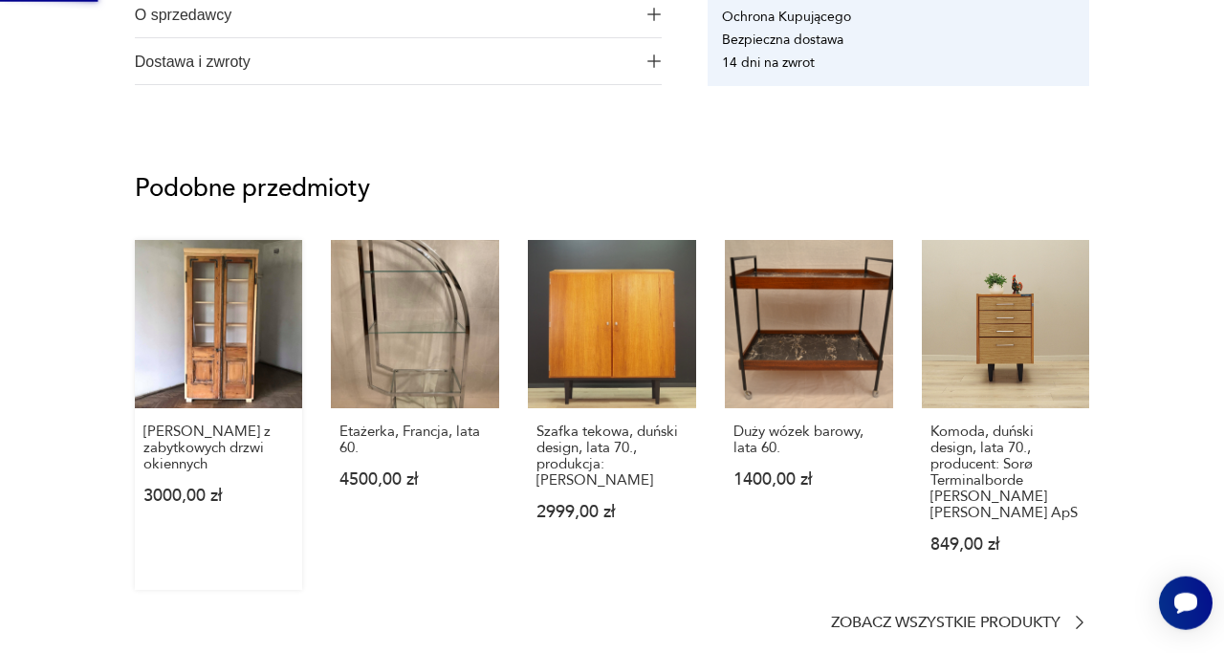
scroll to position [0, 0]
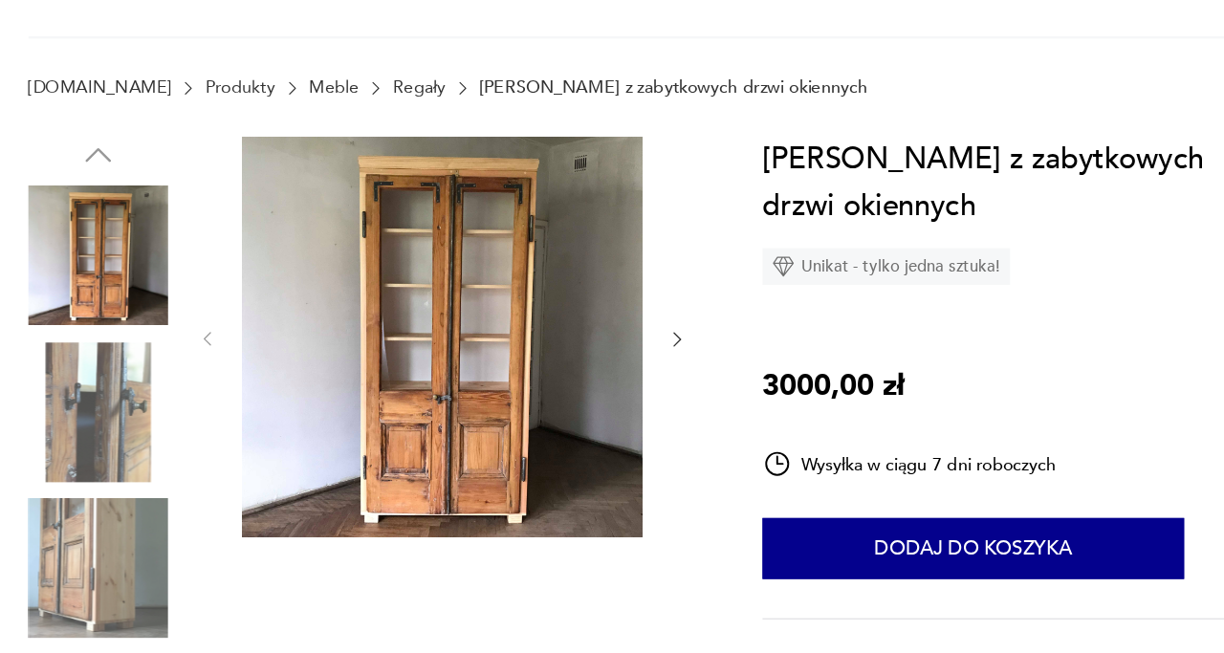
scroll to position [65, 0]
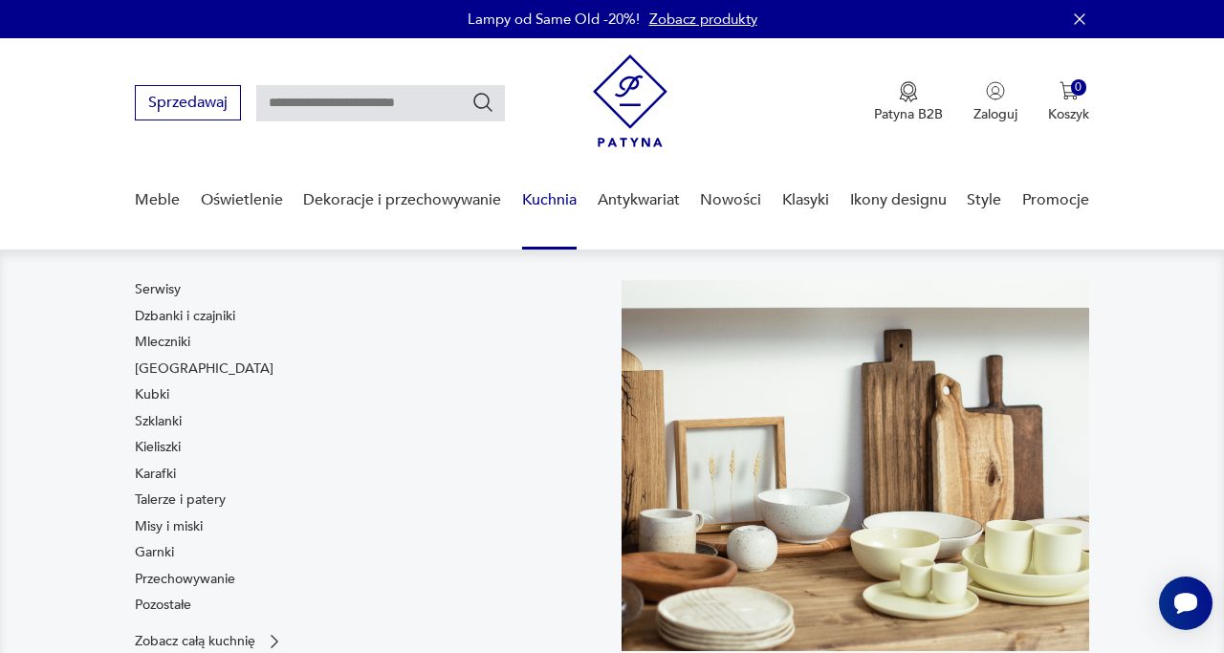
click at [561, 199] on link "Kuchnia" at bounding box center [549, 201] width 55 height 74
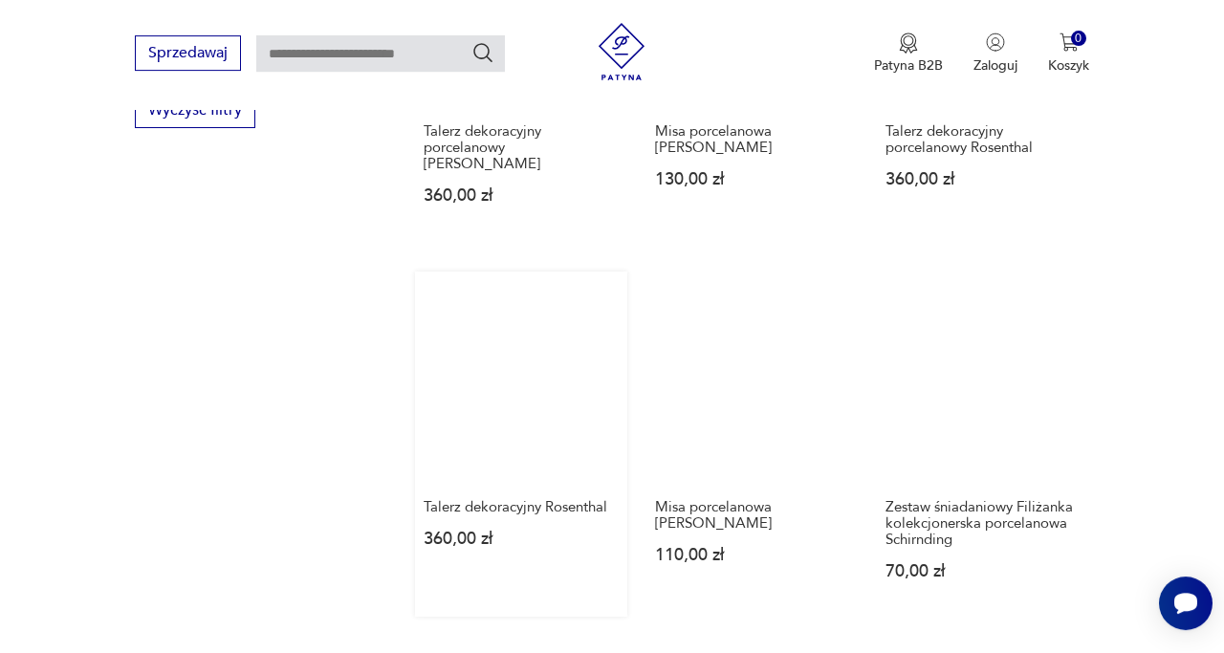
scroll to position [2073, 0]
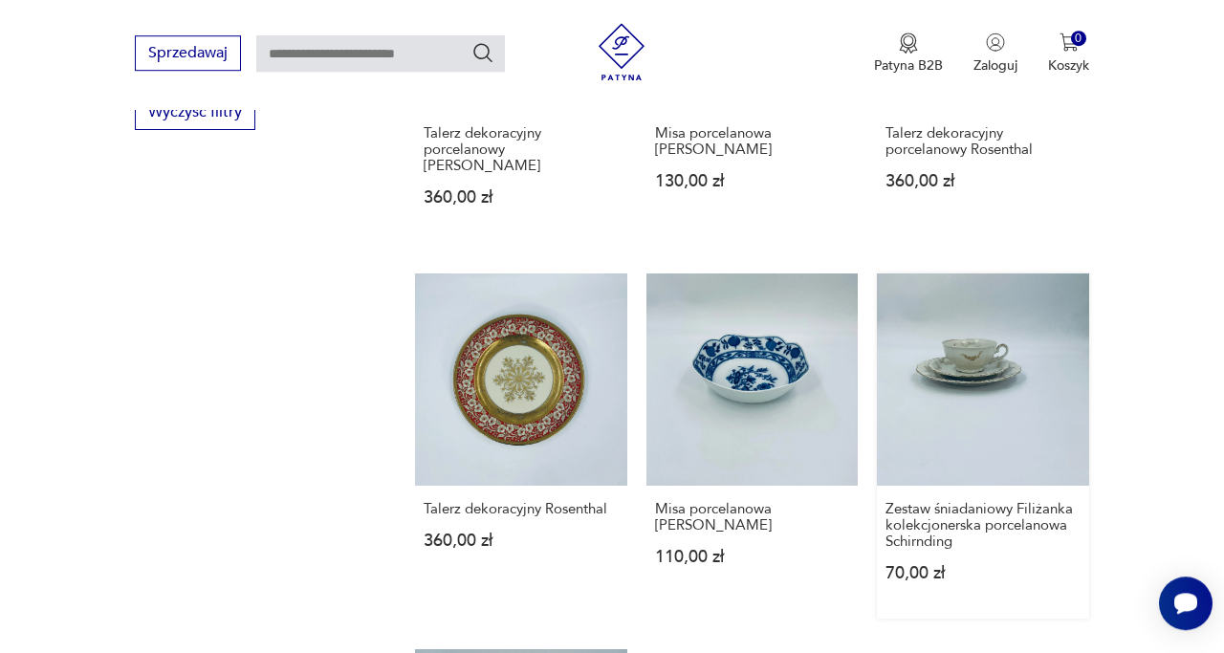
click at [955, 335] on link "Zestaw śniadaniowy Filiżanka kolekcjonerska porcelanowa Schirnding 70,00 zł" at bounding box center [983, 446] width 212 height 345
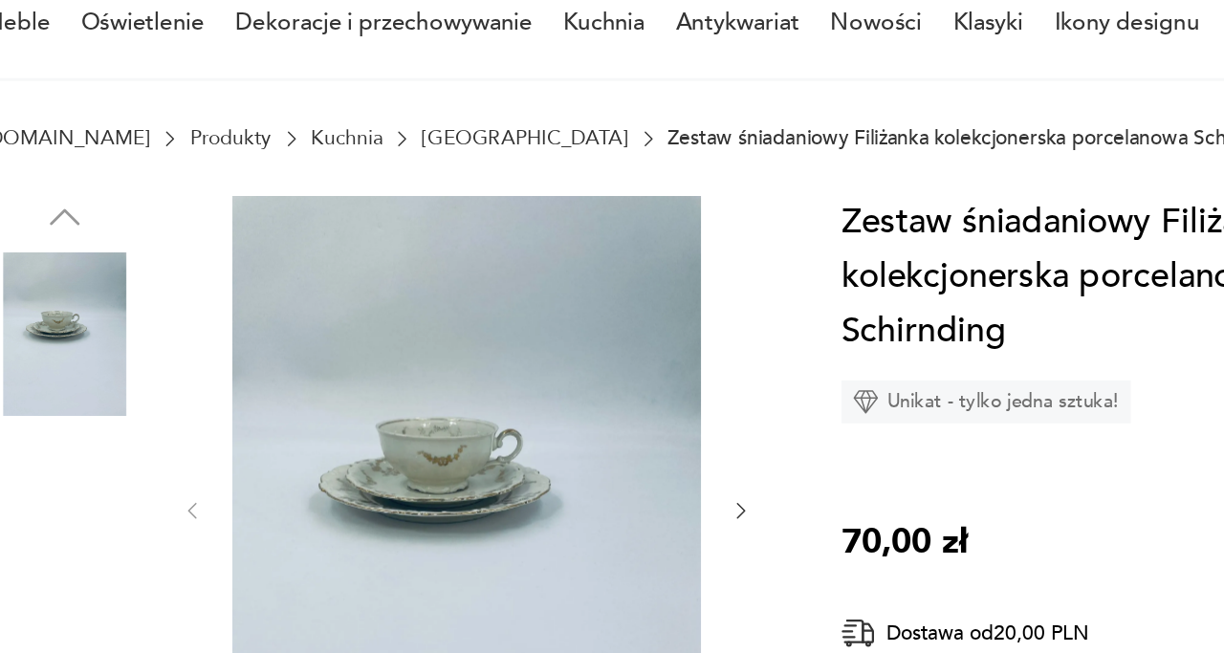
scroll to position [22, 0]
